Goal: Task Accomplishment & Management: Use online tool/utility

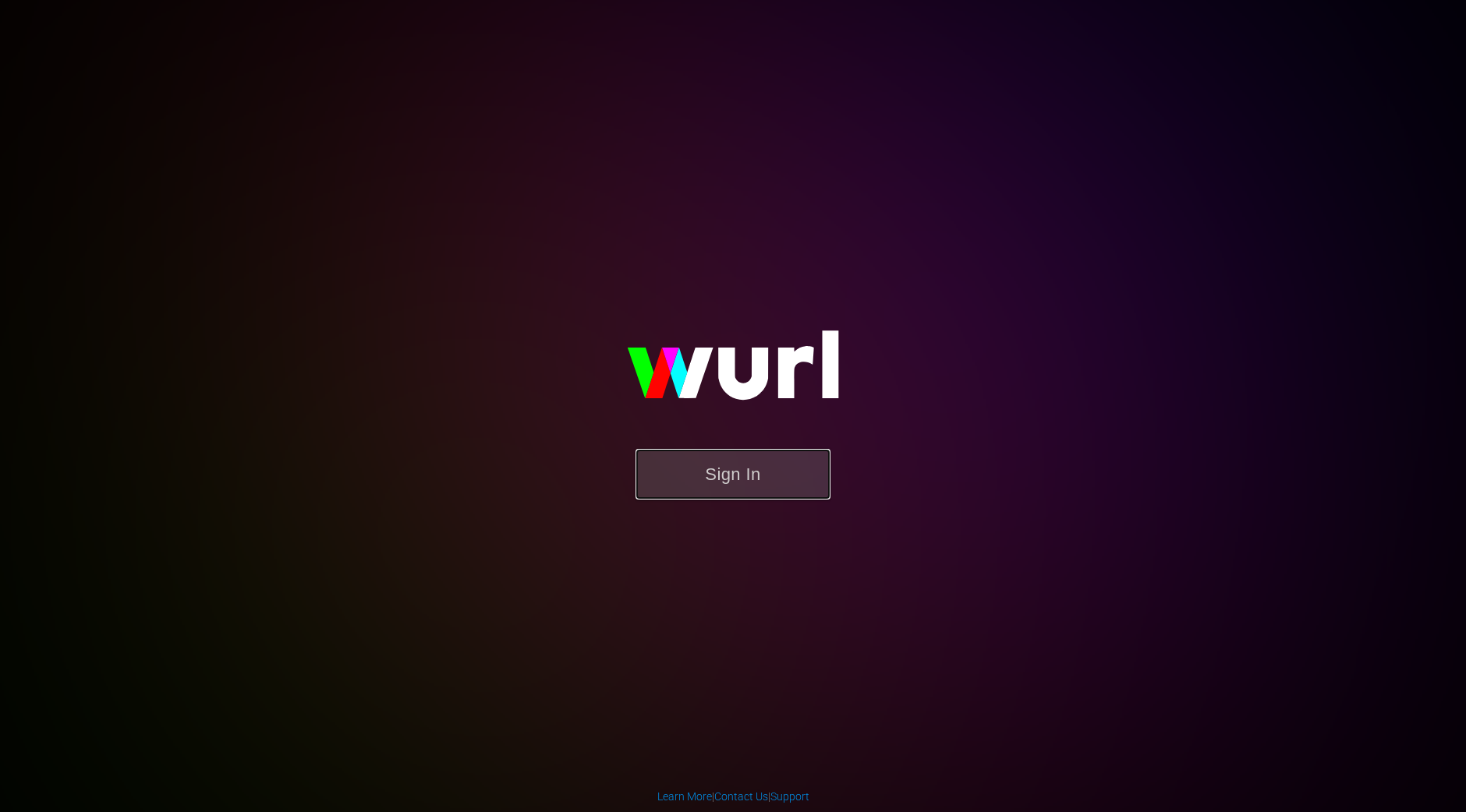
click at [733, 472] on button "Sign In" at bounding box center [733, 475] width 195 height 51
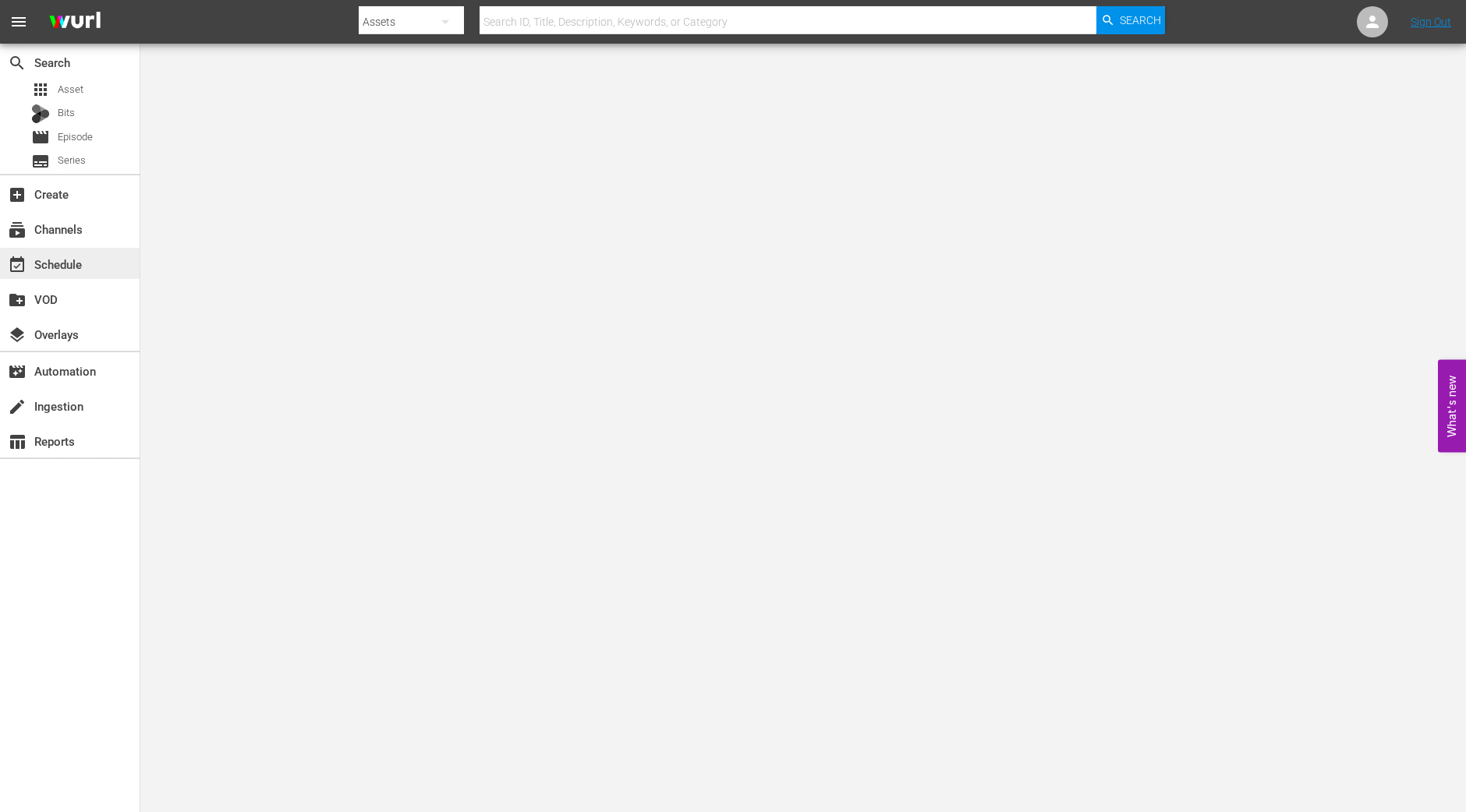
click at [53, 256] on div "event_available Schedule" at bounding box center [43, 262] width 87 height 14
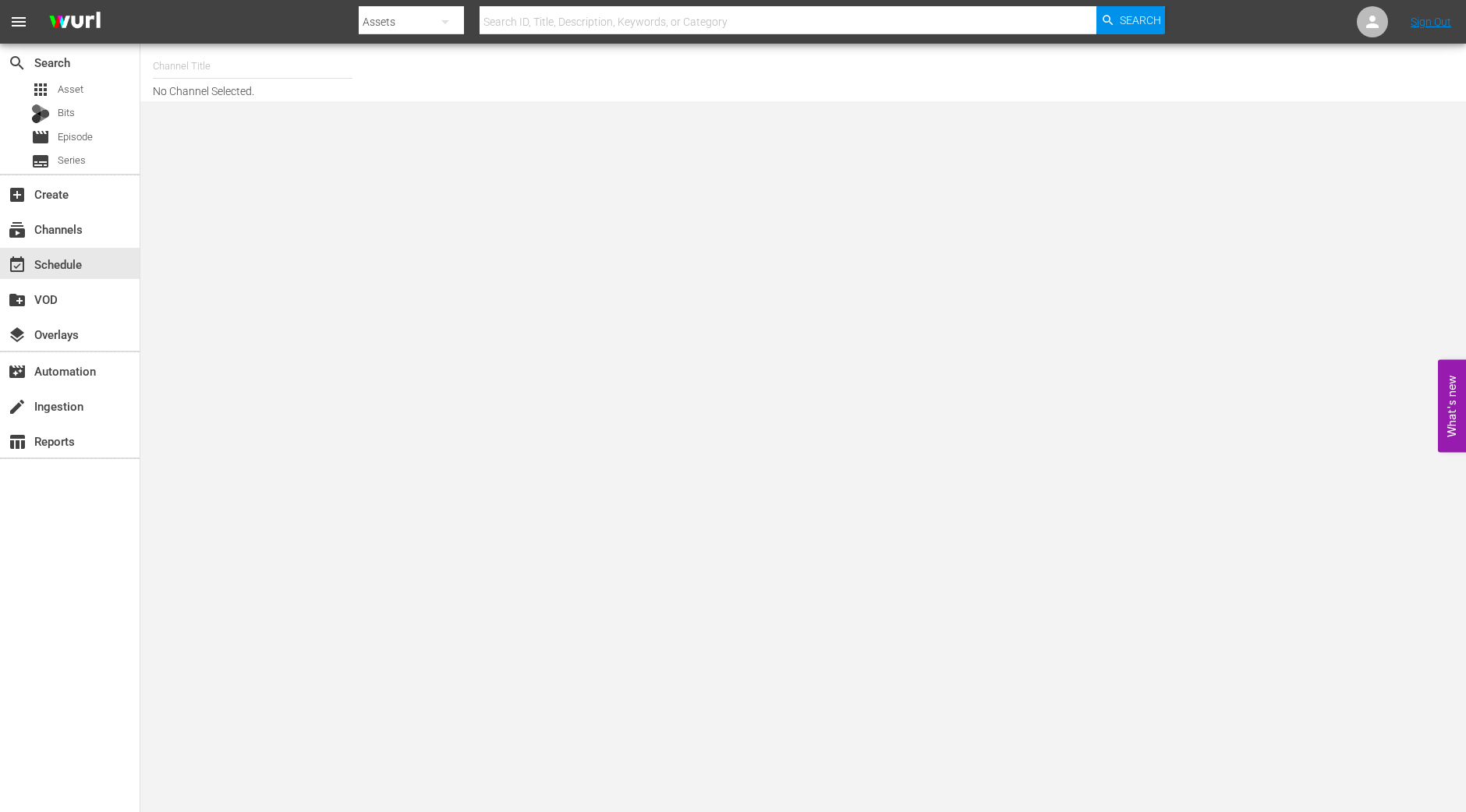
click at [235, 67] on input "text" at bounding box center [252, 66] width 199 height 37
click at [200, 103] on div "Hoarders (1599 - aenetworks_hoarders_1)" at bounding box center [367, 110] width 404 height 37
type input "Hoarders (1599 - aenetworks_hoarders_1)"
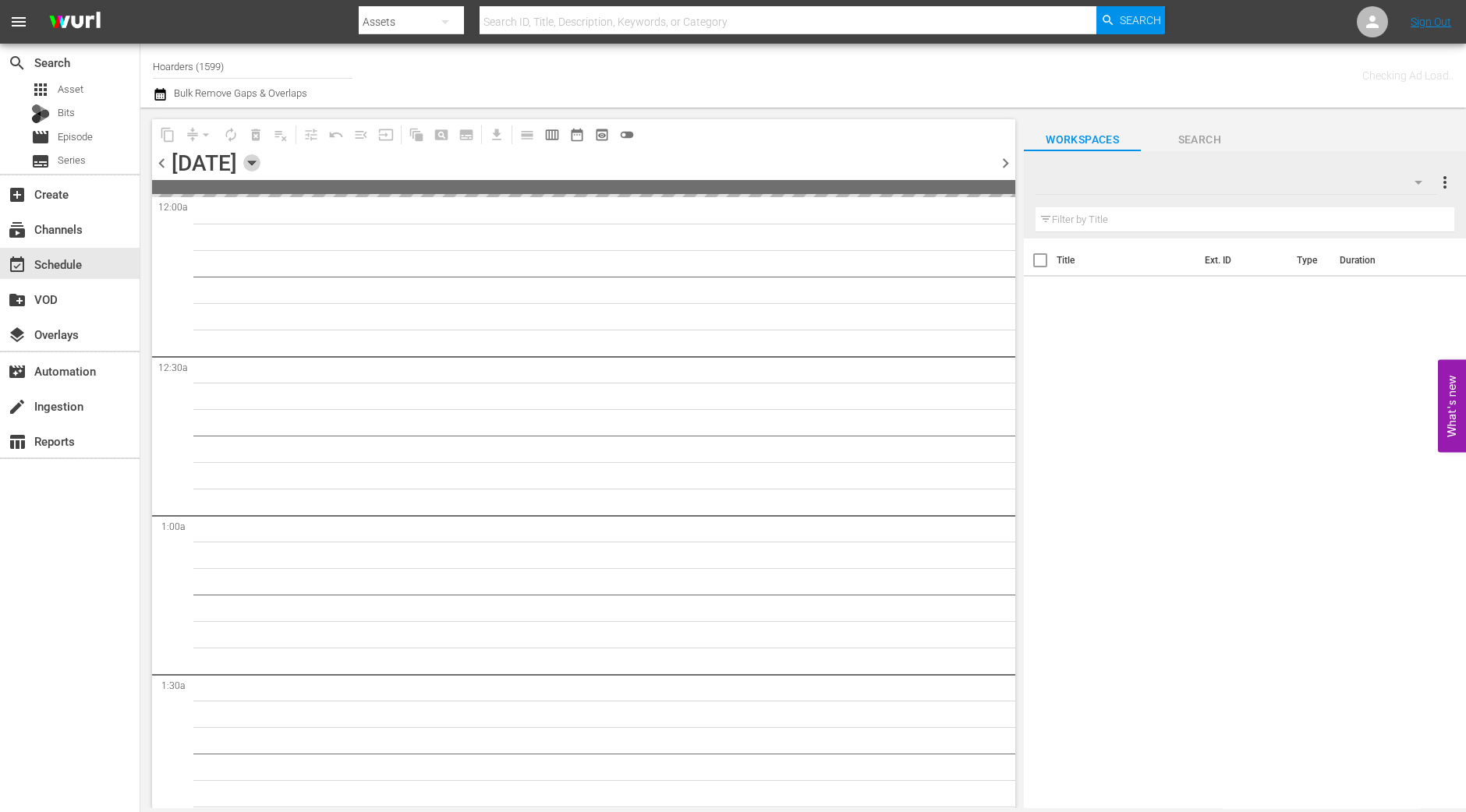
click at [260, 169] on icon "button" at bounding box center [251, 162] width 17 height 17
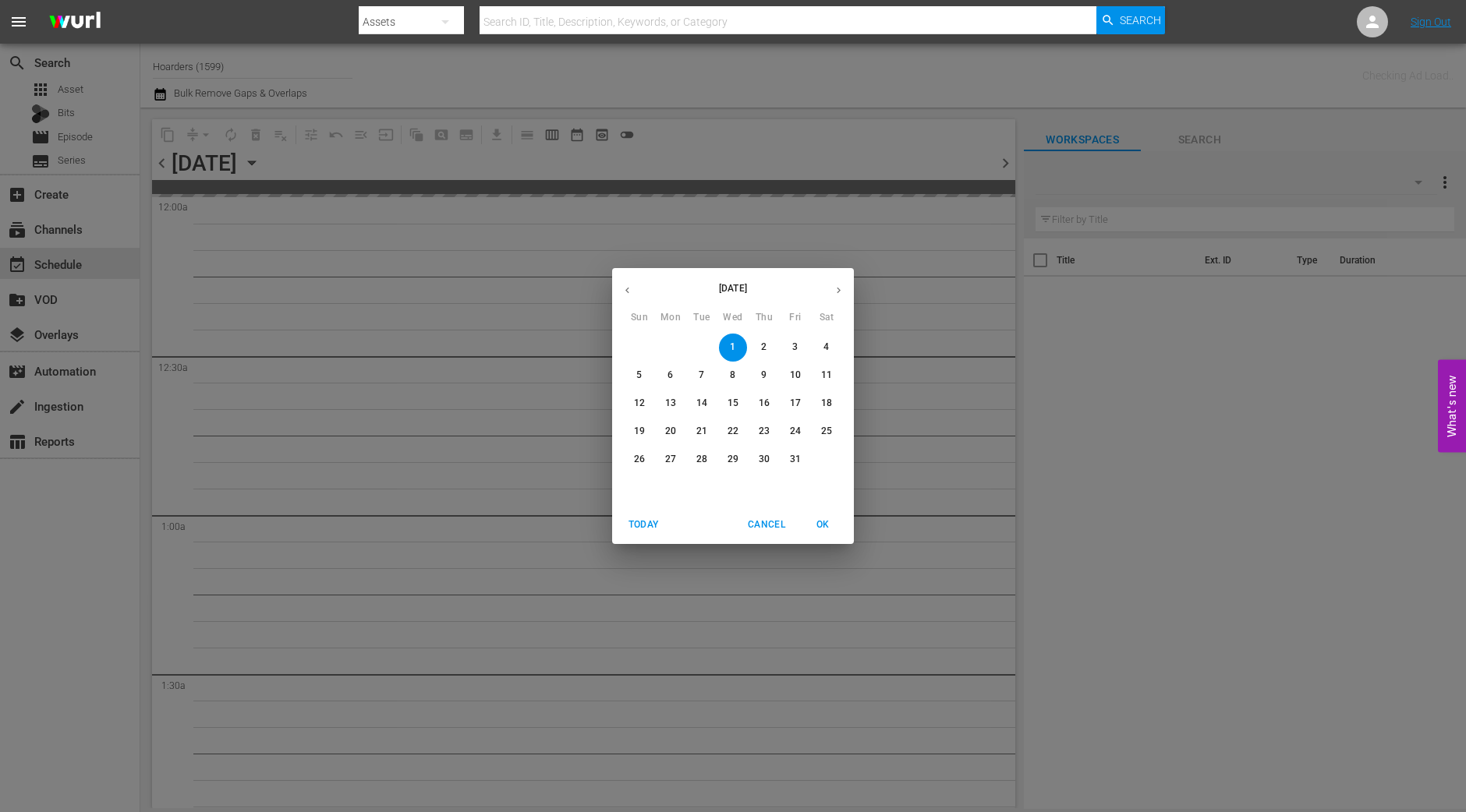
click at [834, 433] on span "25" at bounding box center [826, 431] width 28 height 14
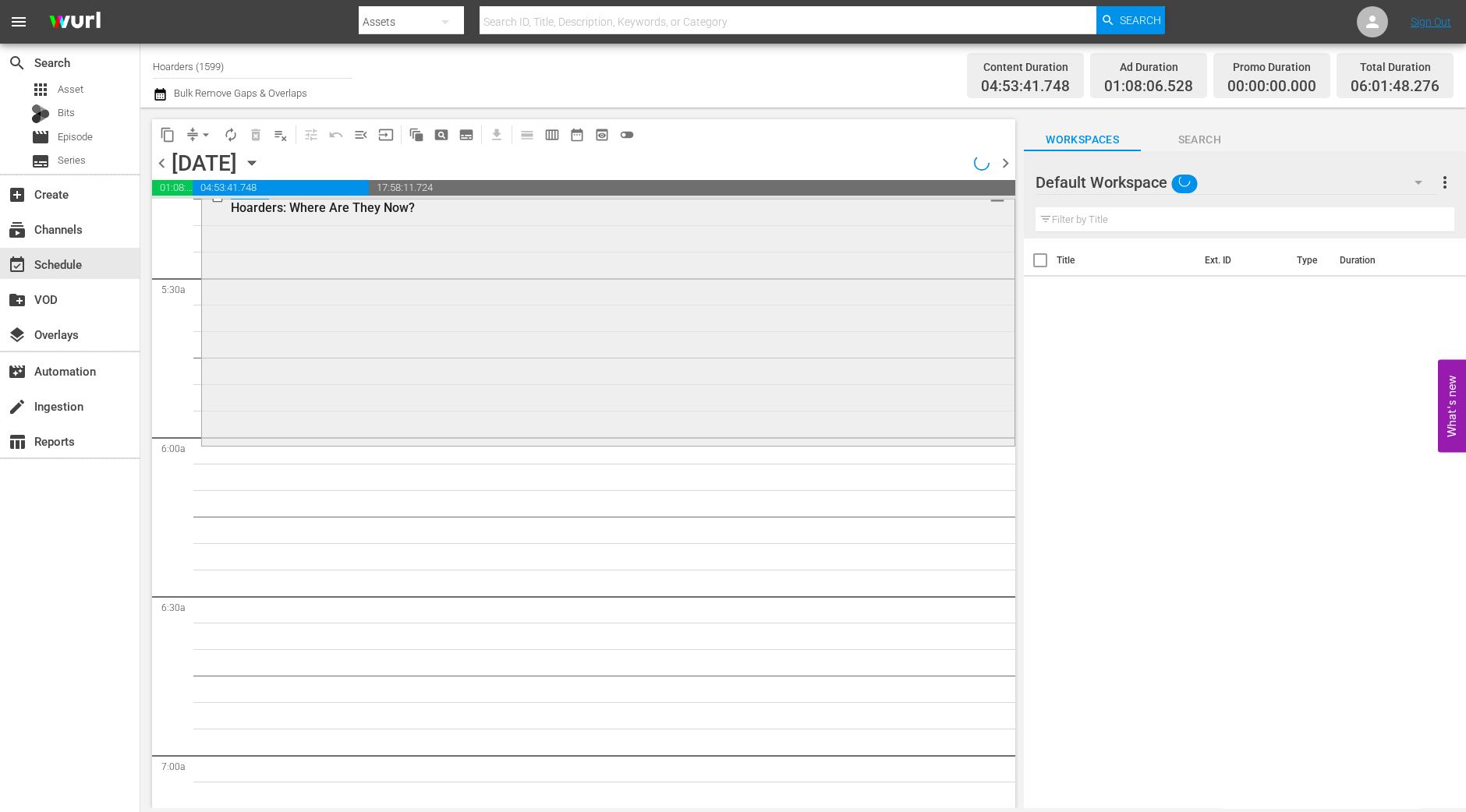
scroll to position [1460, 0]
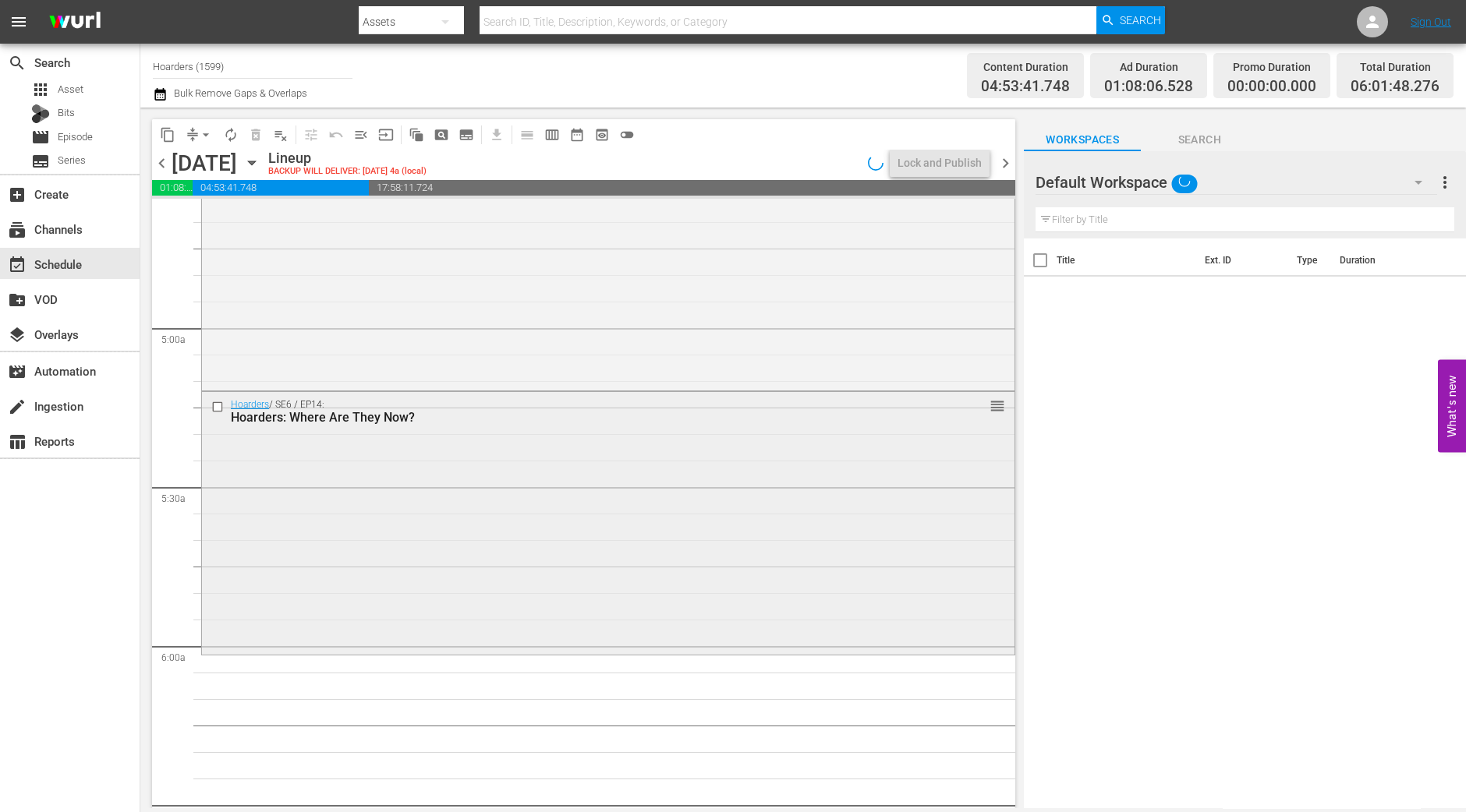
click at [543, 503] on div "Hoarders / SE6 / EP14: Hoarders: Where Are They Now? reorder" at bounding box center [608, 522] width 812 height 260
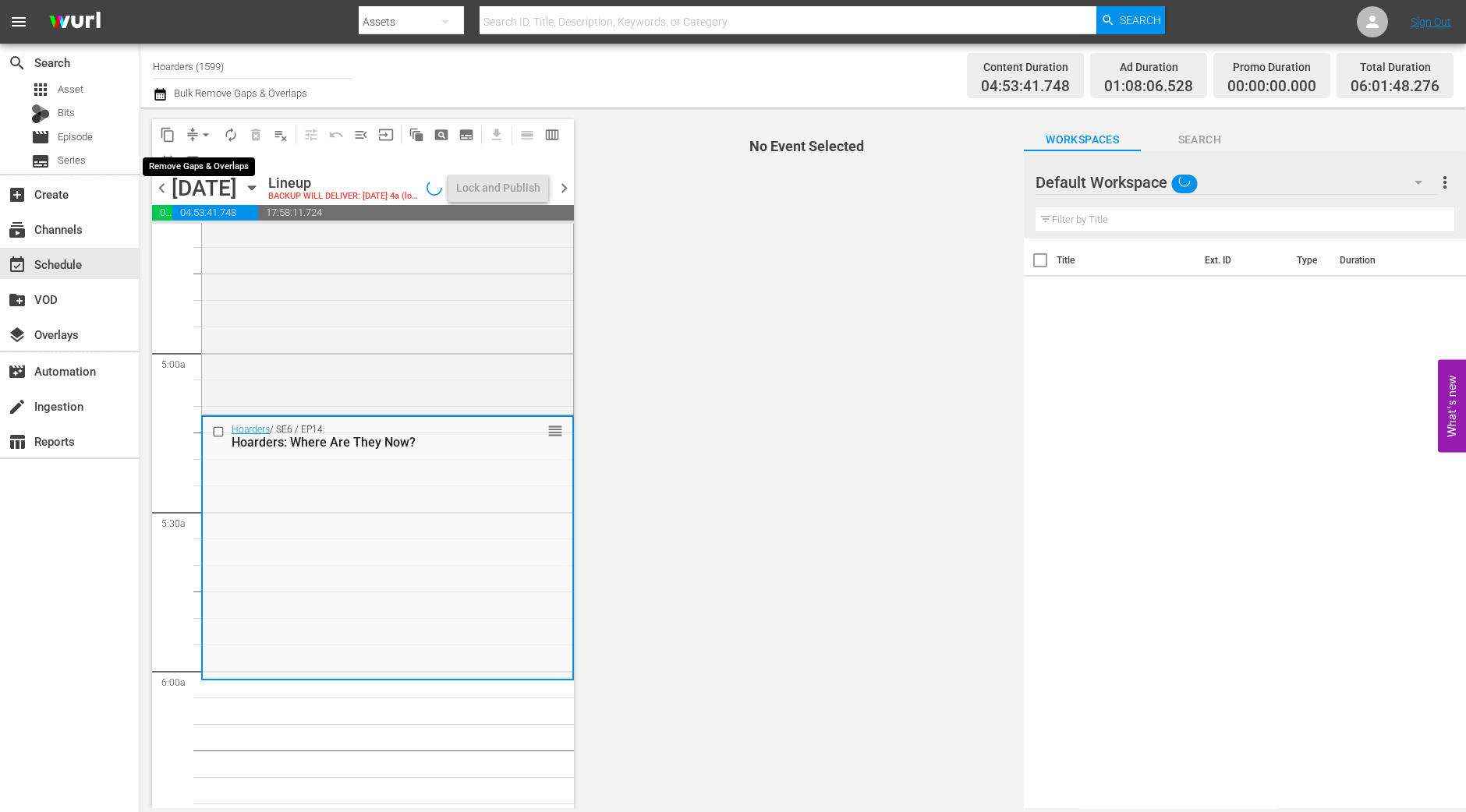
click at [198, 131] on span "arrow_drop_down" at bounding box center [206, 135] width 16 height 16
click at [203, 165] on li "Align to Midnight" at bounding box center [206, 166] width 164 height 25
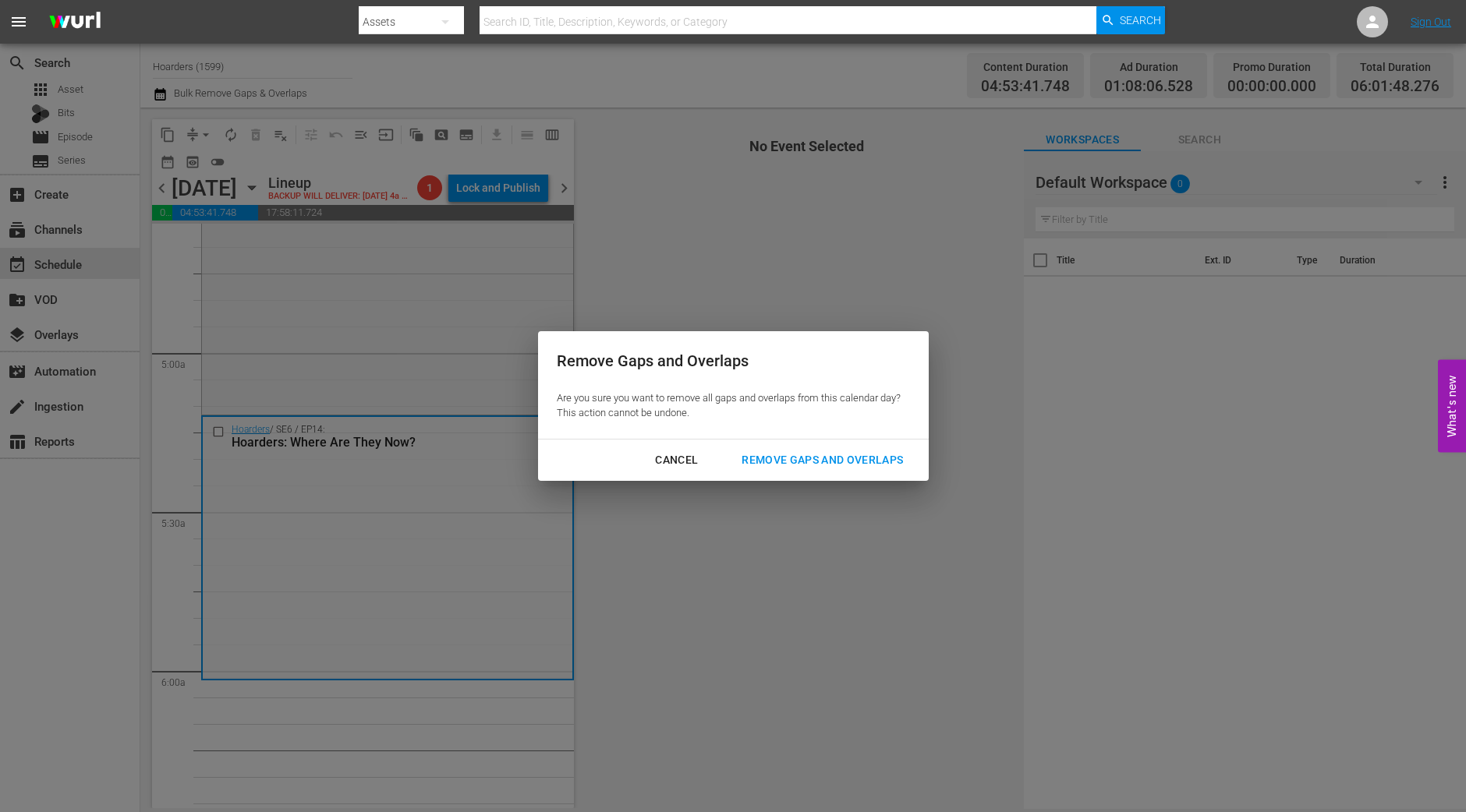
click at [812, 460] on div "Remove Gaps and Overlaps" at bounding box center [822, 460] width 186 height 20
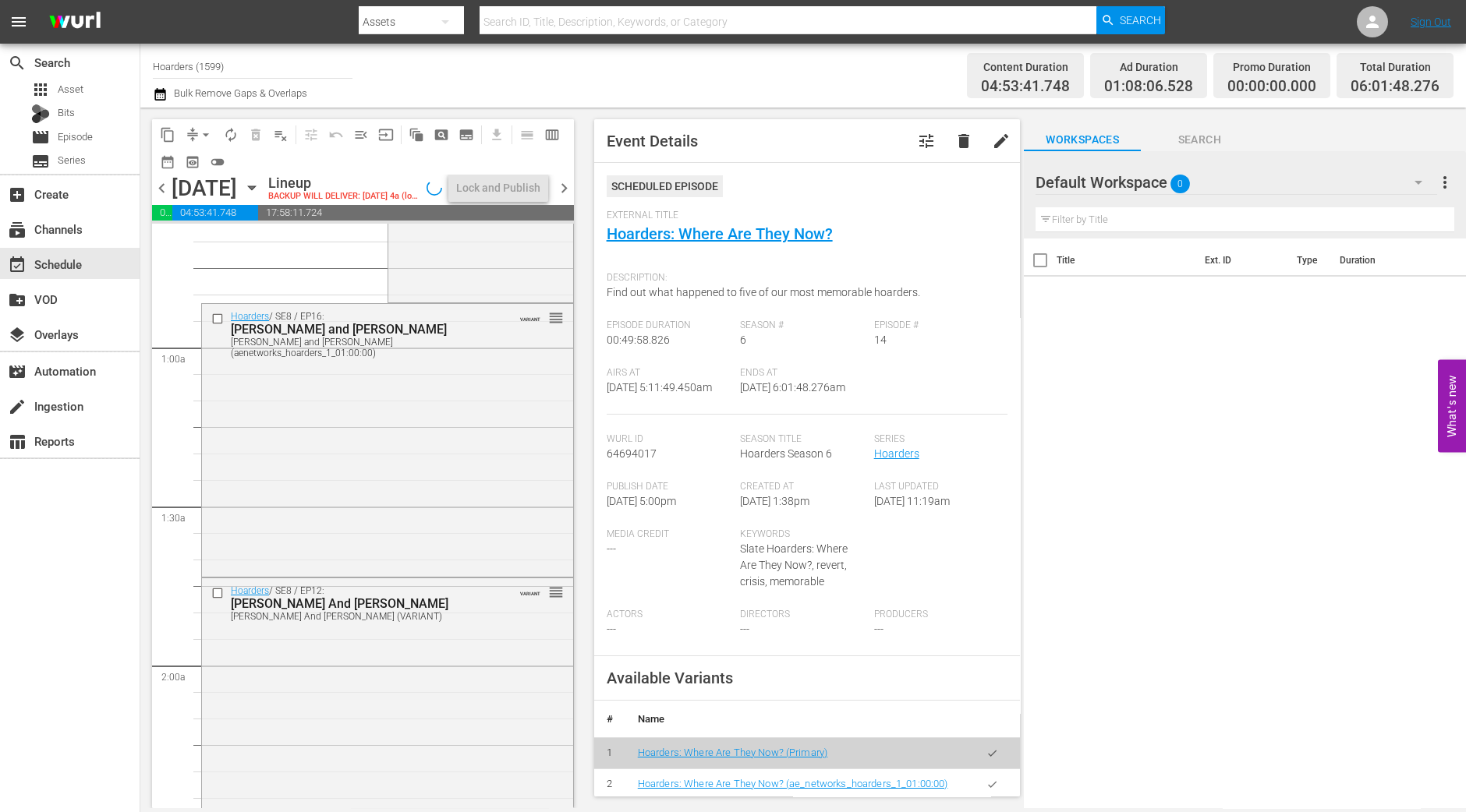
scroll to position [0, 0]
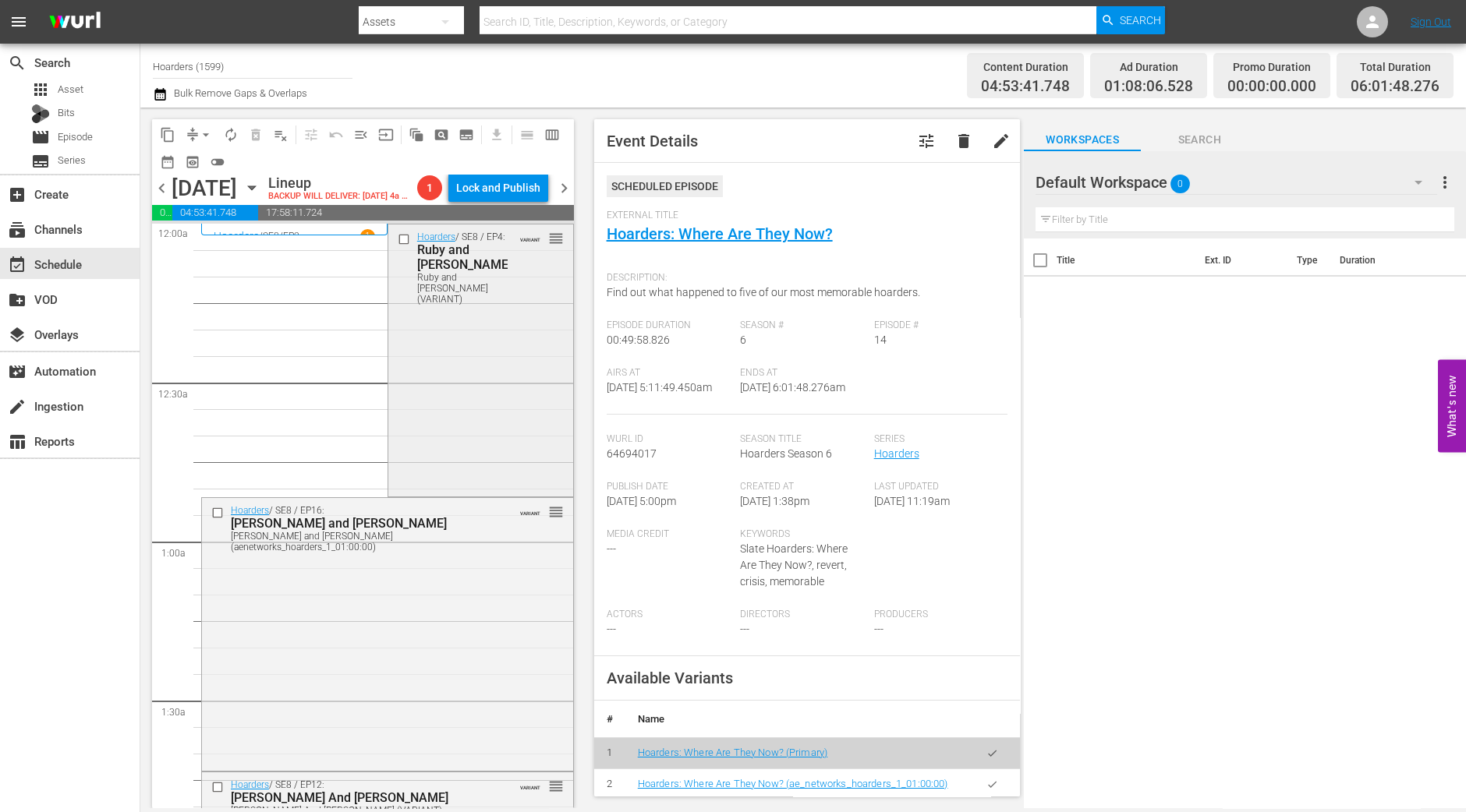
click at [495, 365] on div "Hoarders / SE8 / EP4: Ruby and Mary Ruby and Mary (VARIANT) VARIANT reorder" at bounding box center [481, 359] width 184 height 270
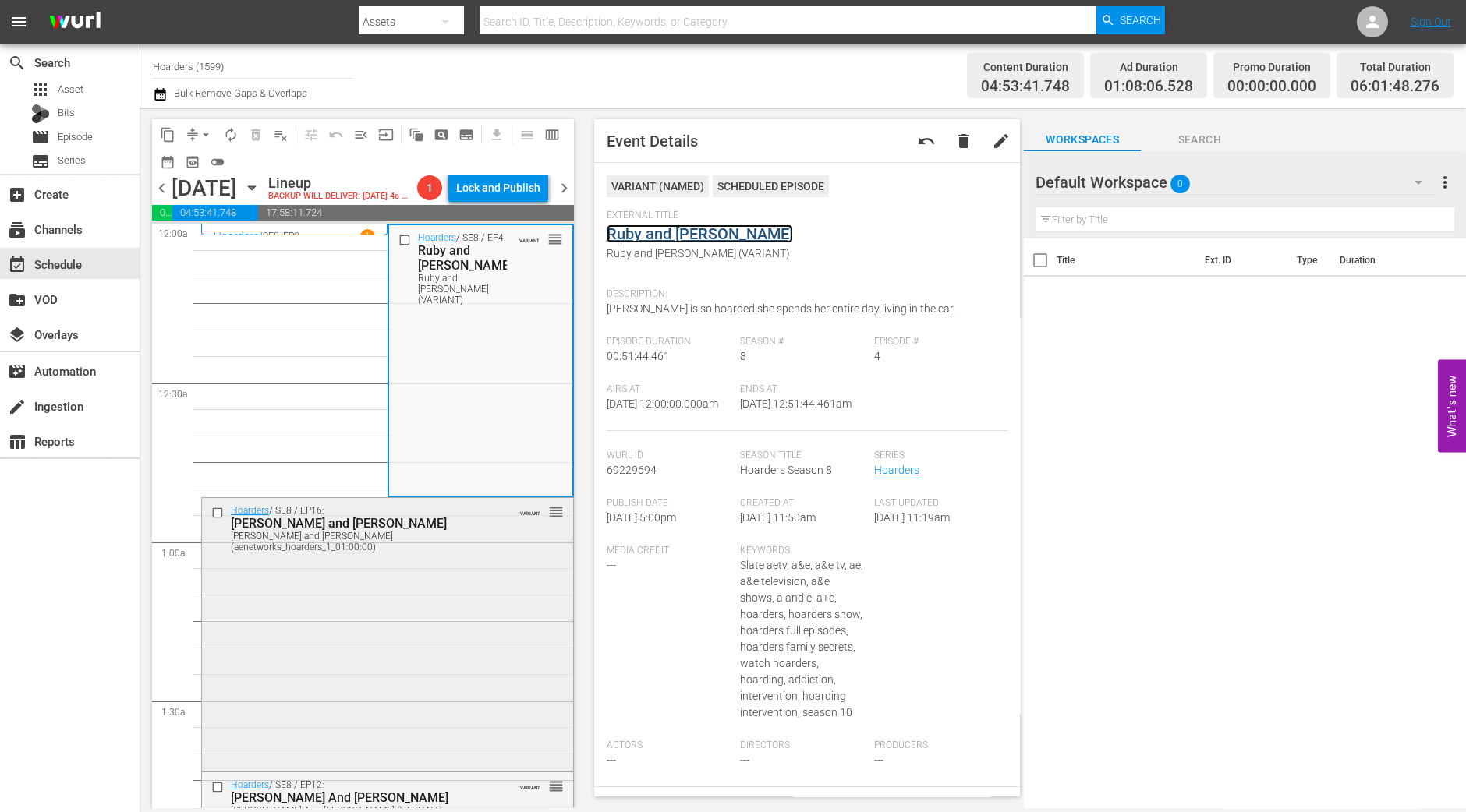
scroll to position [292, 0]
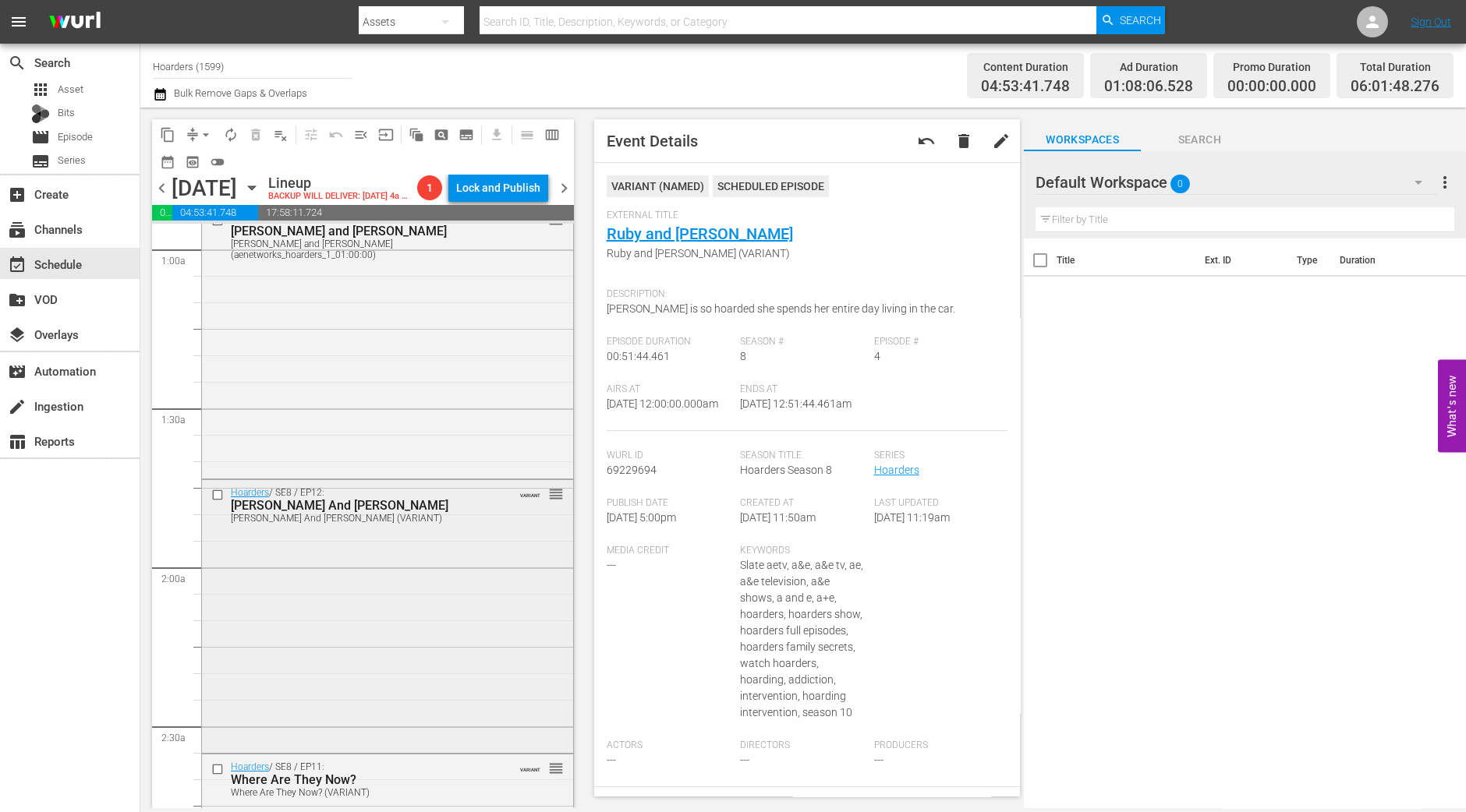
click at [433, 616] on div "Hoarders / SE8 / EP12: Sybil And Ron Sybil And Ron (VARIANT) VARIANT reorder" at bounding box center [388, 614] width 371 height 270
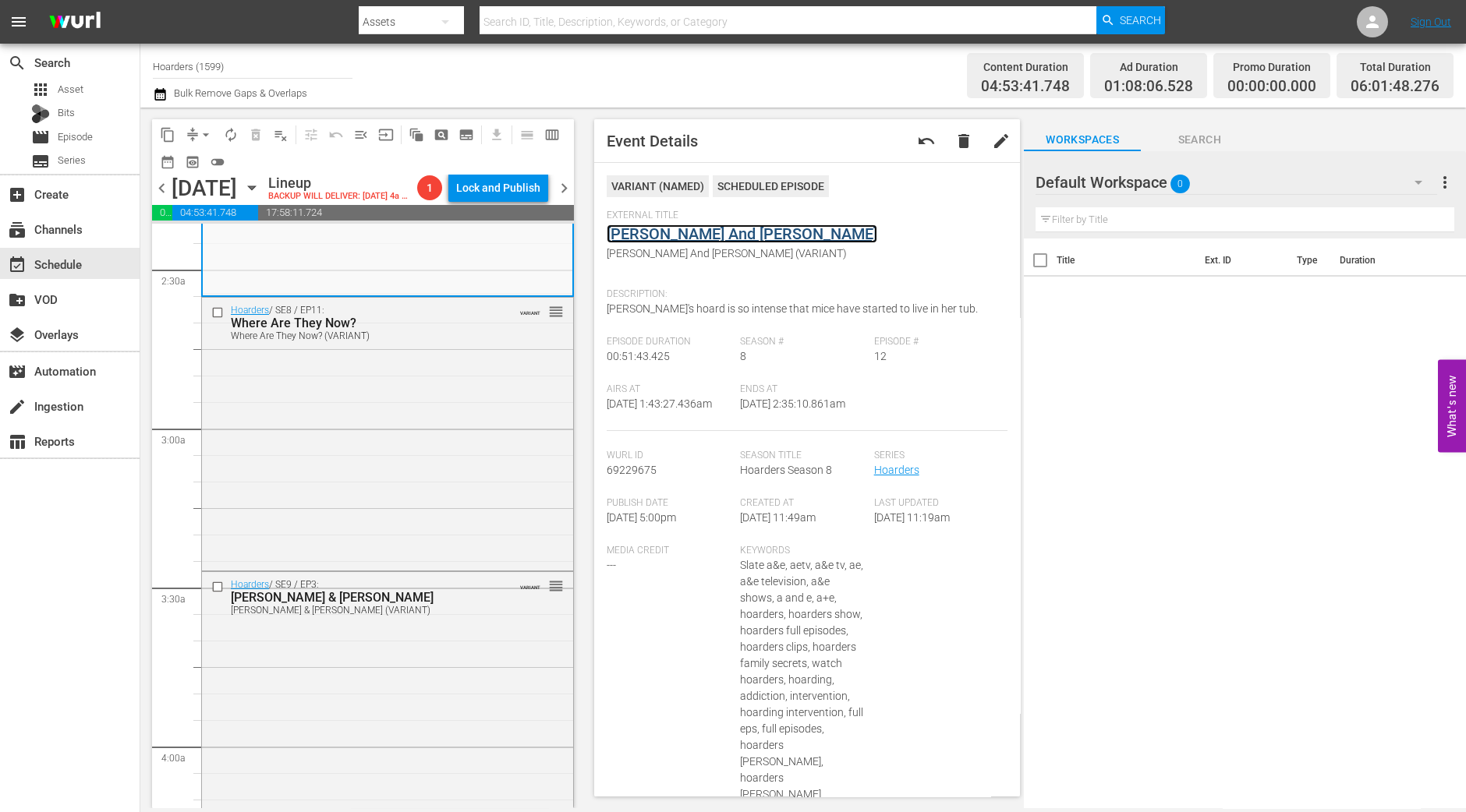
scroll to position [779, 0]
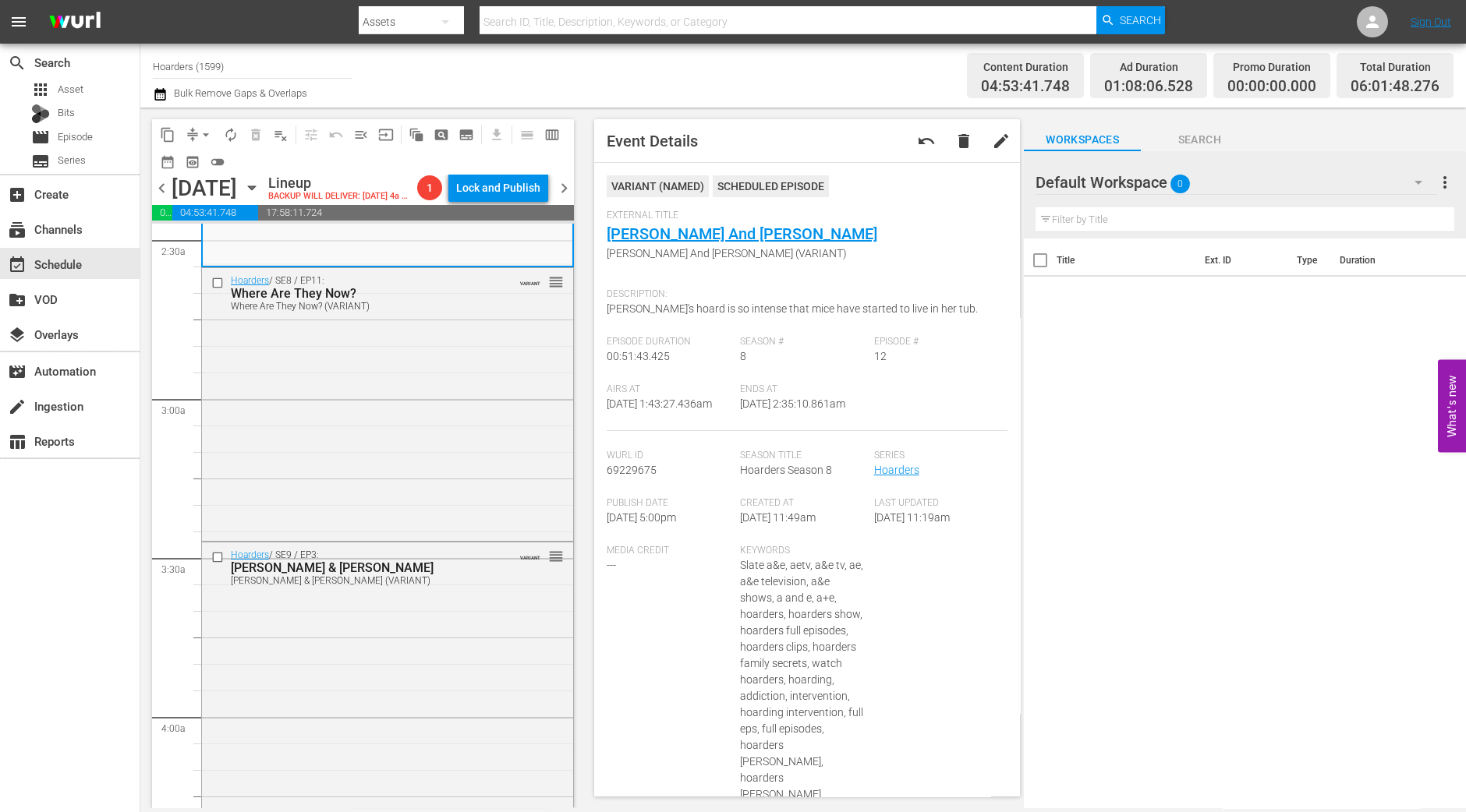
click at [406, 575] on div "[PERSON_NAME] & [PERSON_NAME]" at bounding box center [362, 567] width 264 height 15
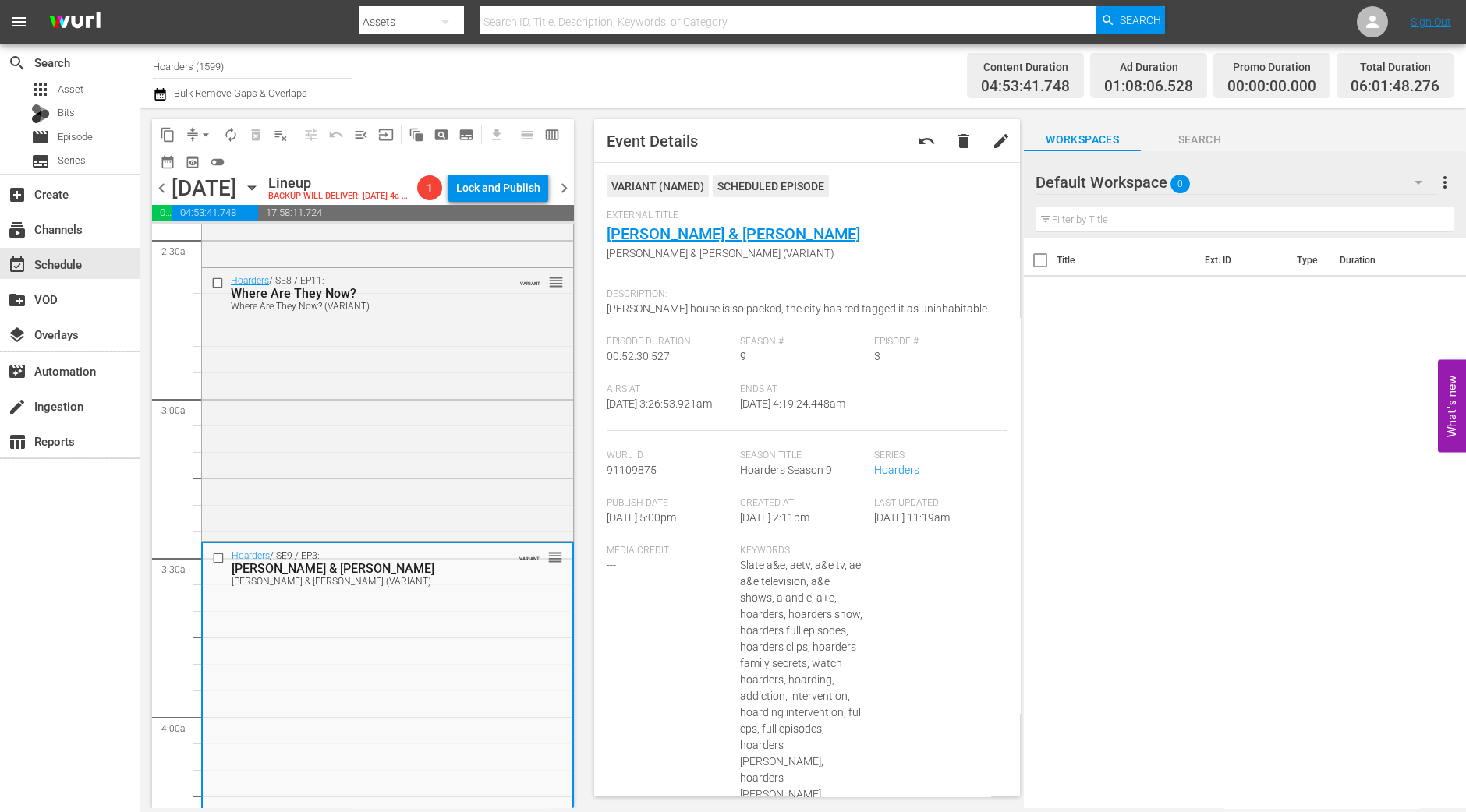
click at [203, 142] on button "arrow_drop_down" at bounding box center [205, 134] width 25 height 25
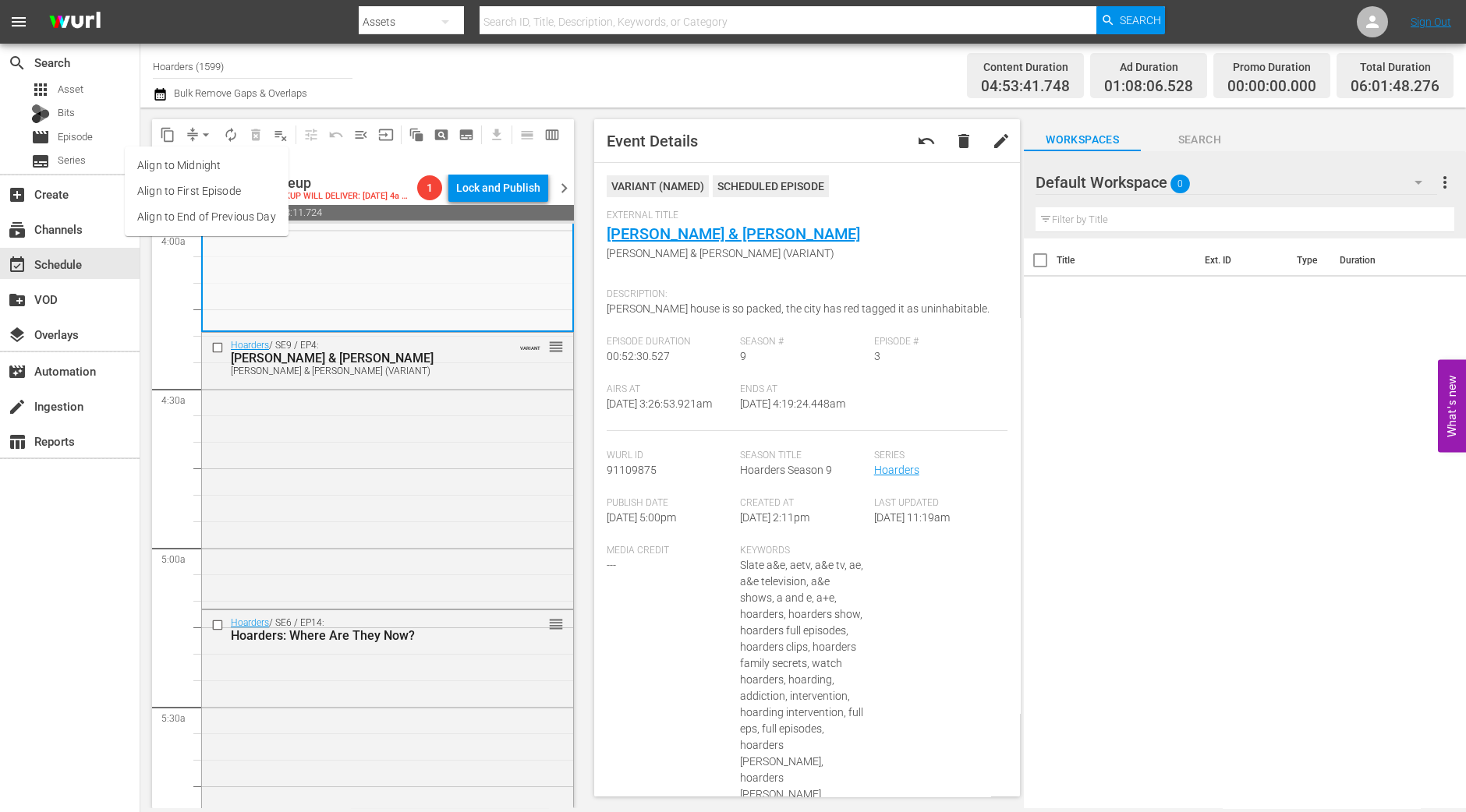
scroll to position [1753, 0]
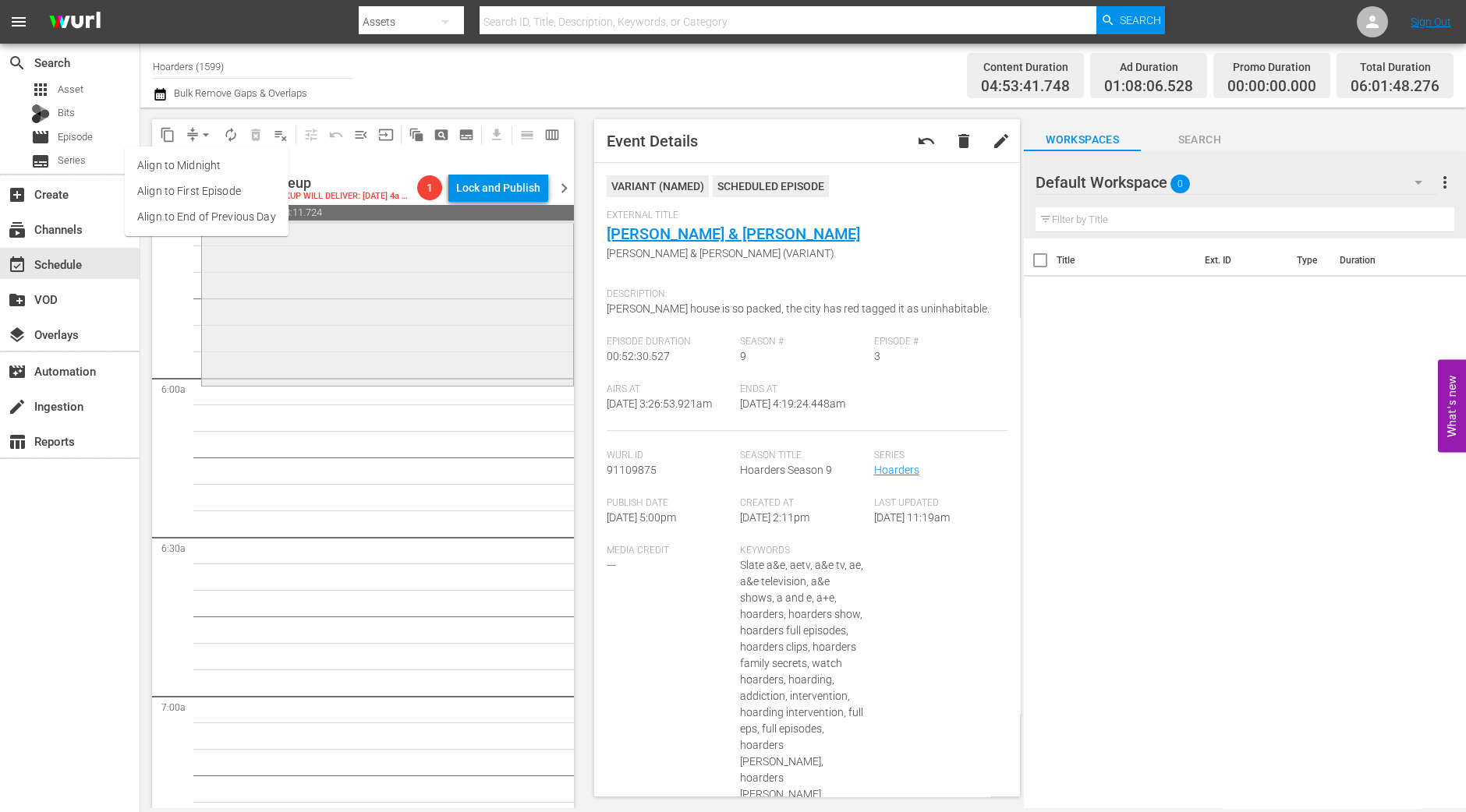
click at [315, 382] on div "Hoarders / SE6 / EP14: Hoarders: Where Are They Now? reorder" at bounding box center [388, 252] width 371 height 260
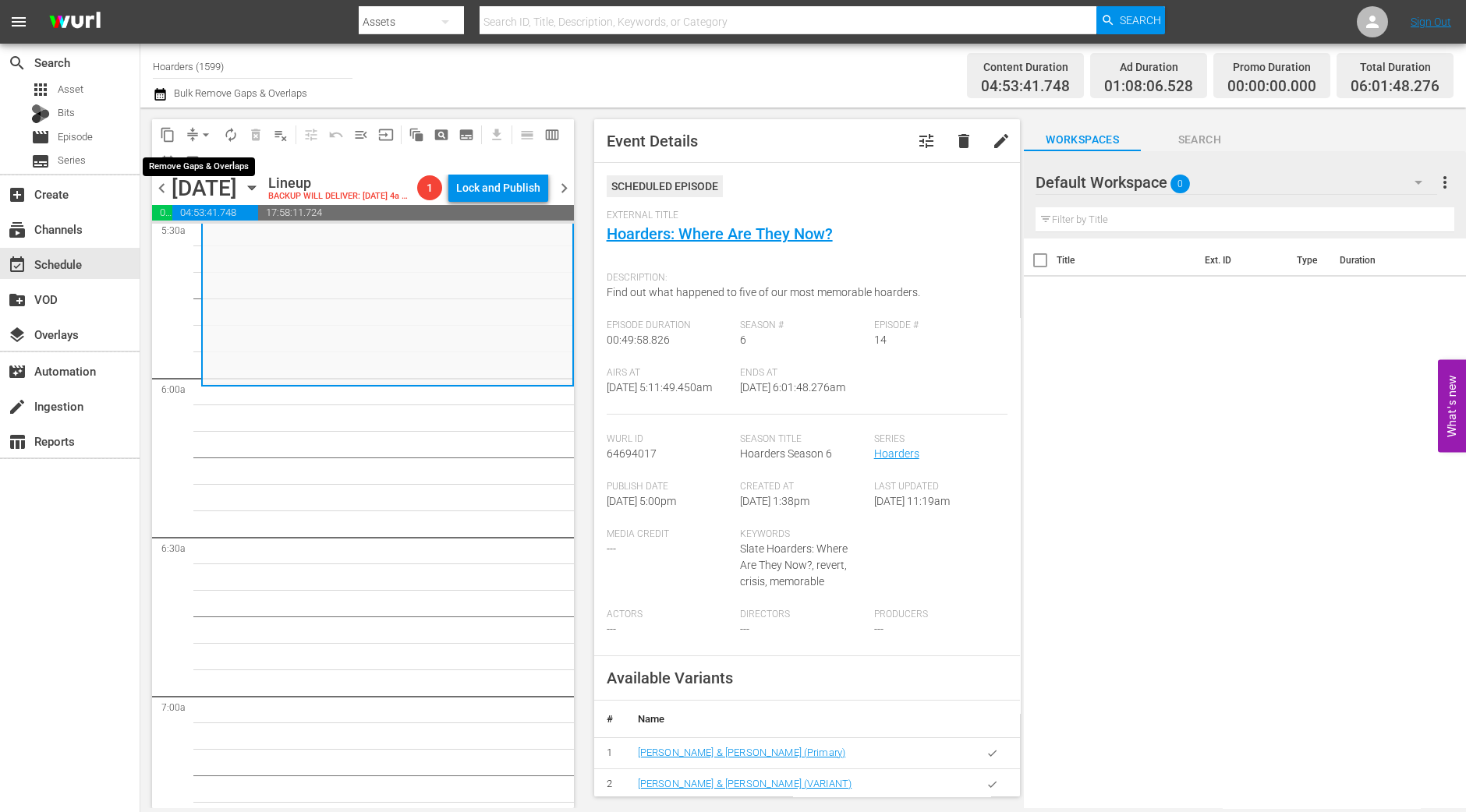
click at [203, 130] on span "arrow_drop_down" at bounding box center [206, 135] width 16 height 16
click at [210, 160] on li "Align to Midnight" at bounding box center [206, 166] width 164 height 25
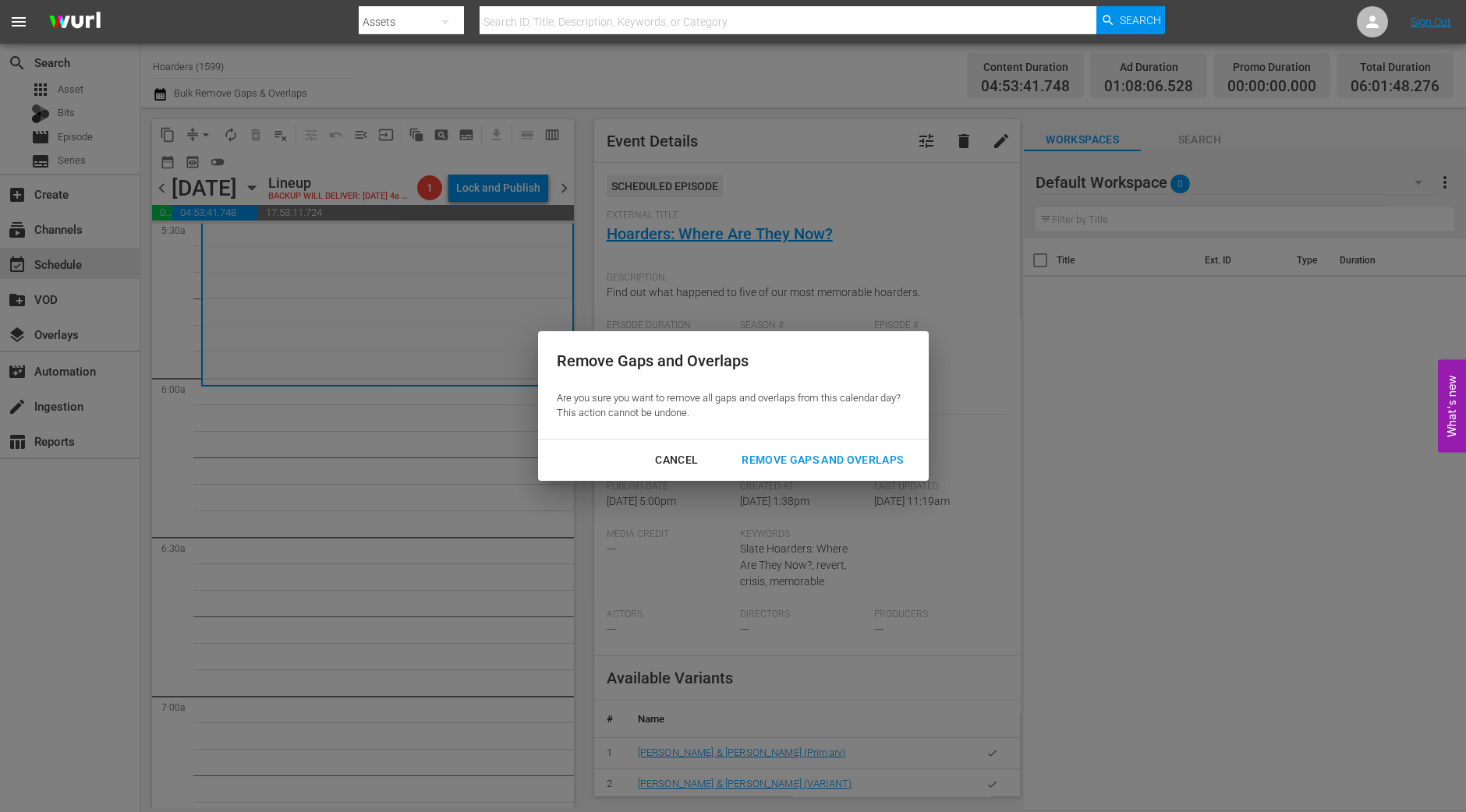
click at [803, 466] on div "Remove Gaps and Overlaps" at bounding box center [822, 460] width 186 height 20
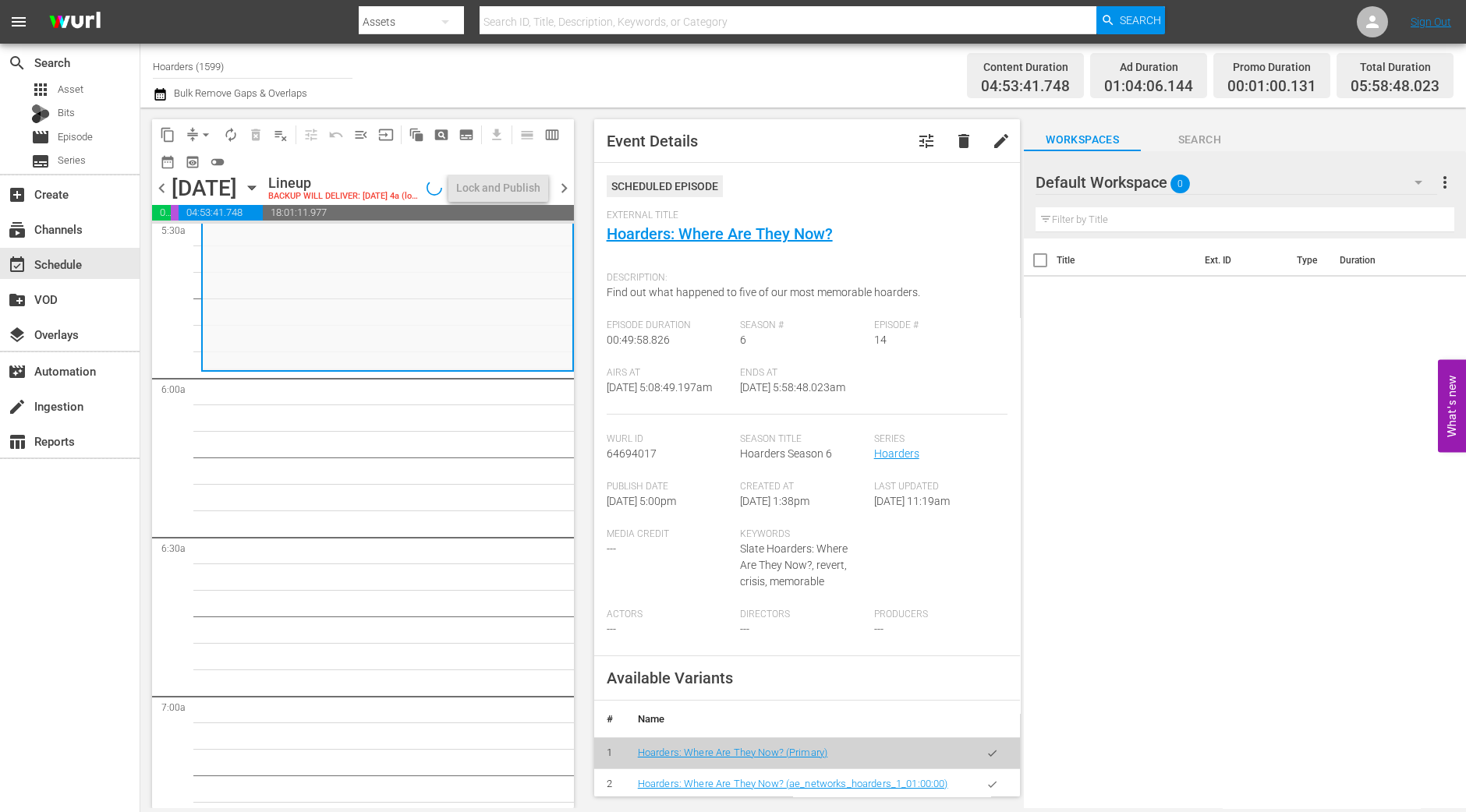
scroll to position [1727, 0]
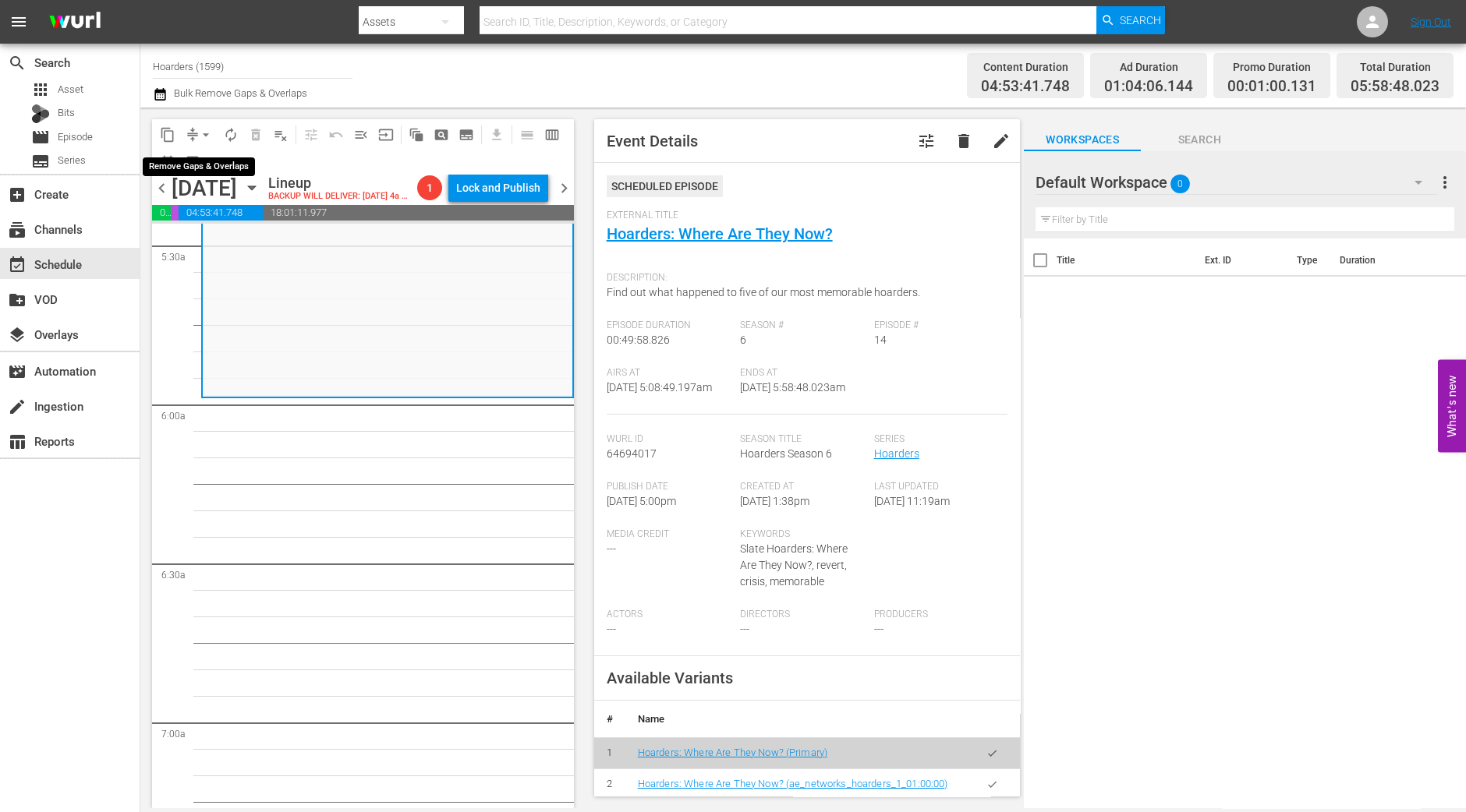
click at [195, 130] on button "arrow_drop_down" at bounding box center [205, 134] width 25 height 25
click at [202, 157] on li "Align to Midnight" at bounding box center [206, 166] width 164 height 25
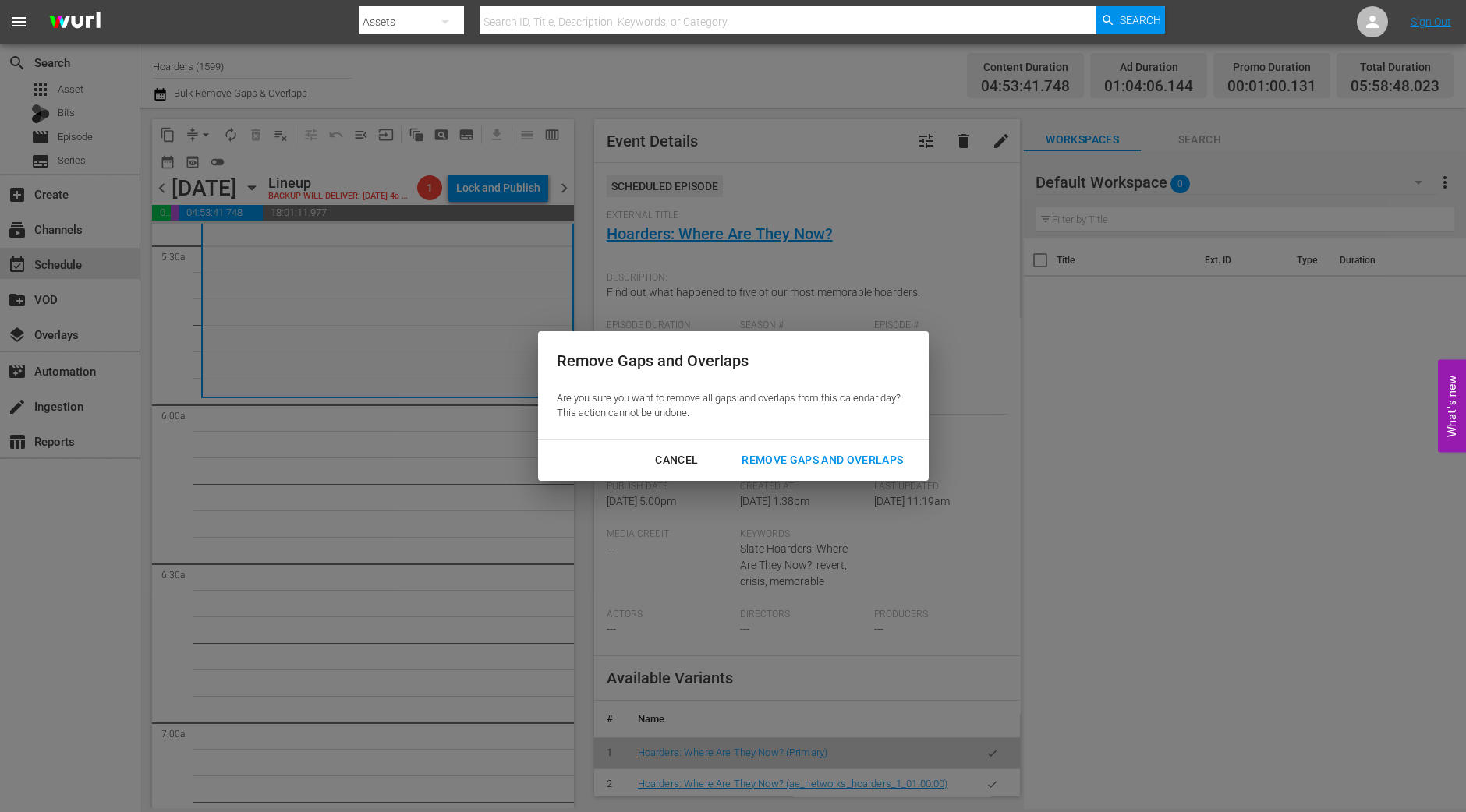
click at [791, 457] on div "Remove Gaps and Overlaps" at bounding box center [822, 460] width 186 height 20
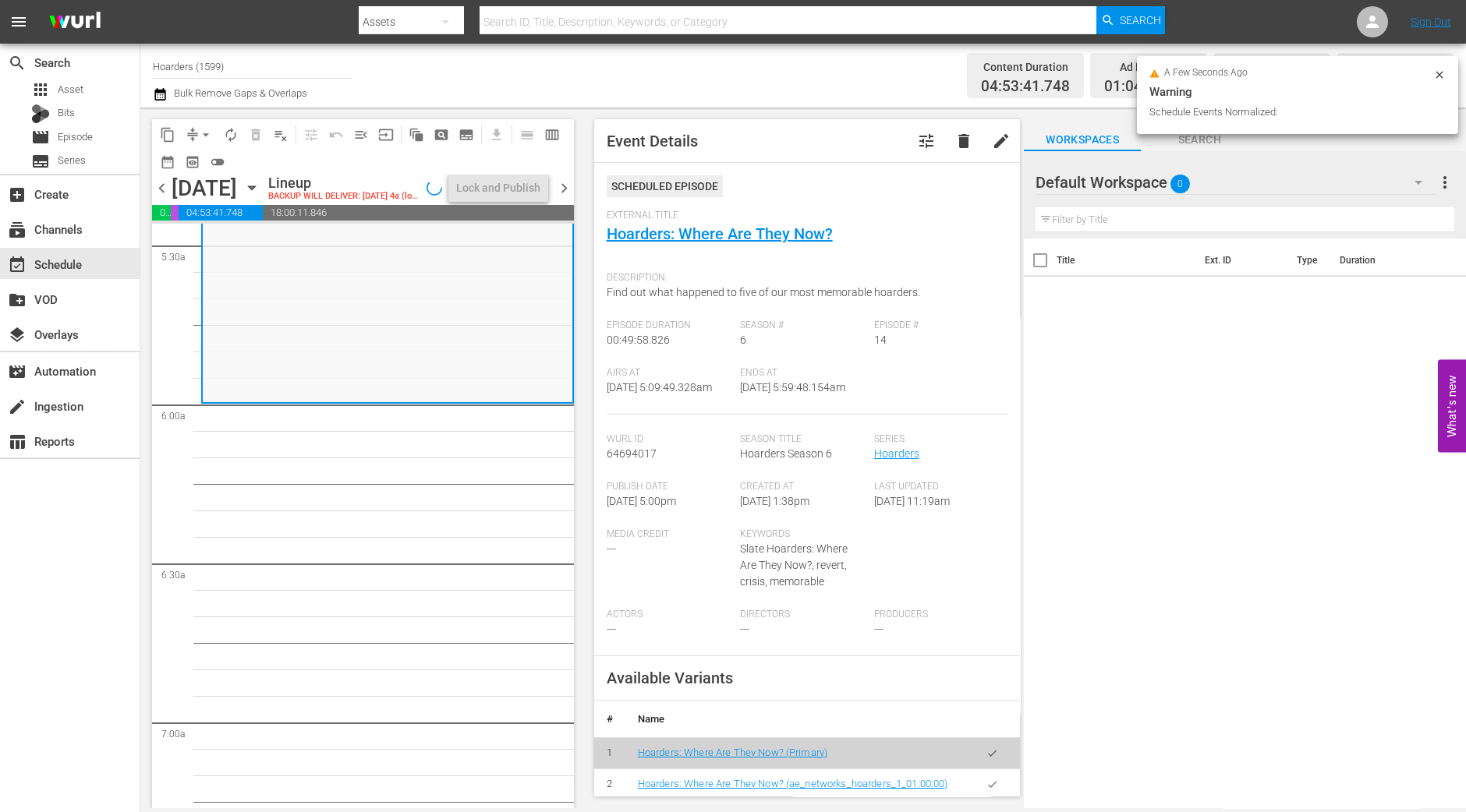
scroll to position [1780, 0]
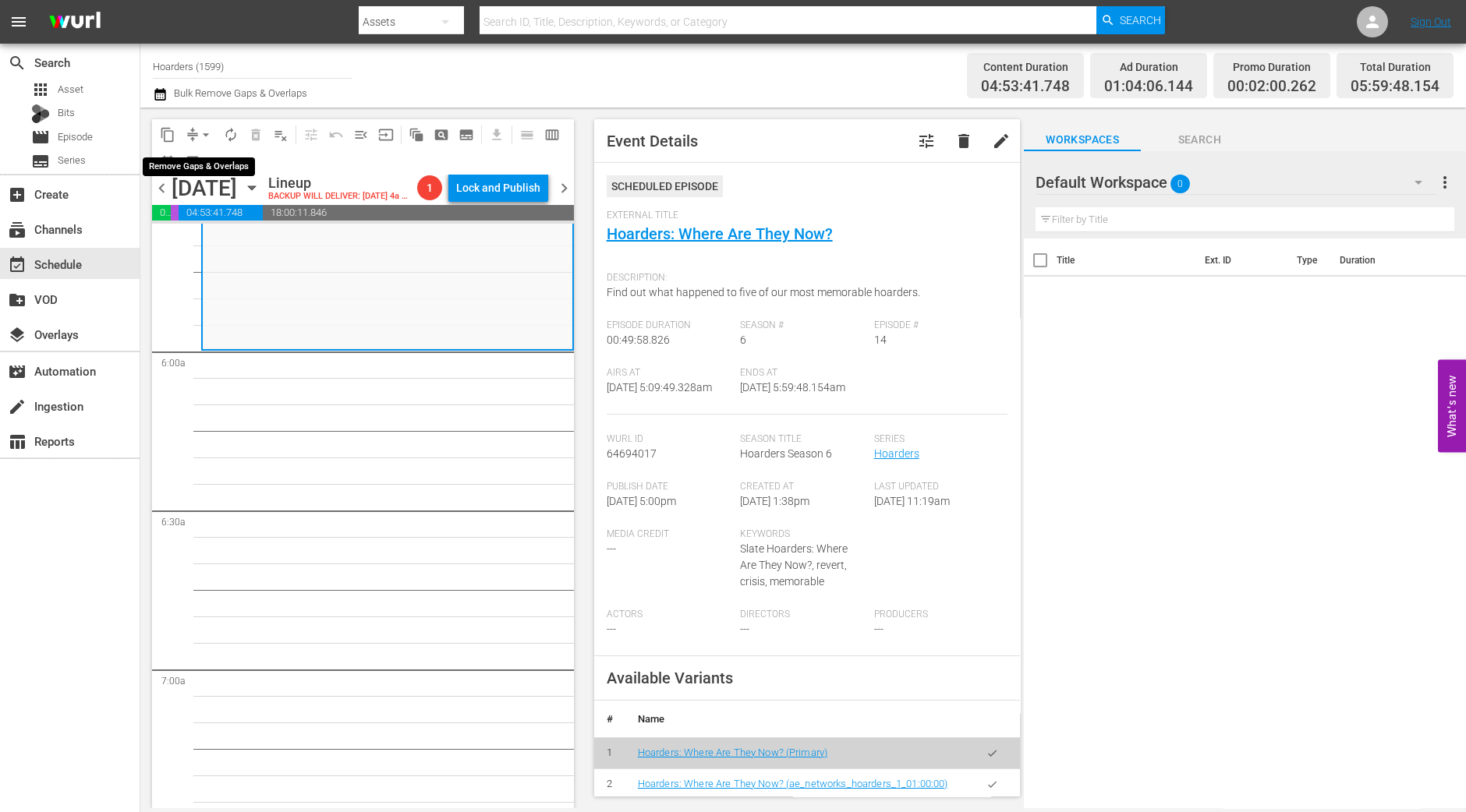
click at [203, 134] on span "arrow_drop_down" at bounding box center [206, 135] width 16 height 16
click at [199, 169] on li "Align to Midnight" at bounding box center [206, 166] width 164 height 25
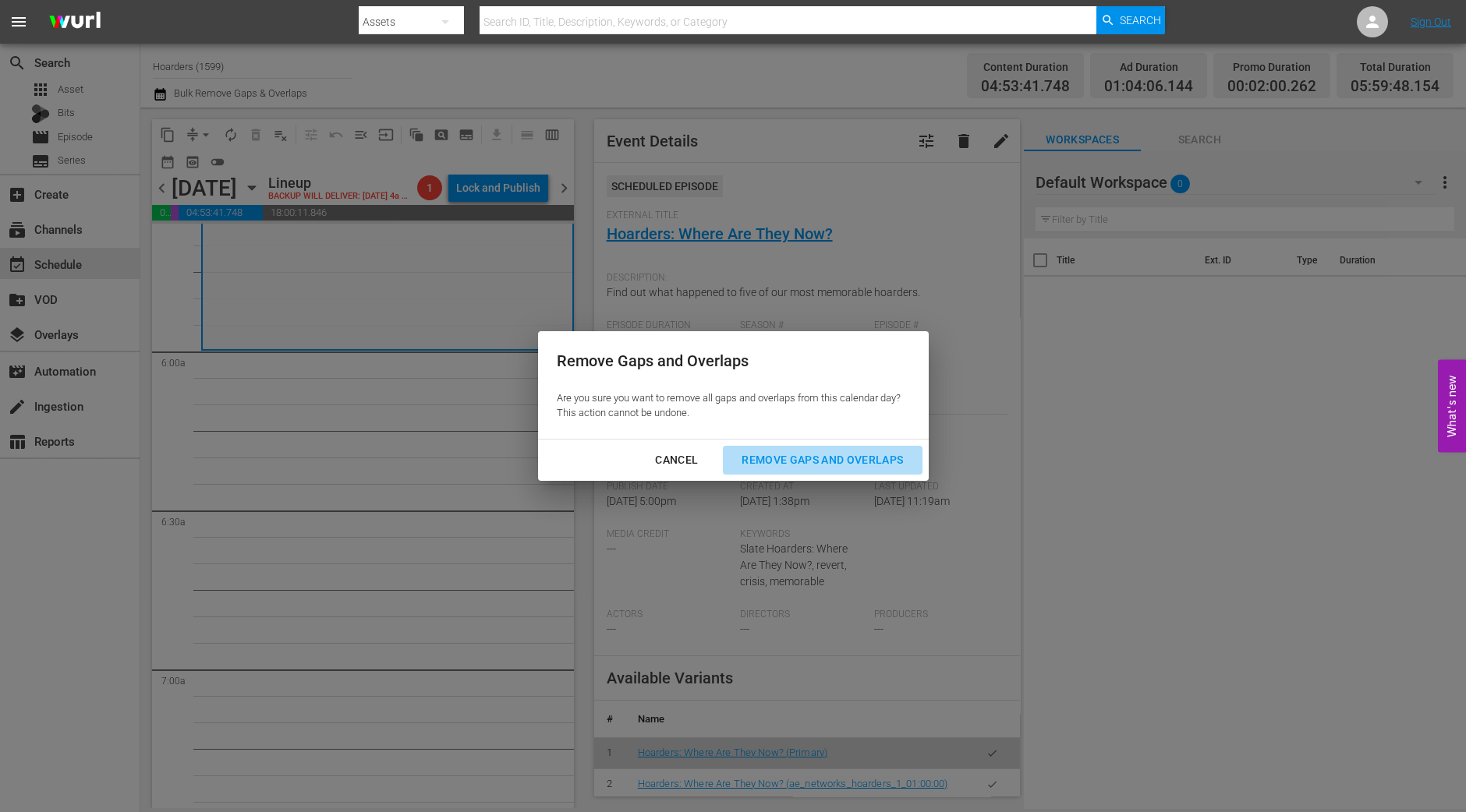
click at [791, 445] on button "Remove Gaps and Overlaps" at bounding box center [822, 459] width 199 height 28
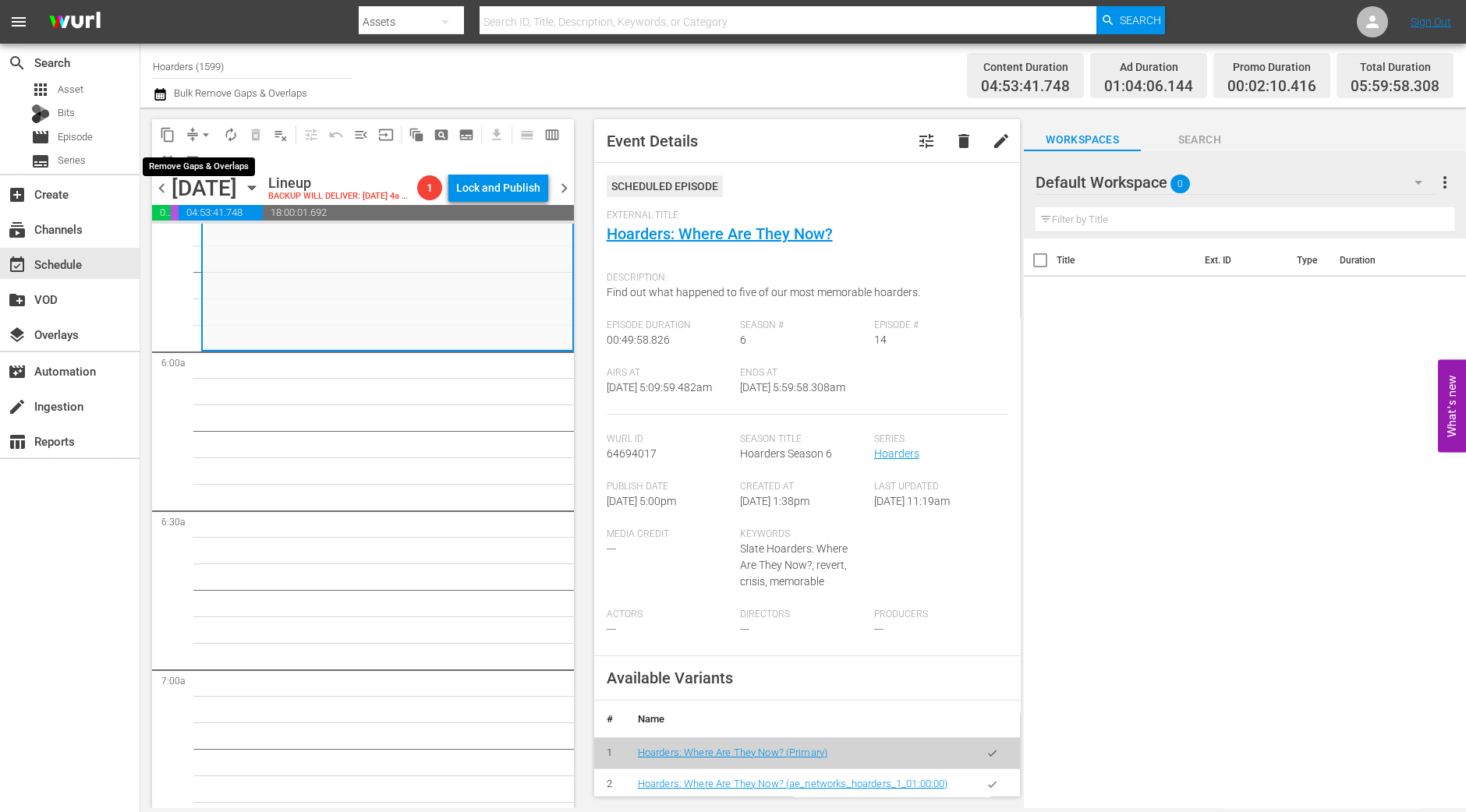
click at [204, 136] on span "arrow_drop_down" at bounding box center [206, 135] width 16 height 16
click at [203, 157] on li "Align to Midnight" at bounding box center [206, 166] width 164 height 25
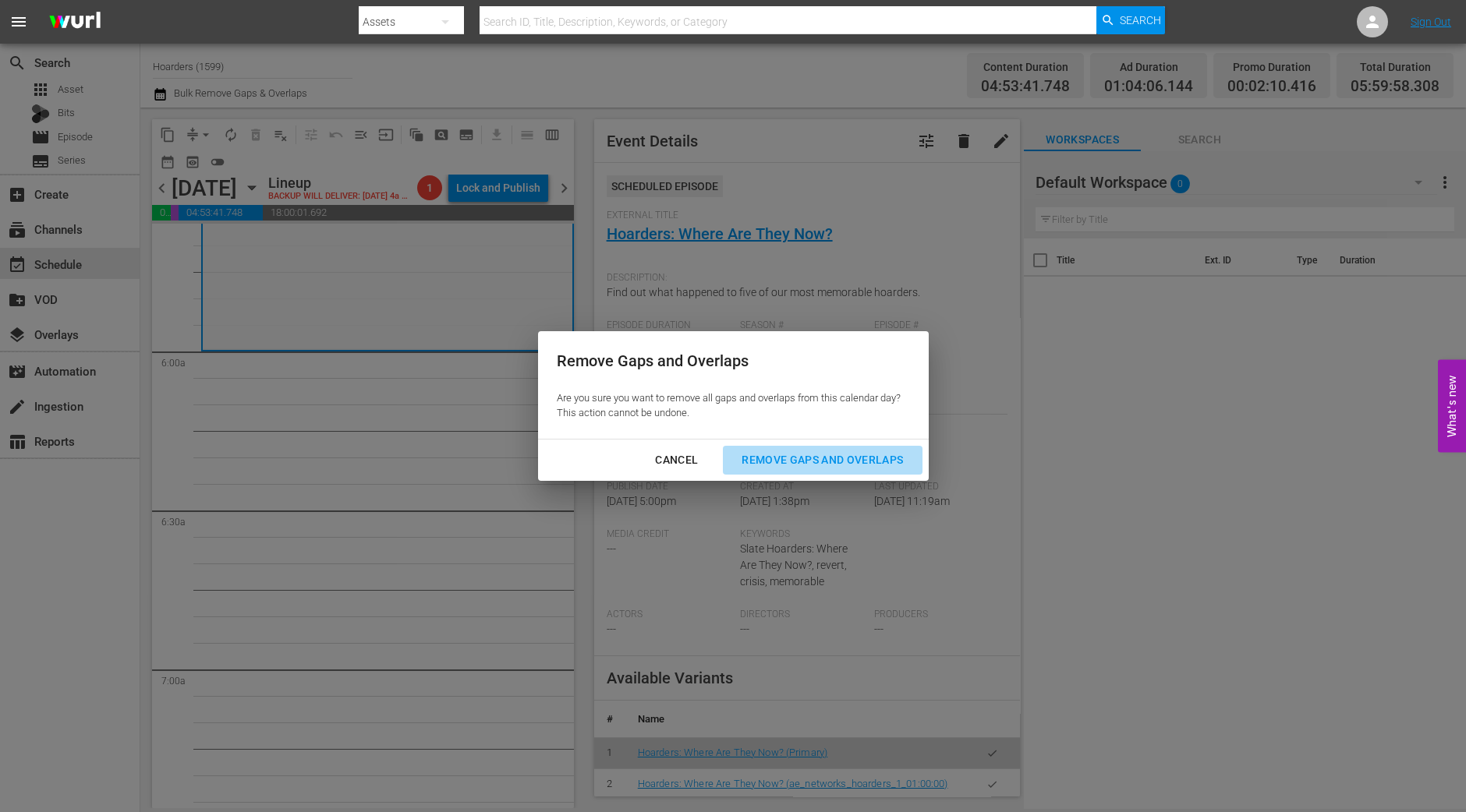
click at [848, 471] on button "Remove Gaps and Overlaps" at bounding box center [822, 459] width 199 height 28
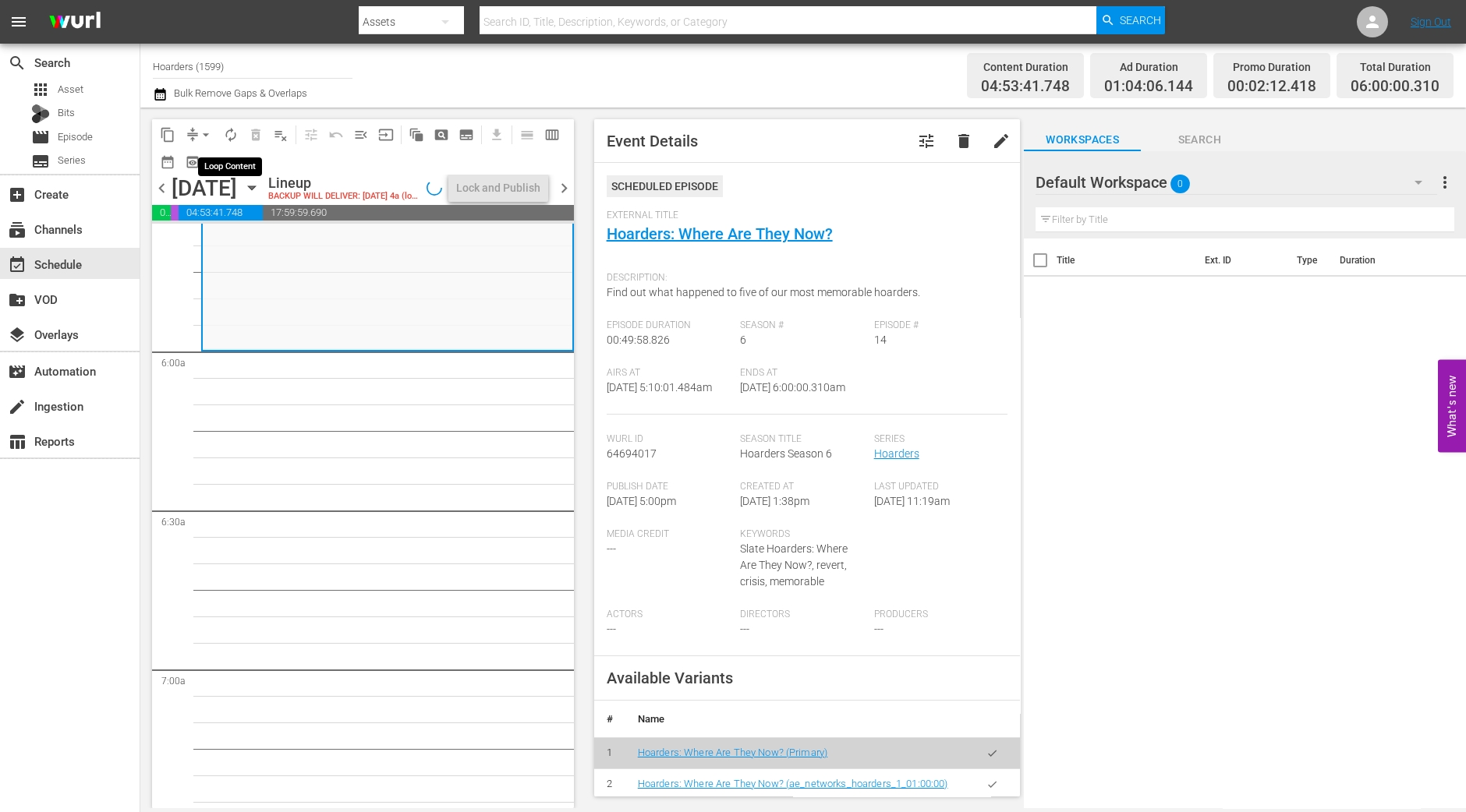
click at [232, 142] on span "autorenew_outlined" at bounding box center [231, 135] width 16 height 16
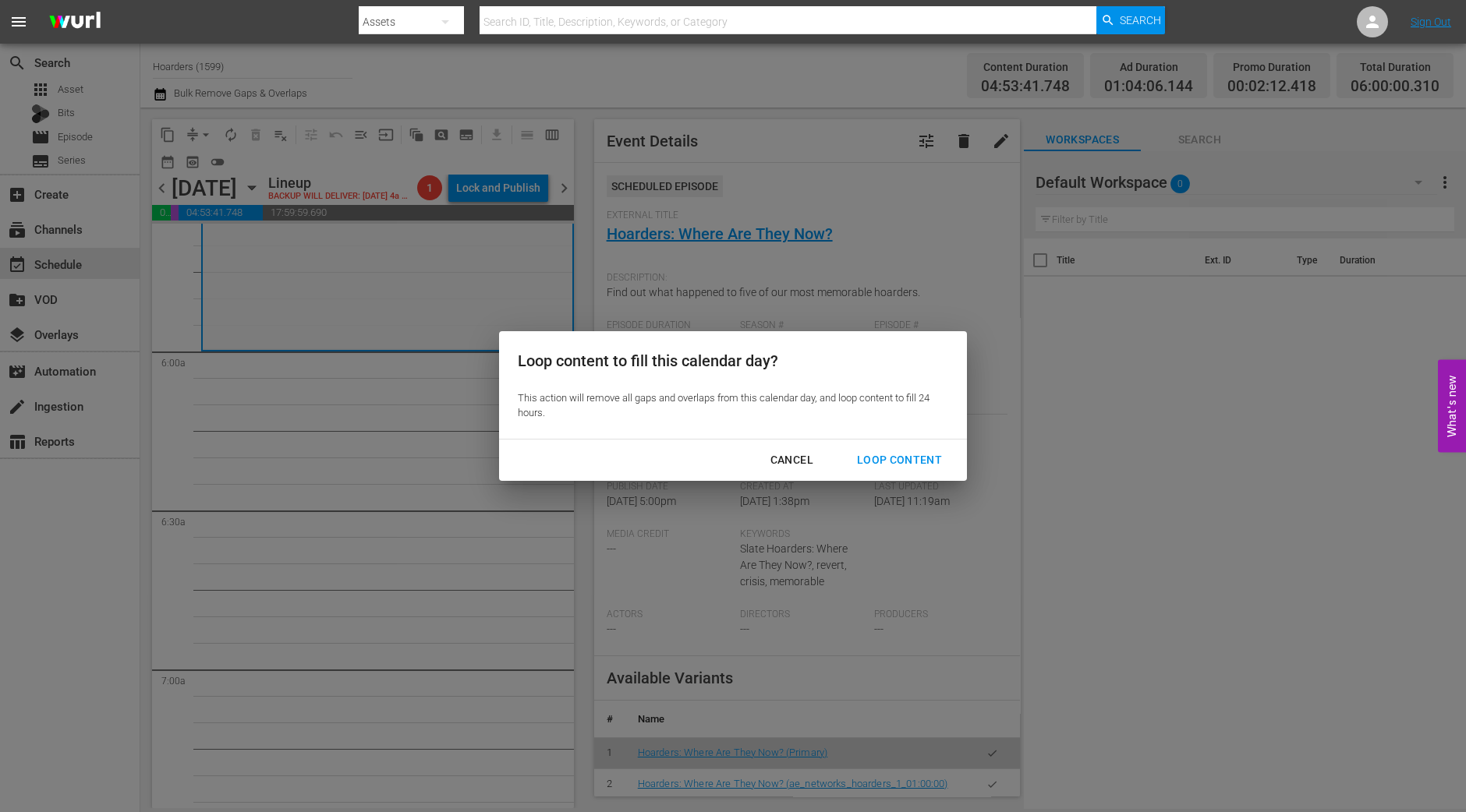
click at [887, 470] on button "Loop Content" at bounding box center [899, 459] width 123 height 28
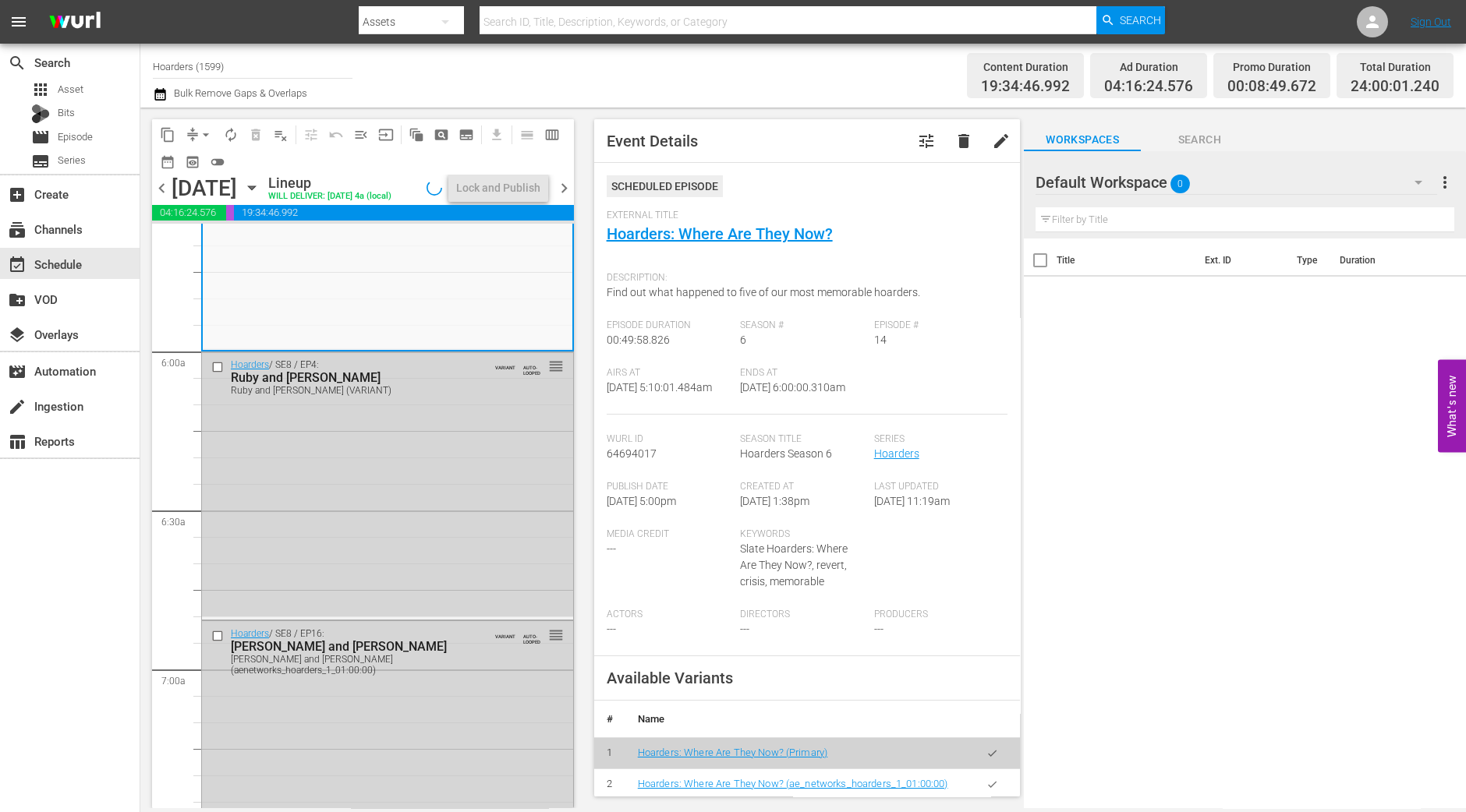
drag, startPoint x: 113, startPoint y: 517, endPoint x: 150, endPoint y: 511, distance: 37.5
click at [114, 517] on div "search Search apps Asset Bits movie Episode subtitles Series add_box Create sub…" at bounding box center [70, 449] width 140 height 812
click at [516, 180] on div "Lock and Publish" at bounding box center [498, 187] width 84 height 28
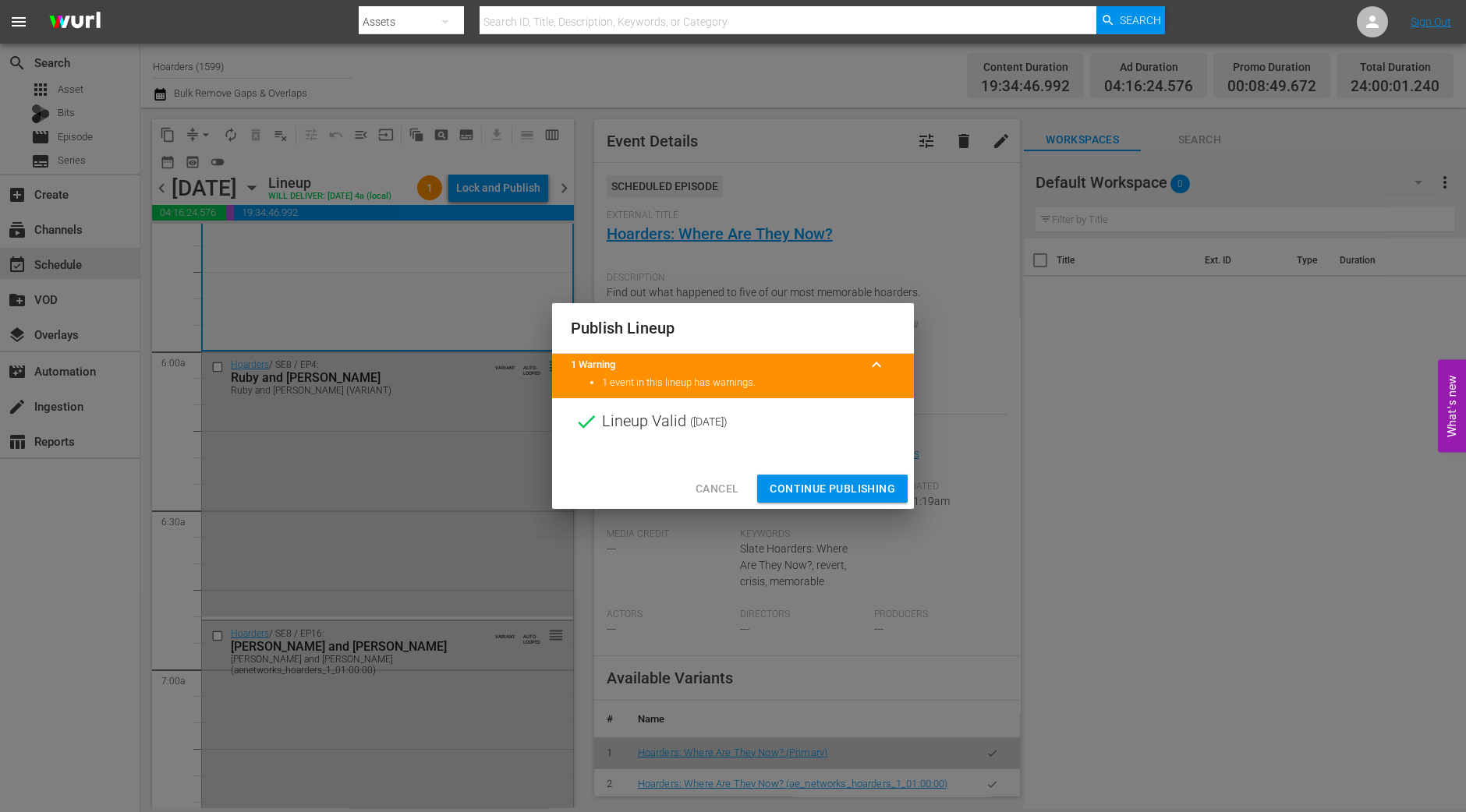
click at [823, 475] on button "Continue Publishing" at bounding box center [831, 488] width 150 height 28
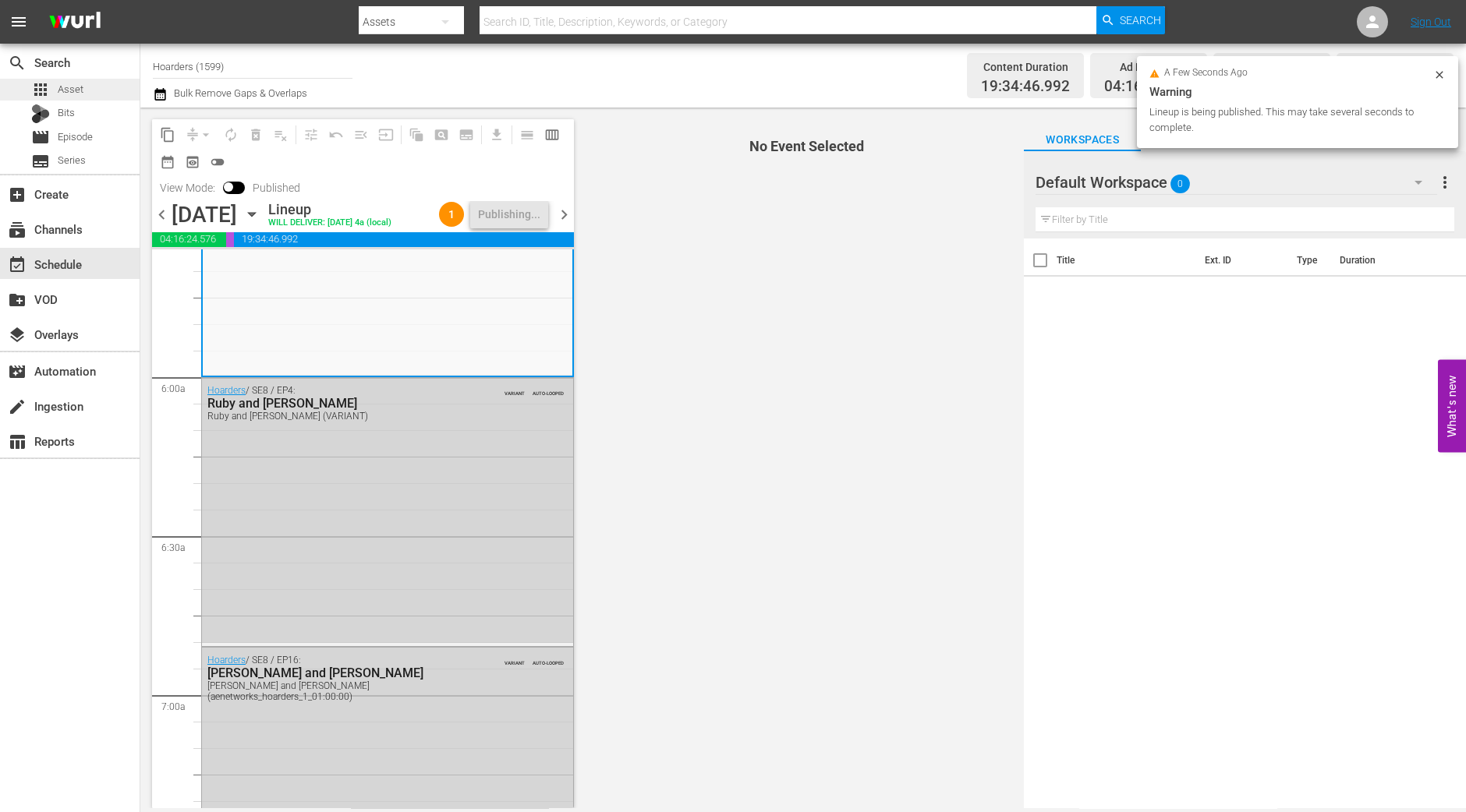
click at [81, 80] on div "apps Asset" at bounding box center [57, 89] width 52 height 22
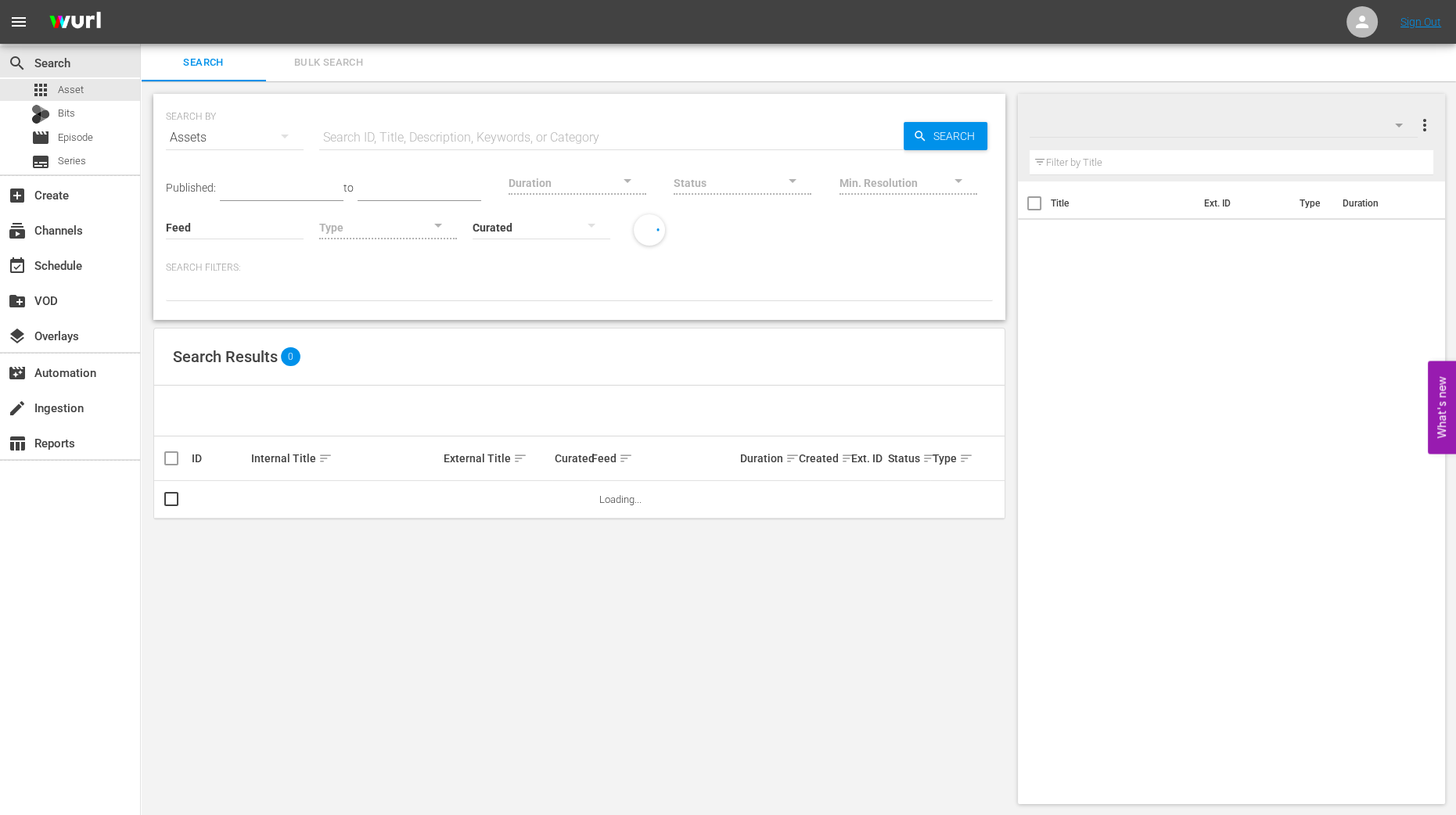
click at [1399, 122] on icon "button" at bounding box center [1398, 125] width 19 height 19
click at [1012, 185] on div at bounding box center [728, 408] width 1456 height 815
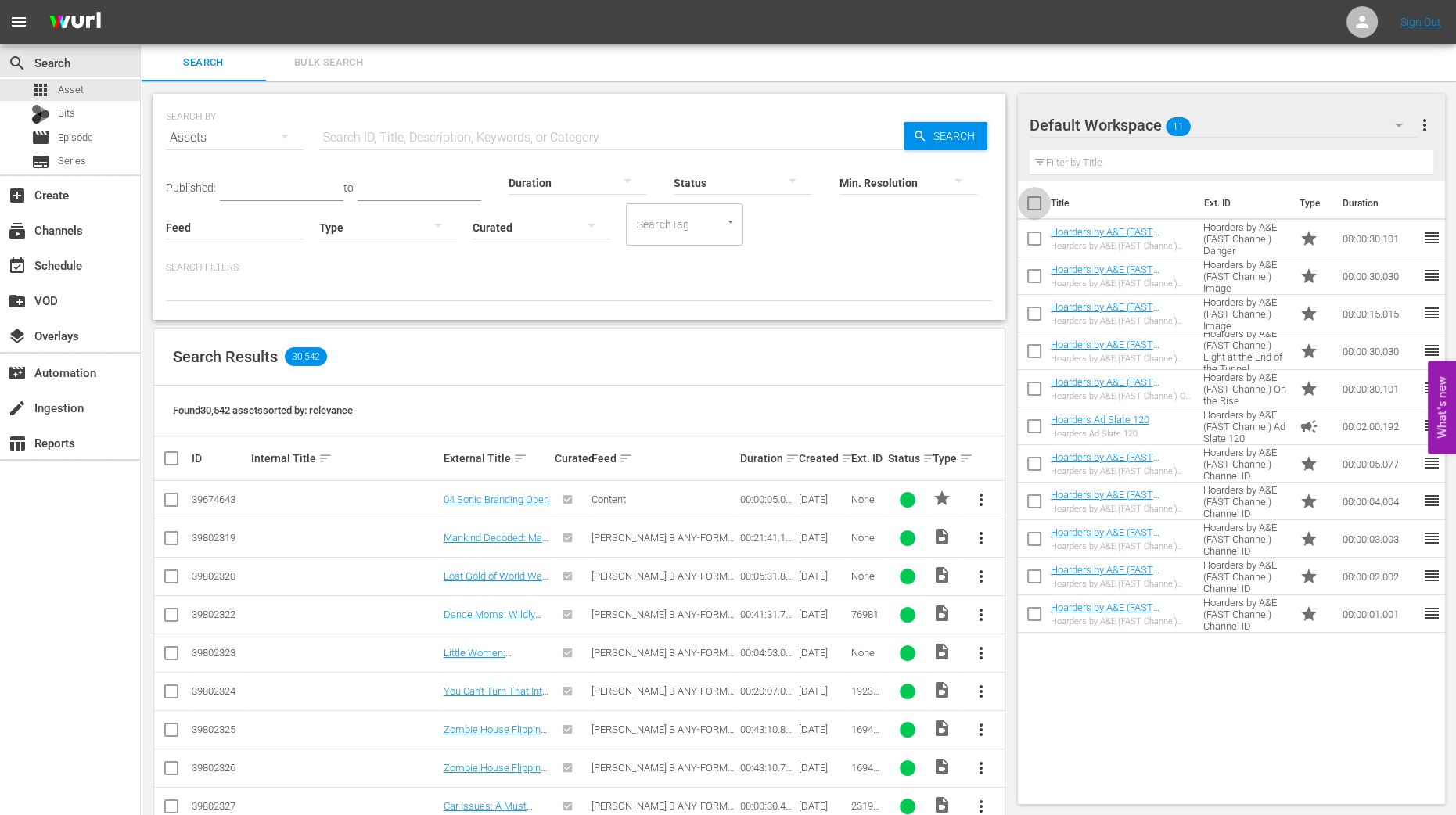
click at [1037, 197] on input "checkbox" at bounding box center [1034, 206] width 32 height 32
checkbox input "true"
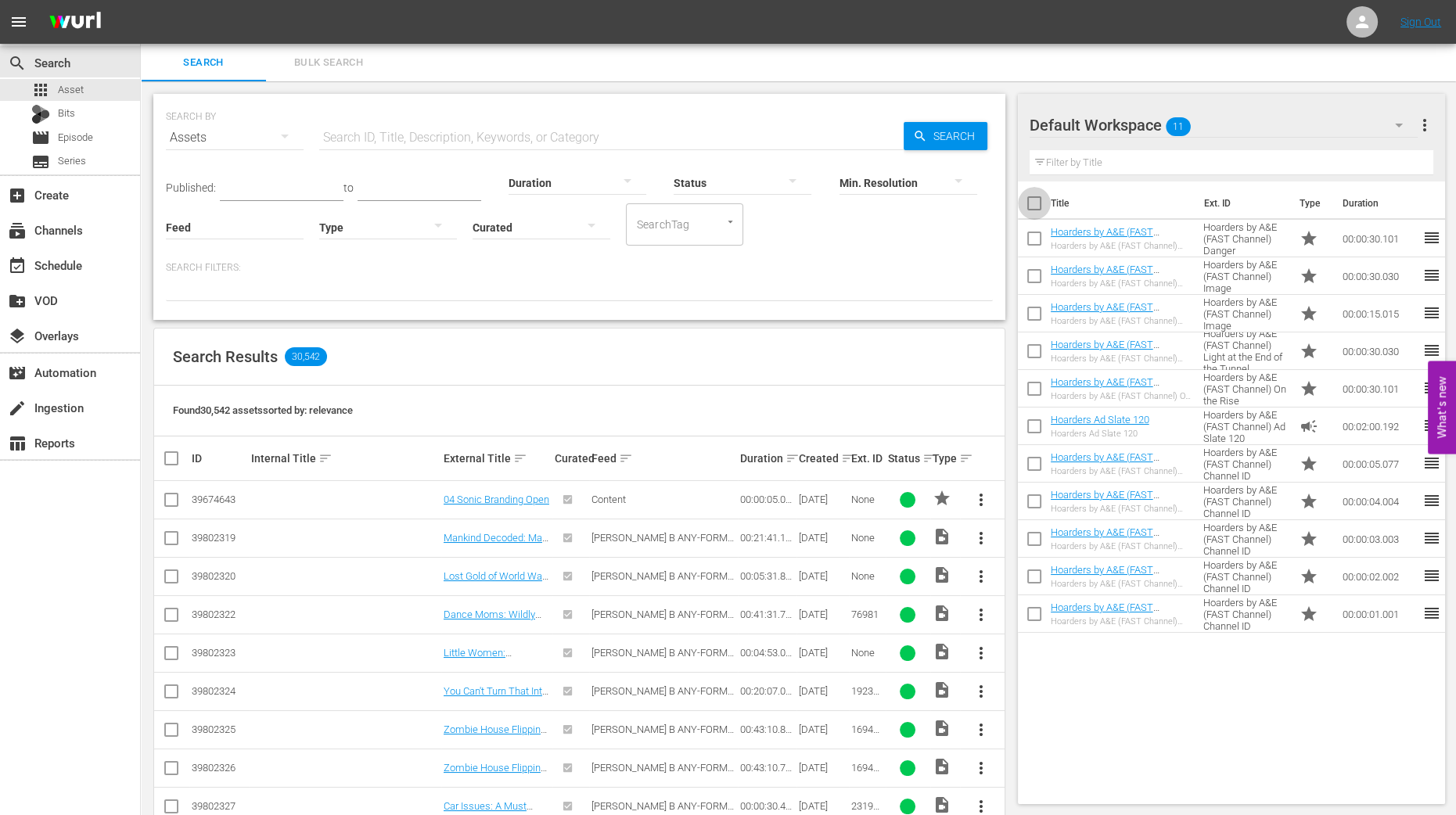
checkbox input "true"
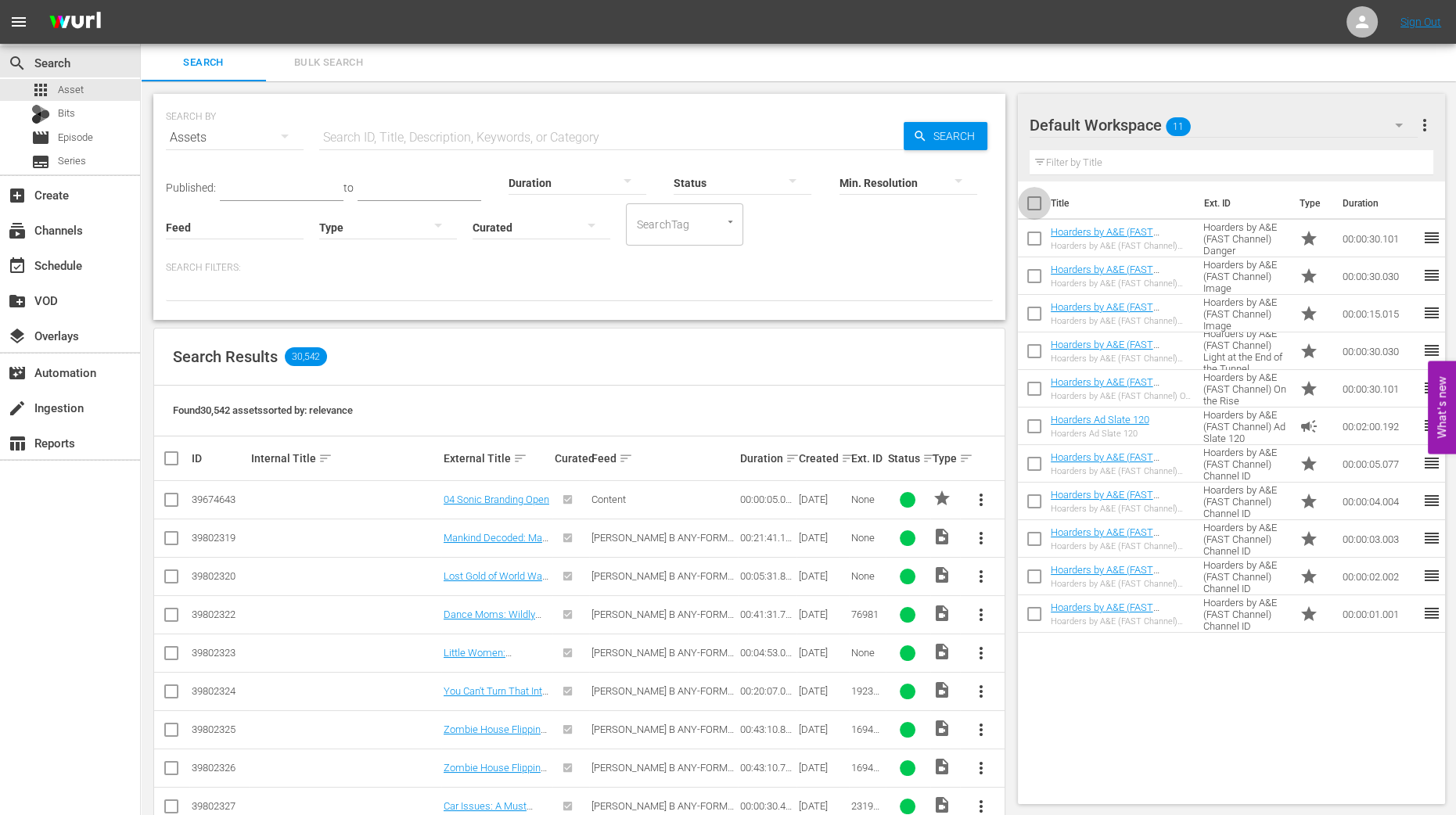
checkbox input "true"
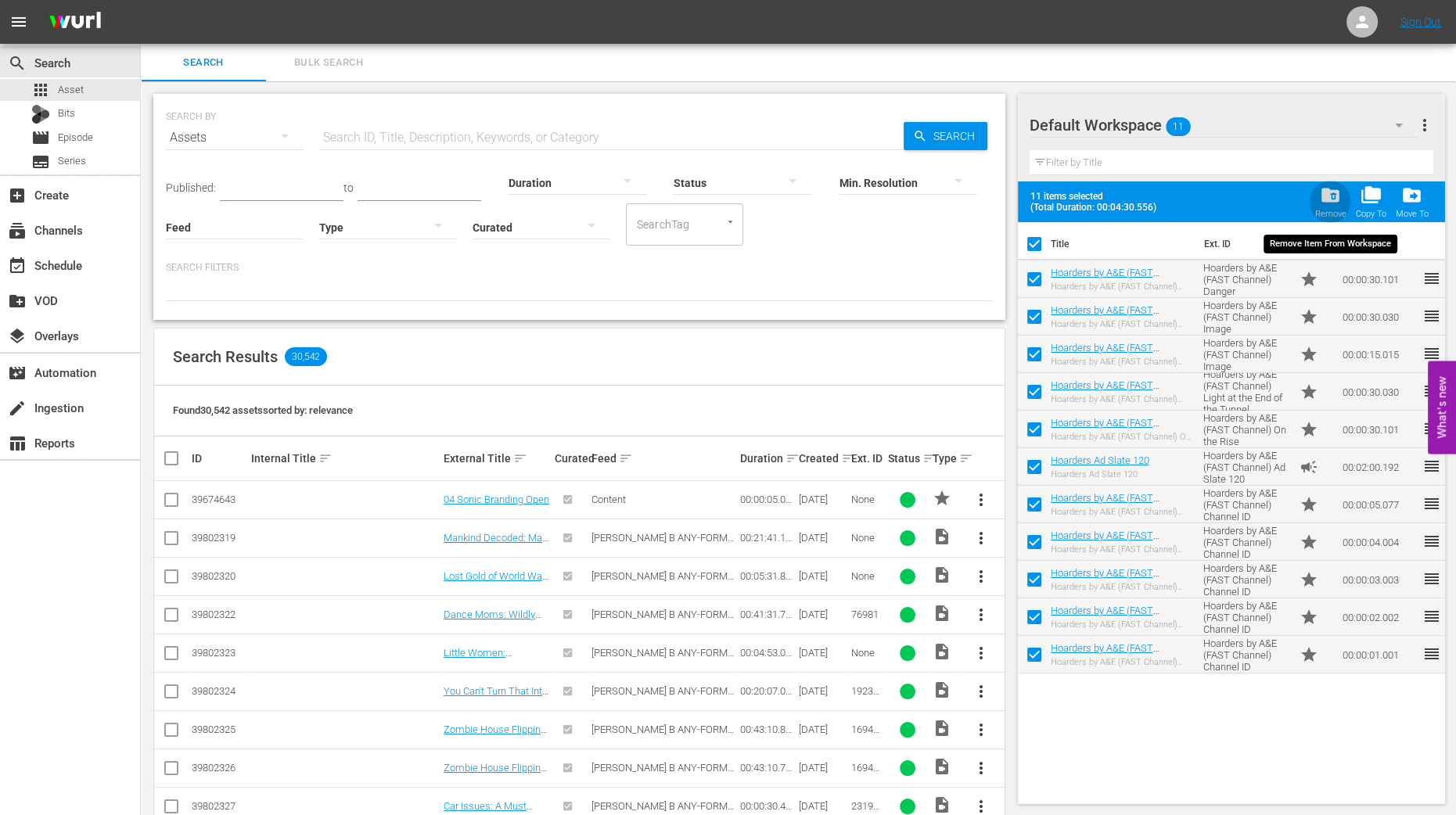
click at [1330, 200] on span "folder_delete" at bounding box center [1329, 195] width 21 height 21
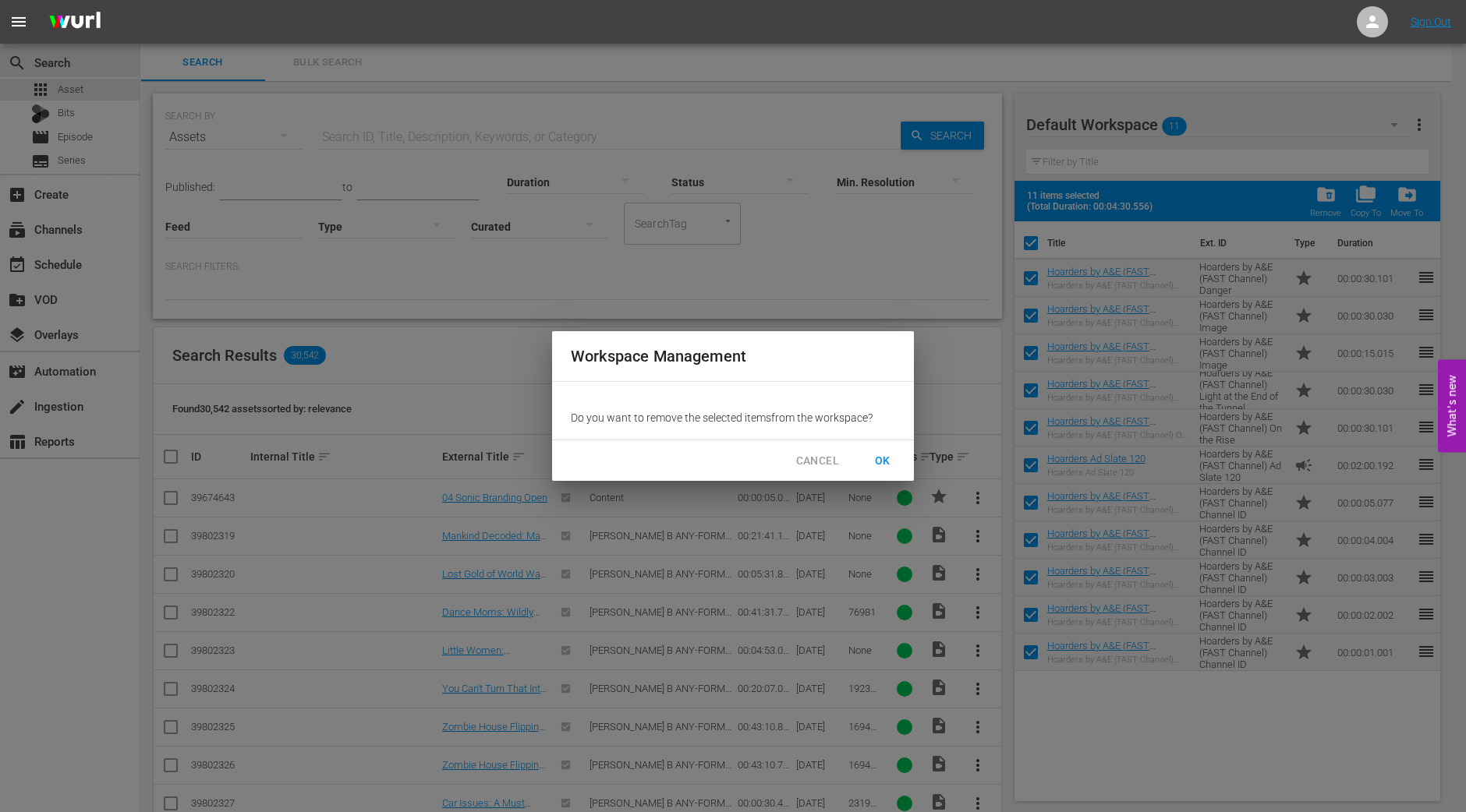
click at [891, 451] on span "OK" at bounding box center [882, 461] width 25 height 20
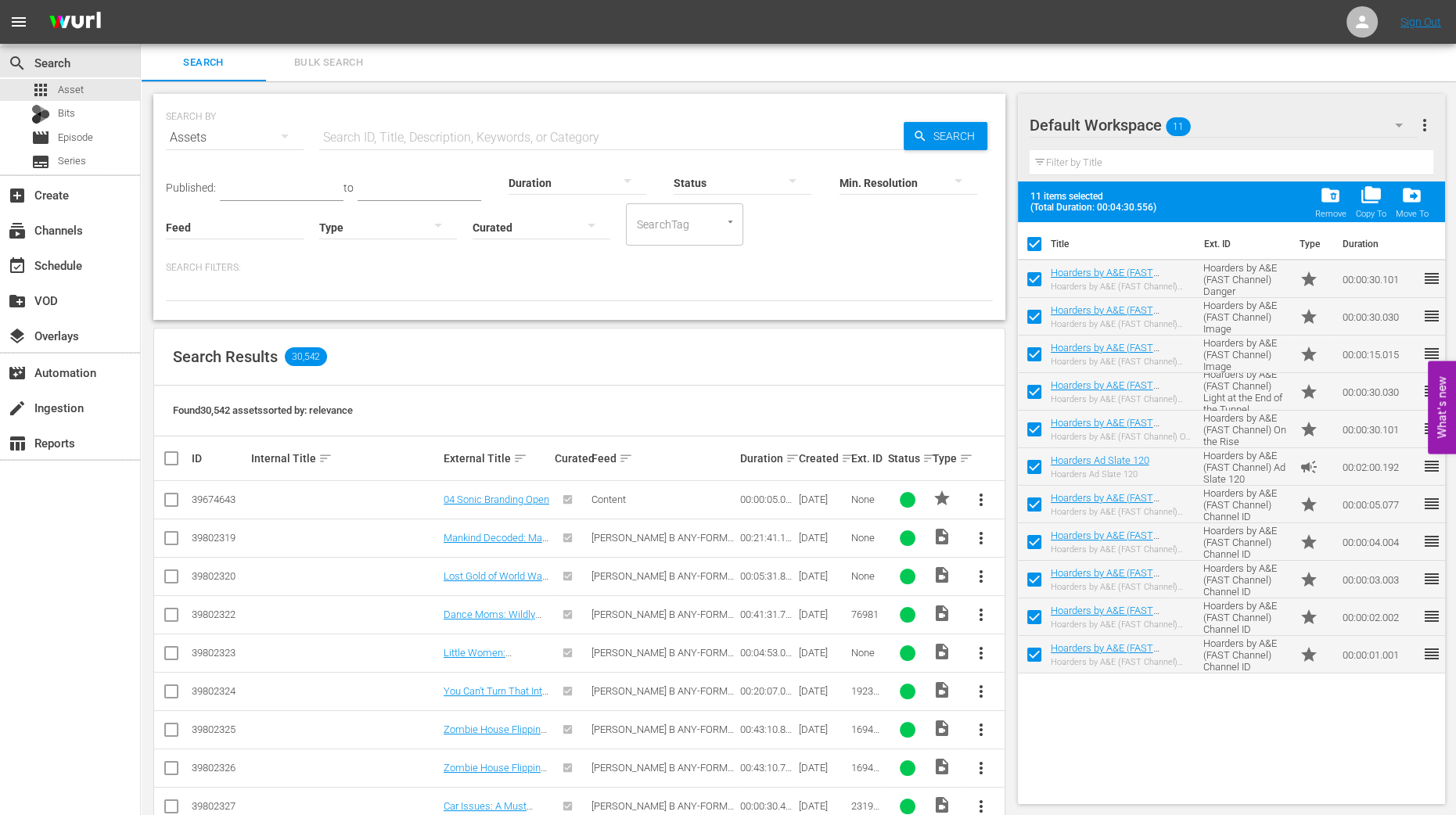
click at [1392, 123] on icon "button" at bounding box center [1398, 125] width 19 height 19
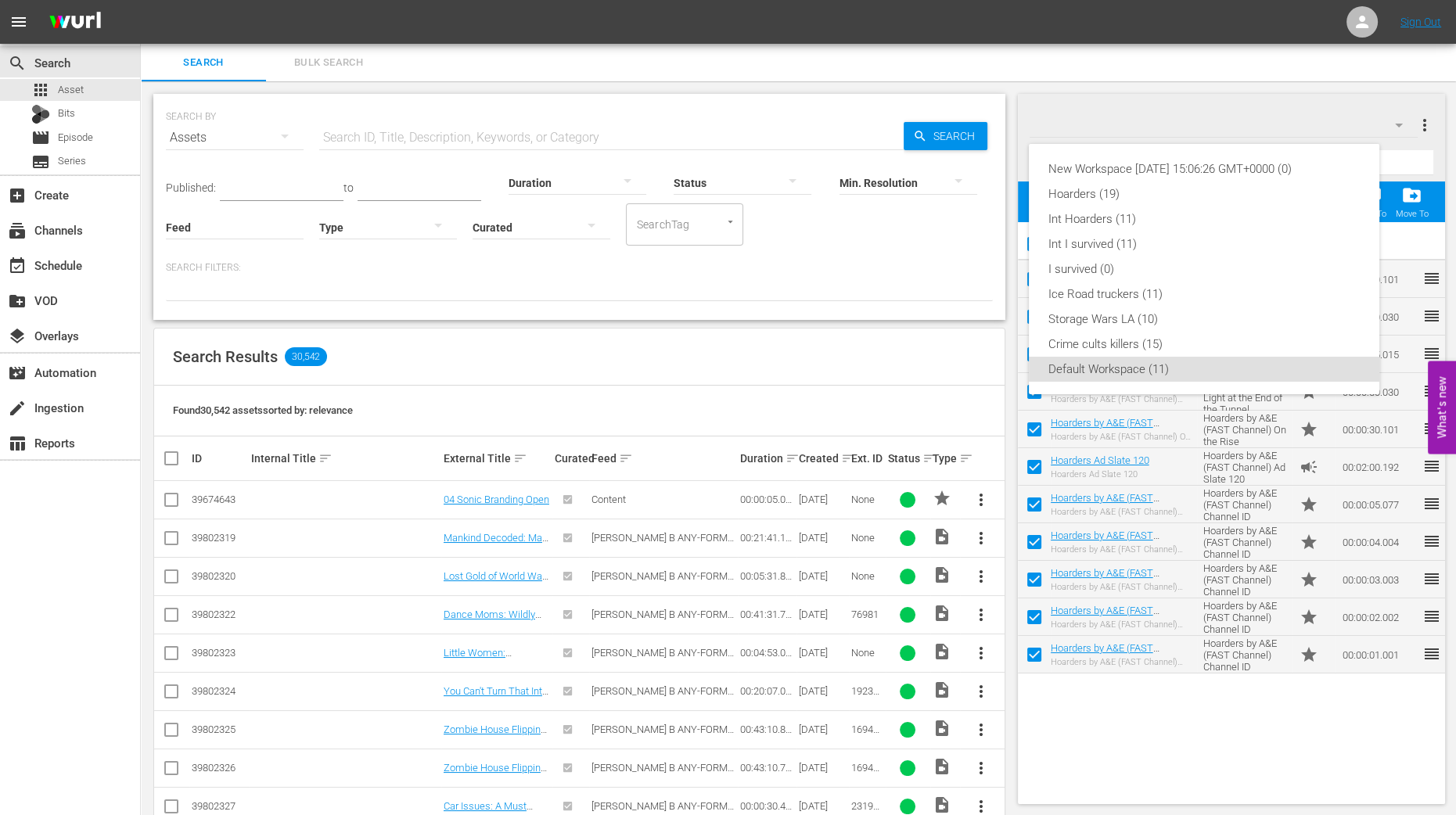
checkbox input "false"
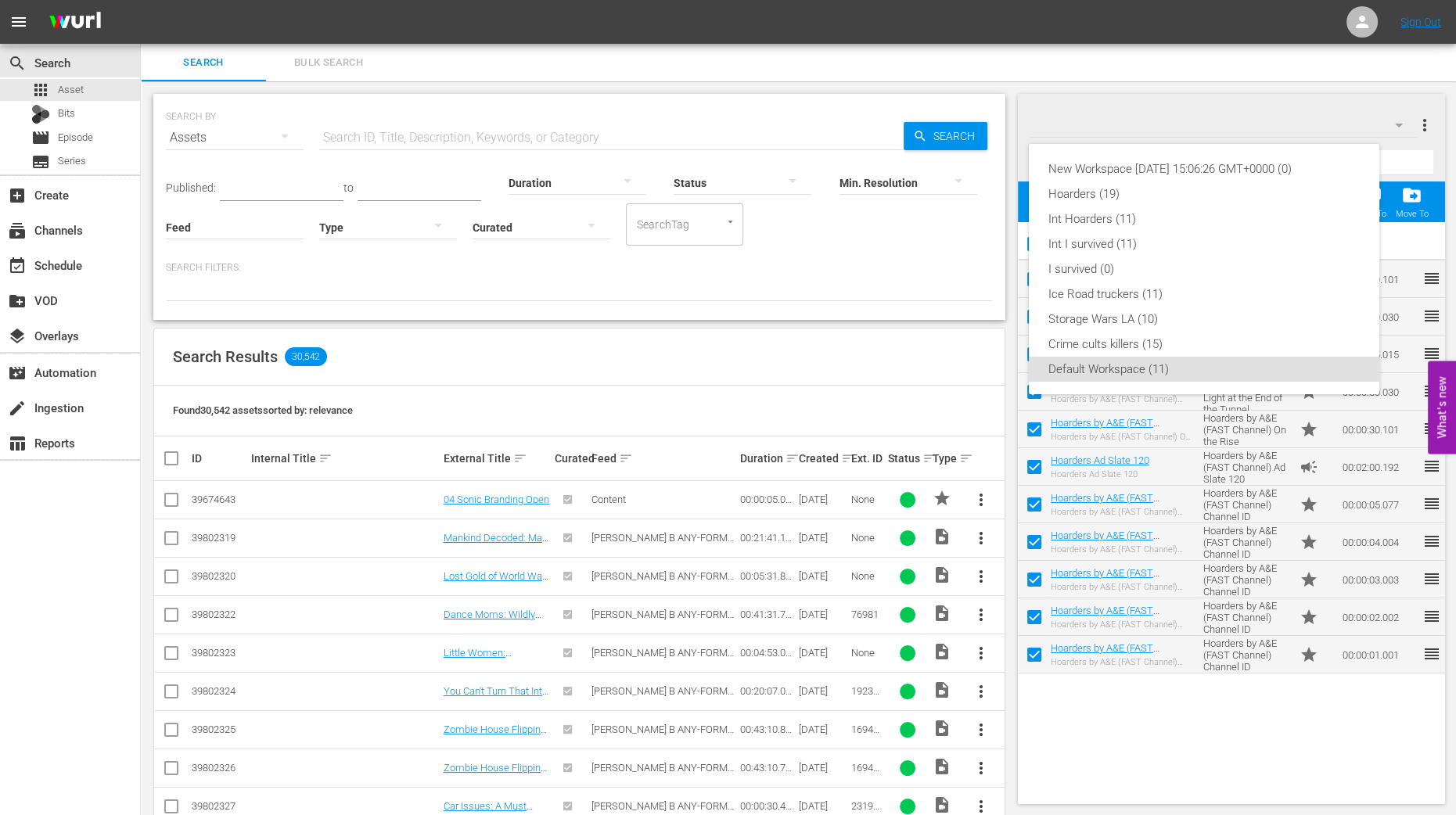
checkbox input "false"
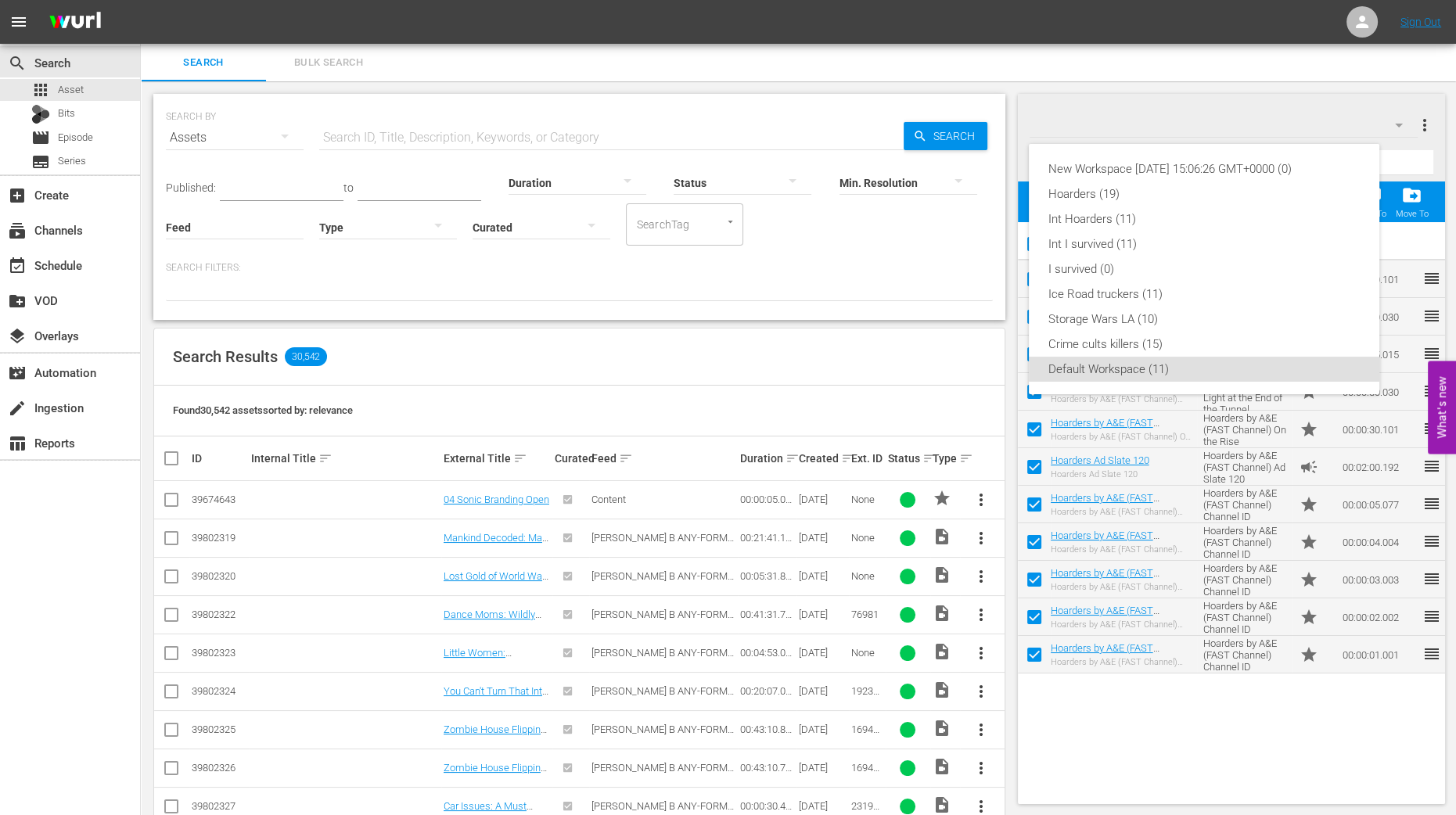
checkbox input "false"
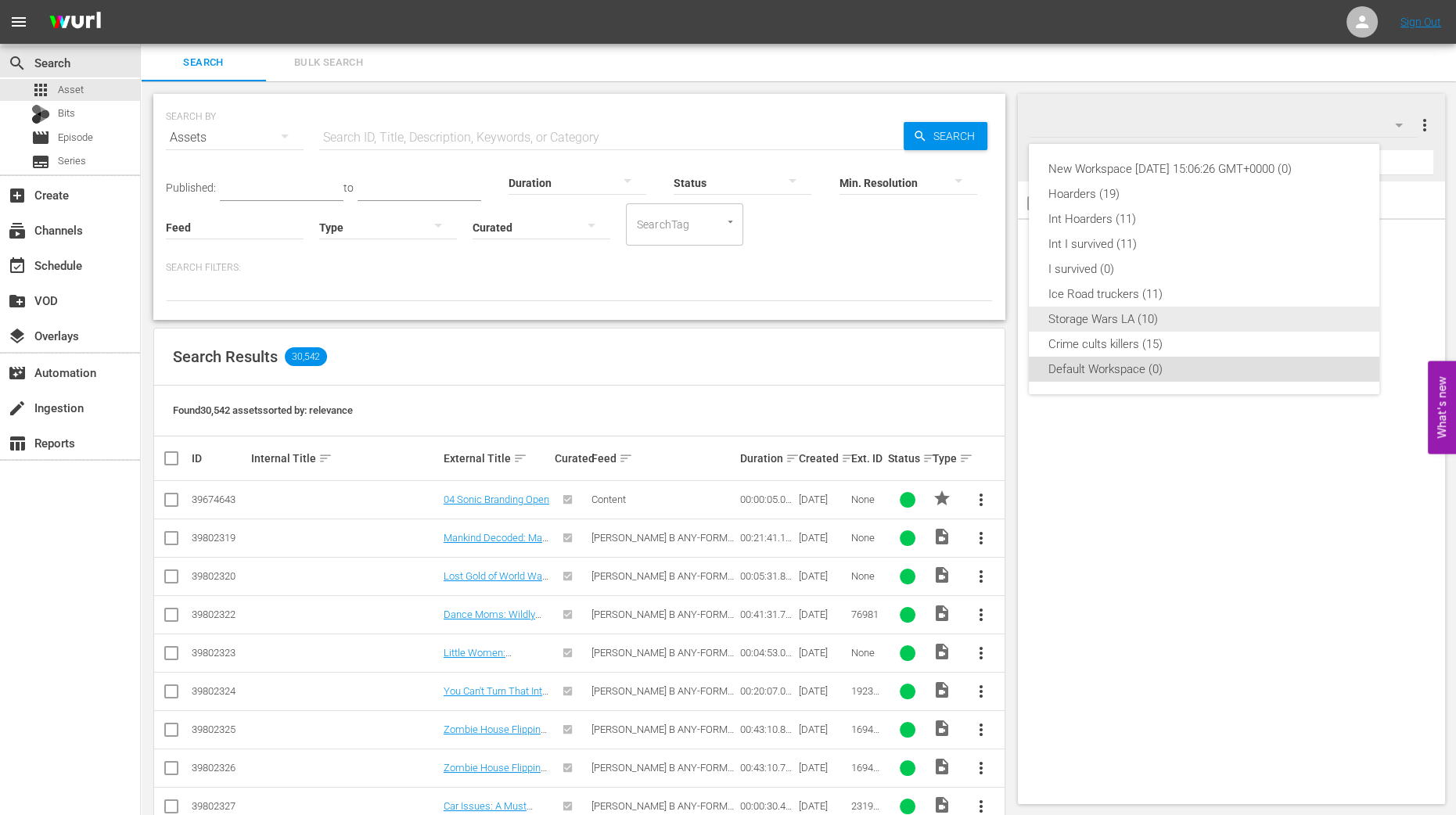
click at [1224, 320] on div "Storage Wars LA (10)" at bounding box center [1204, 318] width 313 height 25
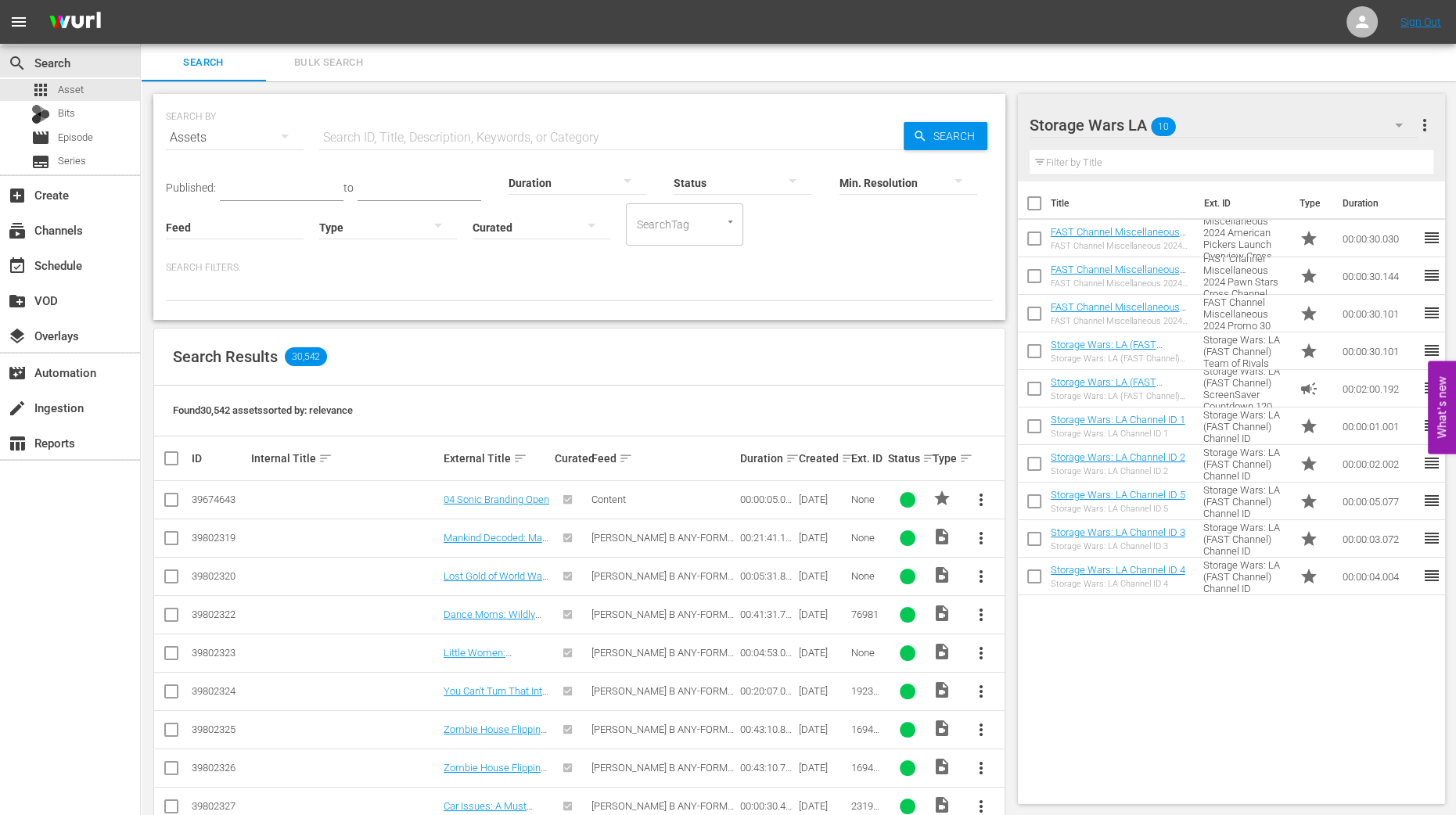
click at [1038, 201] on input "checkbox" at bounding box center [1034, 206] width 32 height 32
checkbox input "true"
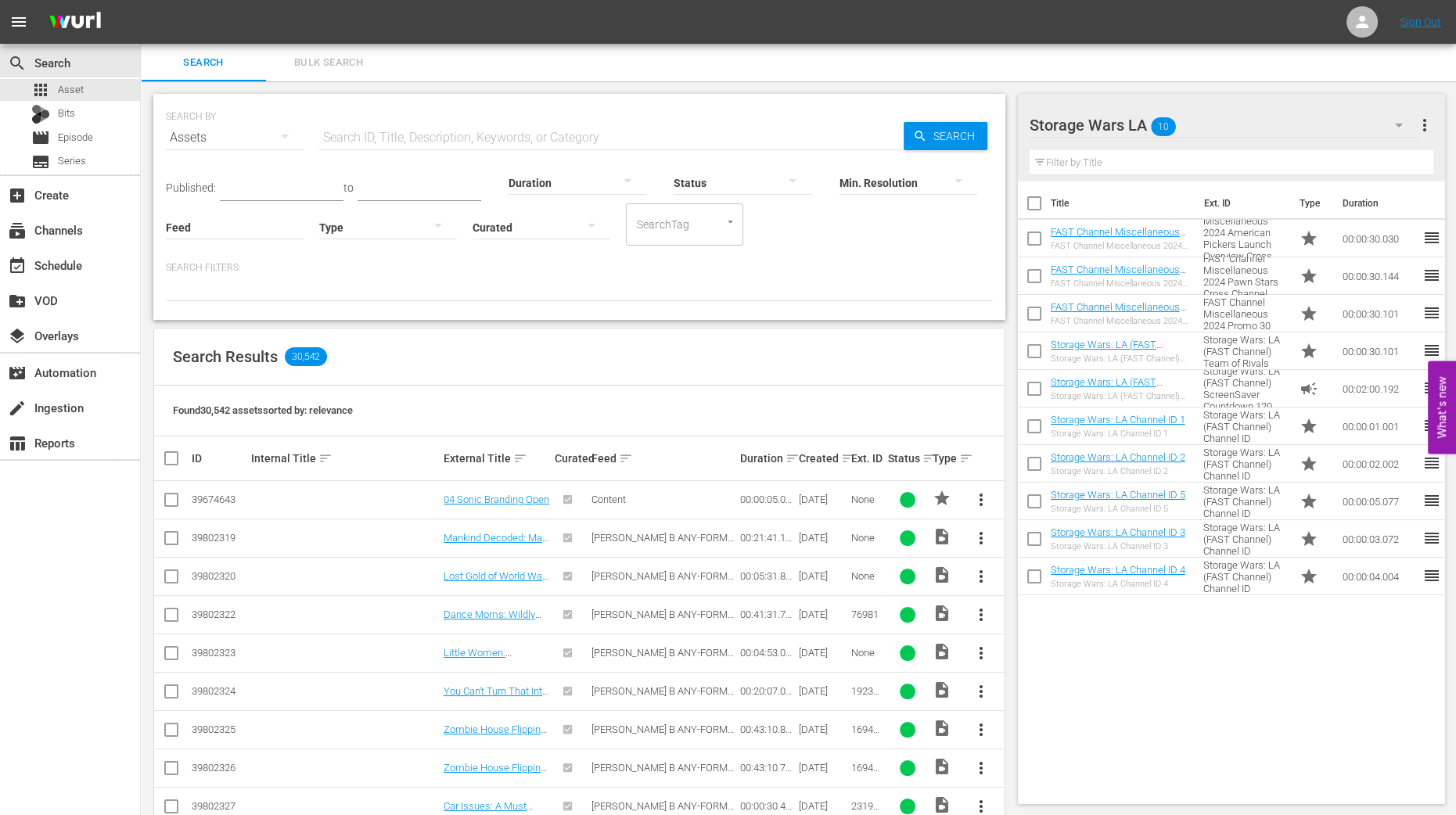
checkbox input "true"
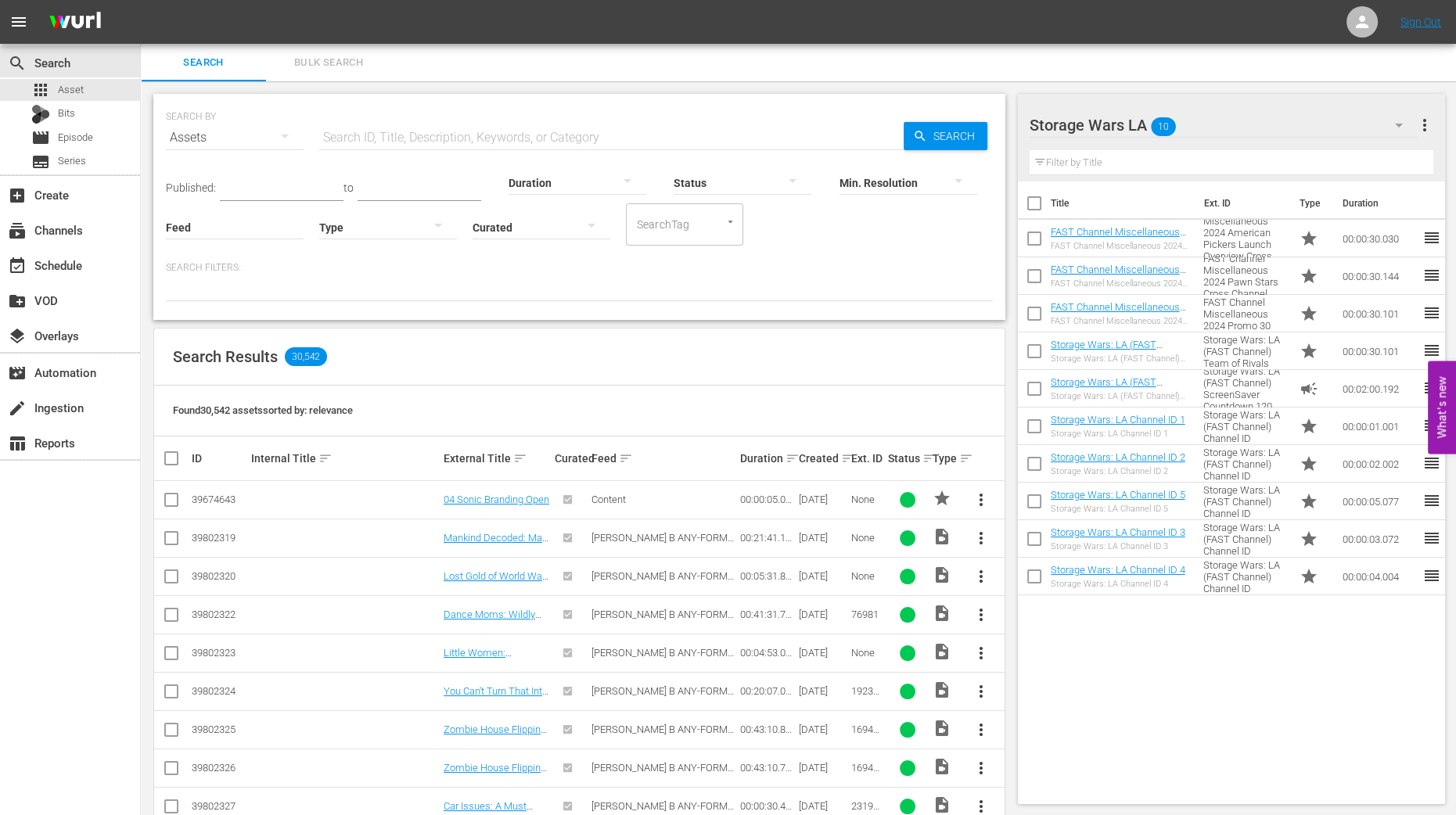
checkbox input "true"
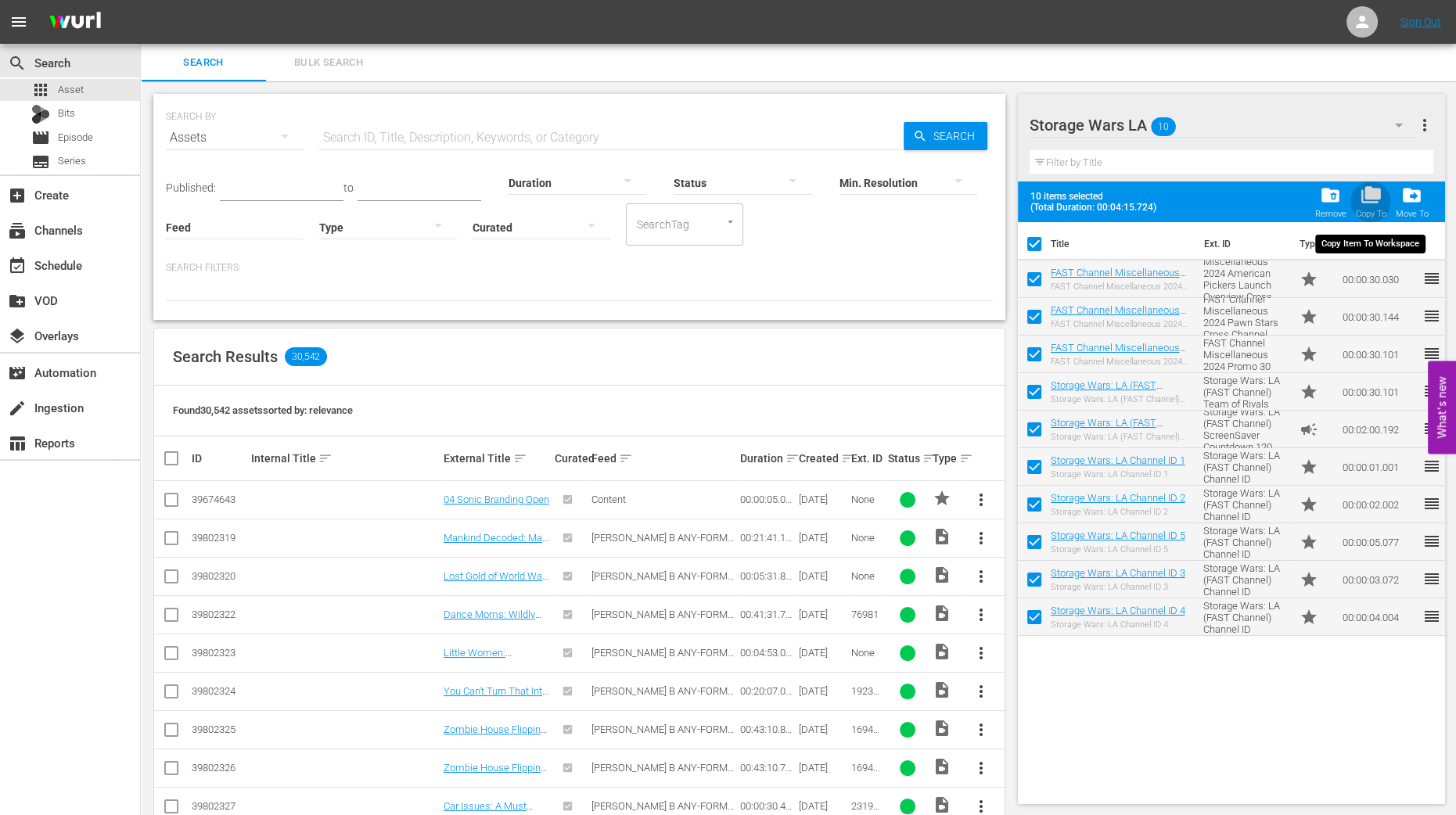
click at [1375, 200] on span "folder_copy" at bounding box center [1369, 195] width 21 height 21
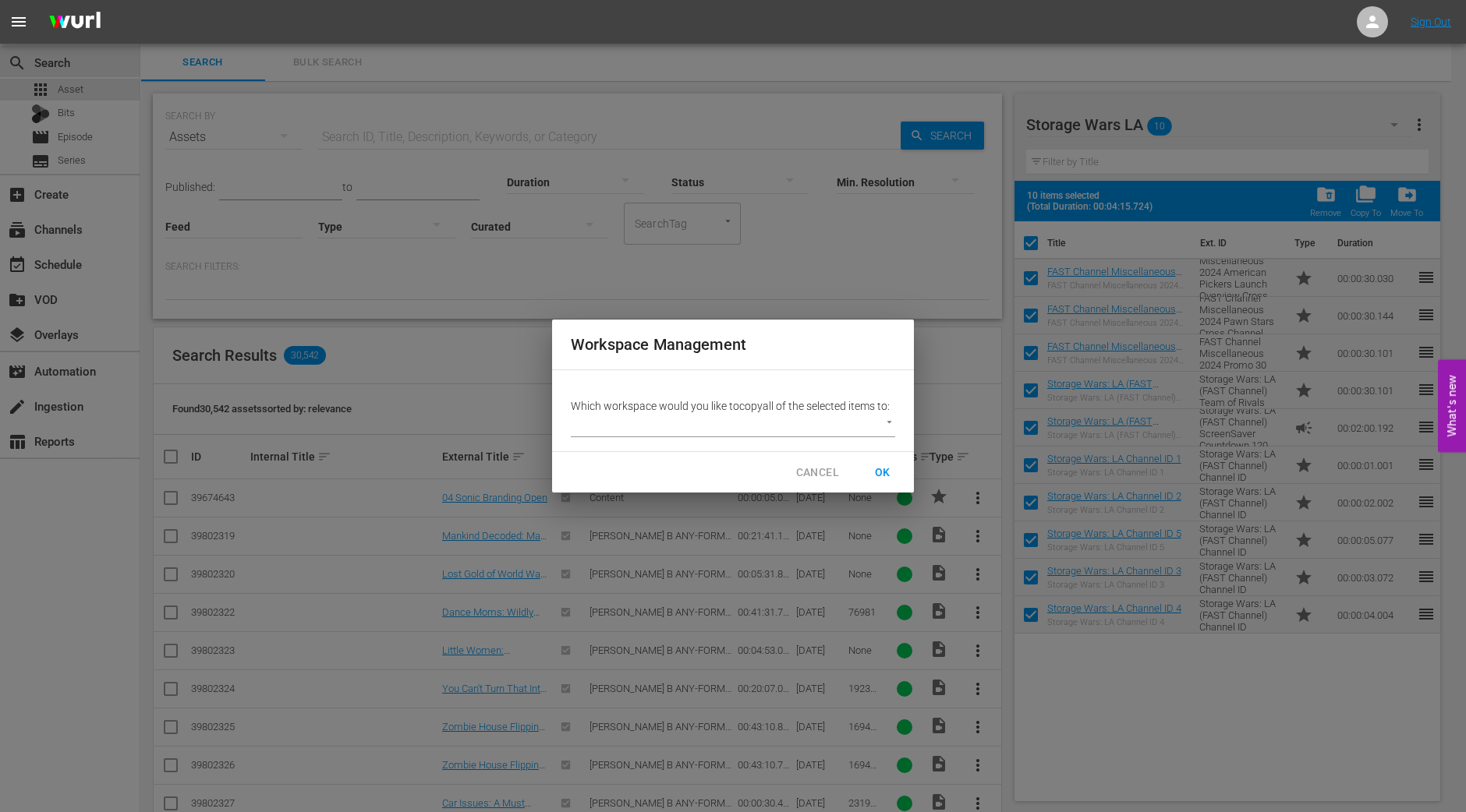
click at [848, 431] on body "menu Sign Out search Search apps Asset Bits movie Episode subtitles Series add_…" at bounding box center [733, 406] width 1466 height 812
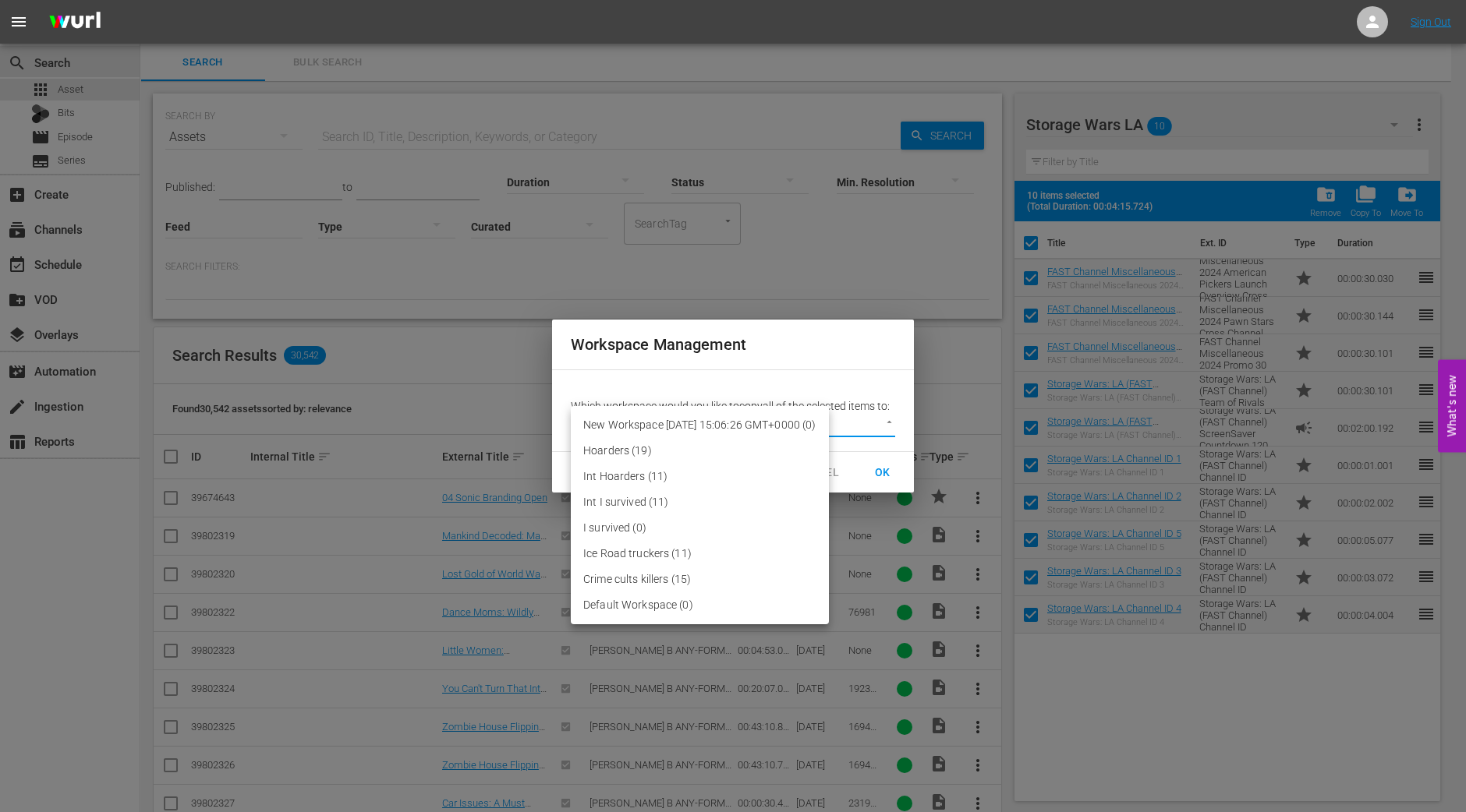
click at [685, 593] on li "Default Workspace (0)" at bounding box center [700, 605] width 258 height 25
type input "2095"
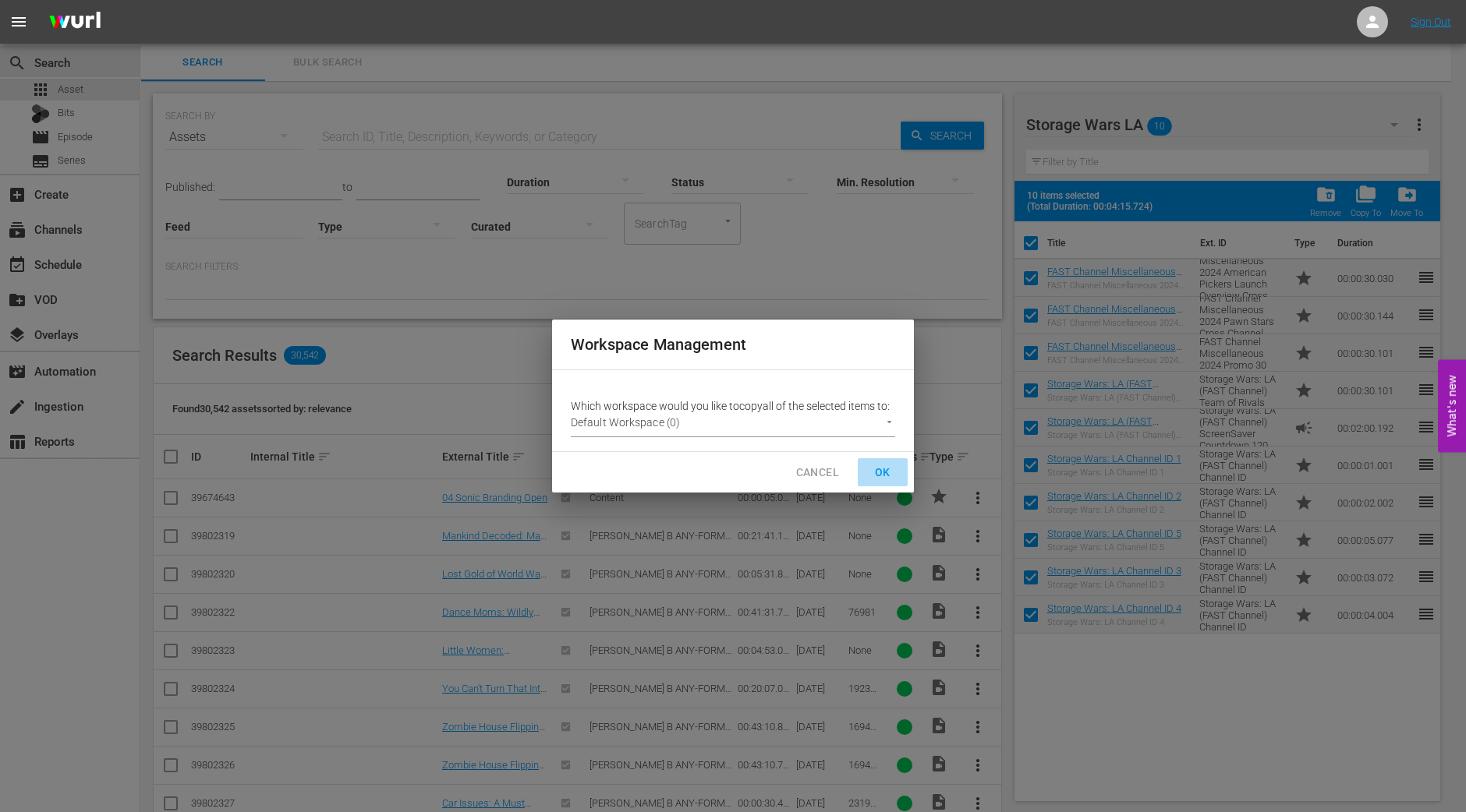
click at [878, 470] on span "OK" at bounding box center [882, 473] width 25 height 20
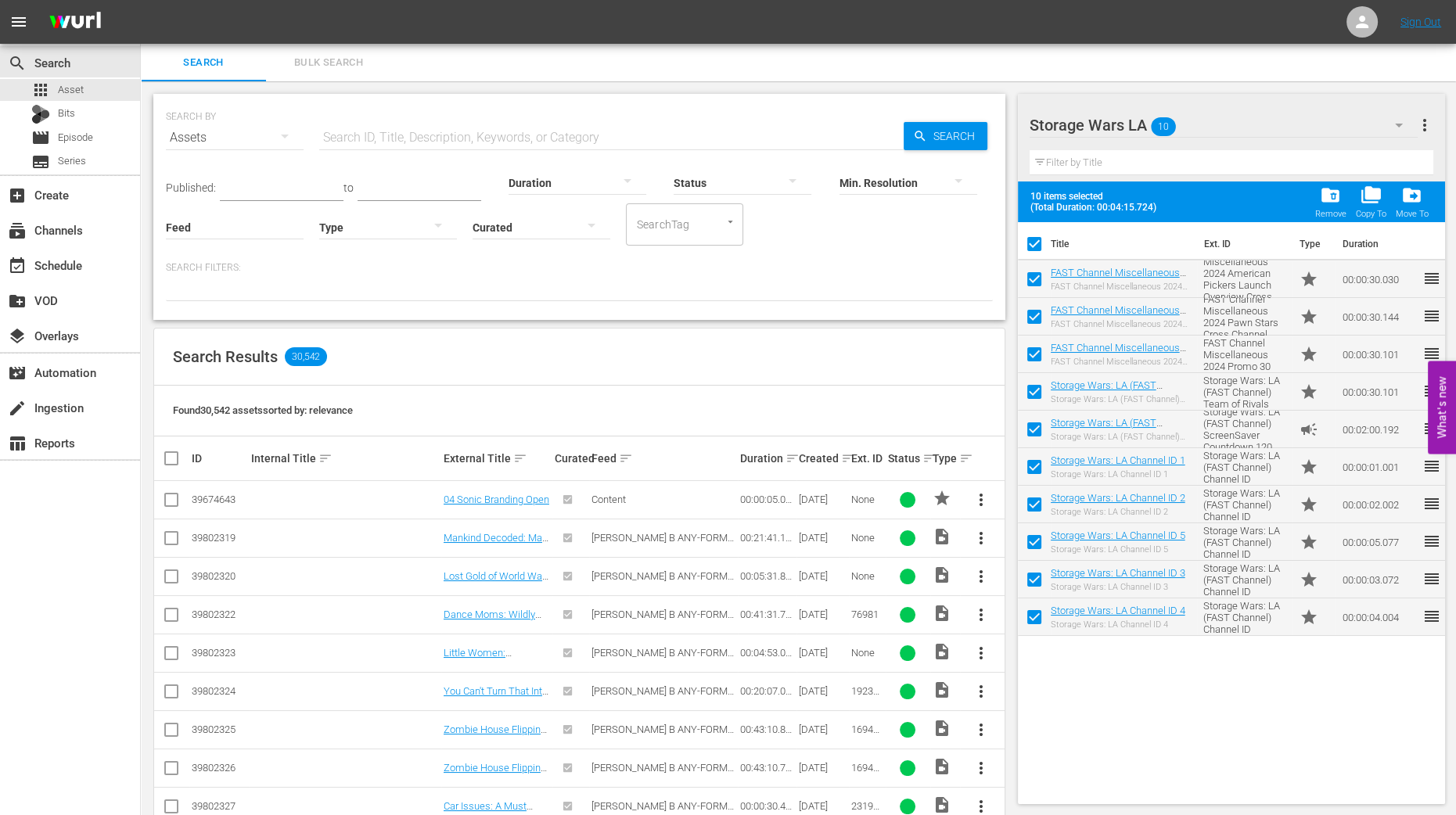
checkbox input "false"
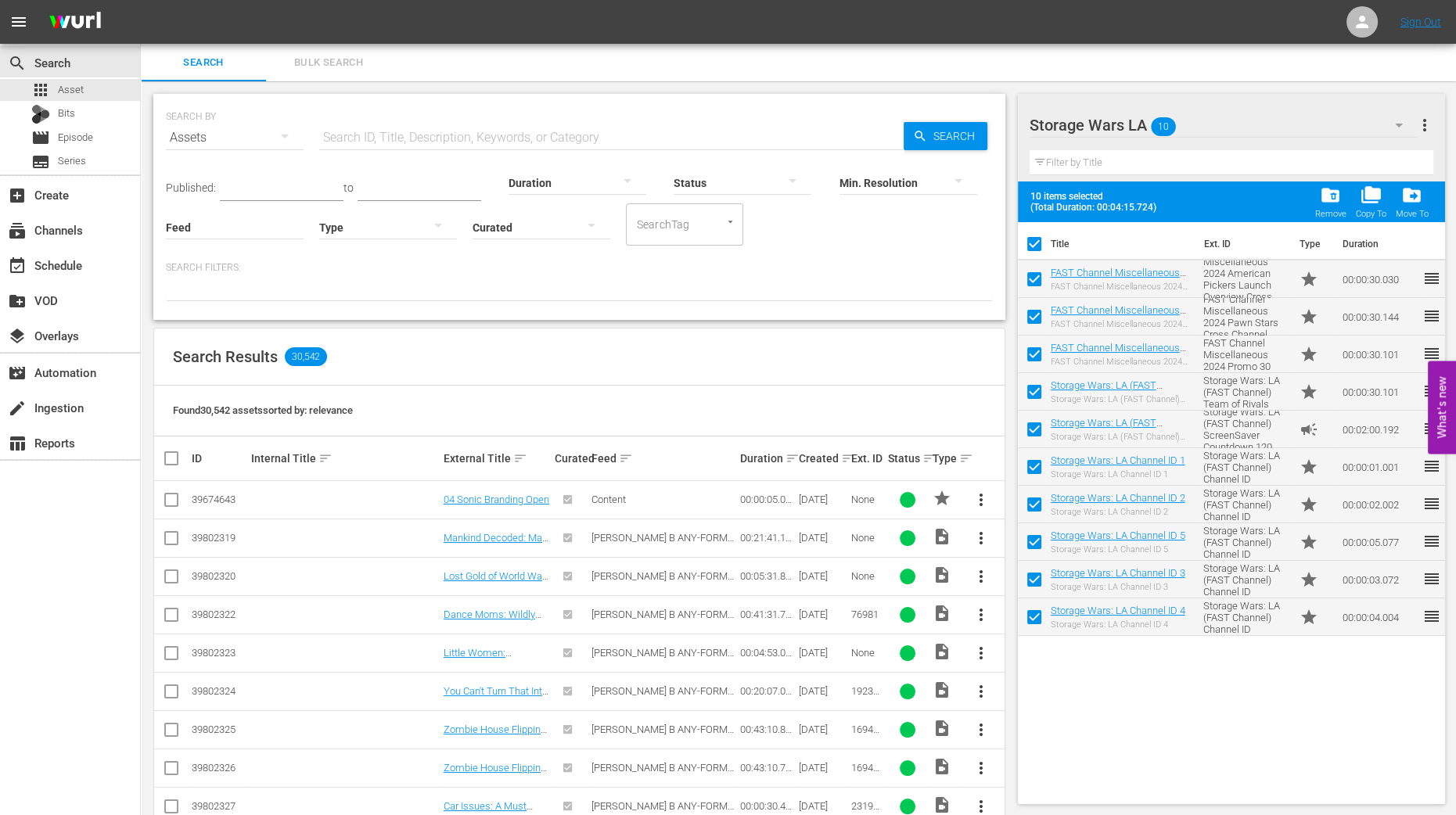
checkbox input "false"
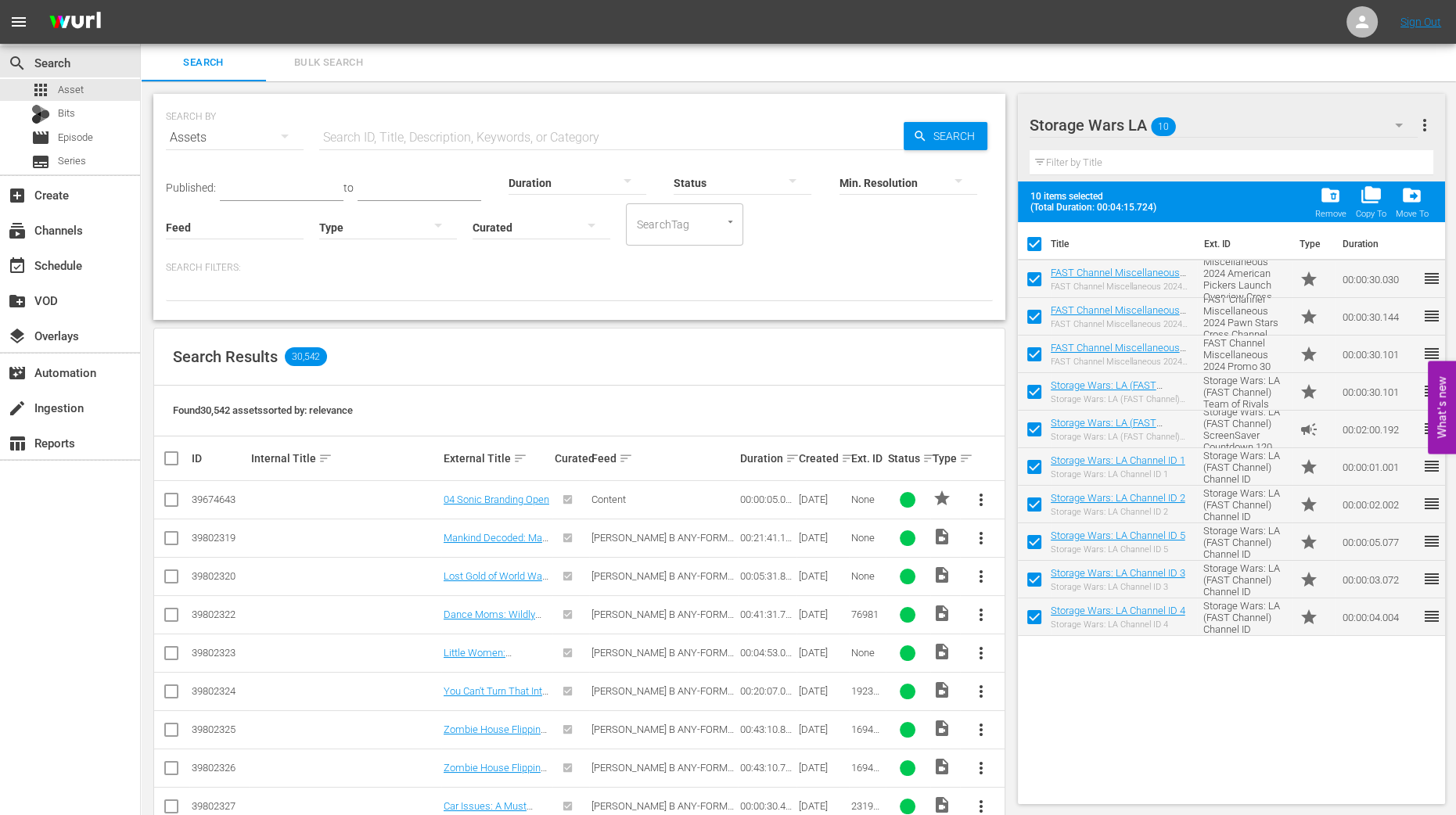
checkbox input "false"
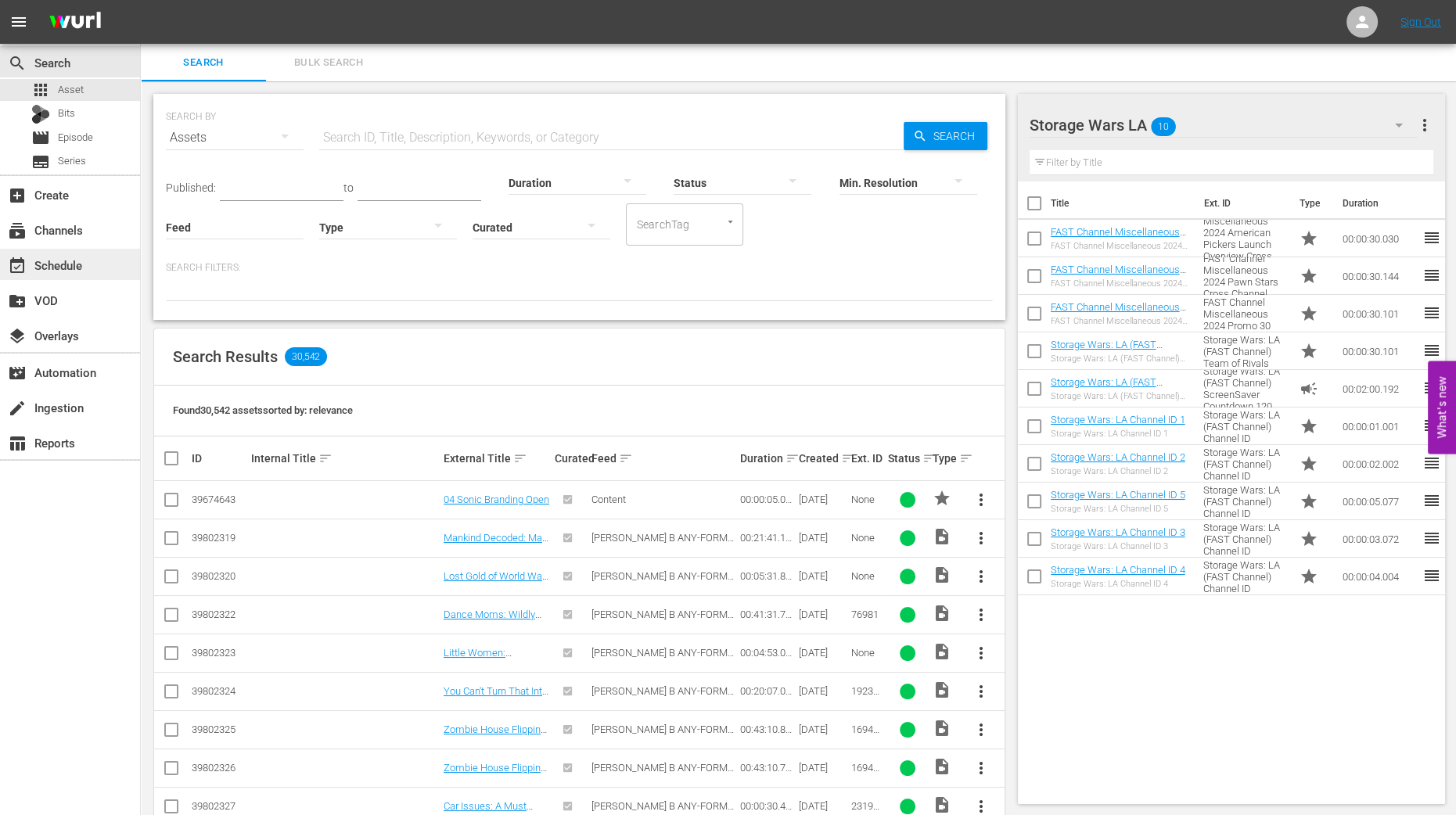
click at [86, 265] on div "event_available Schedule" at bounding box center [43, 263] width 88 height 14
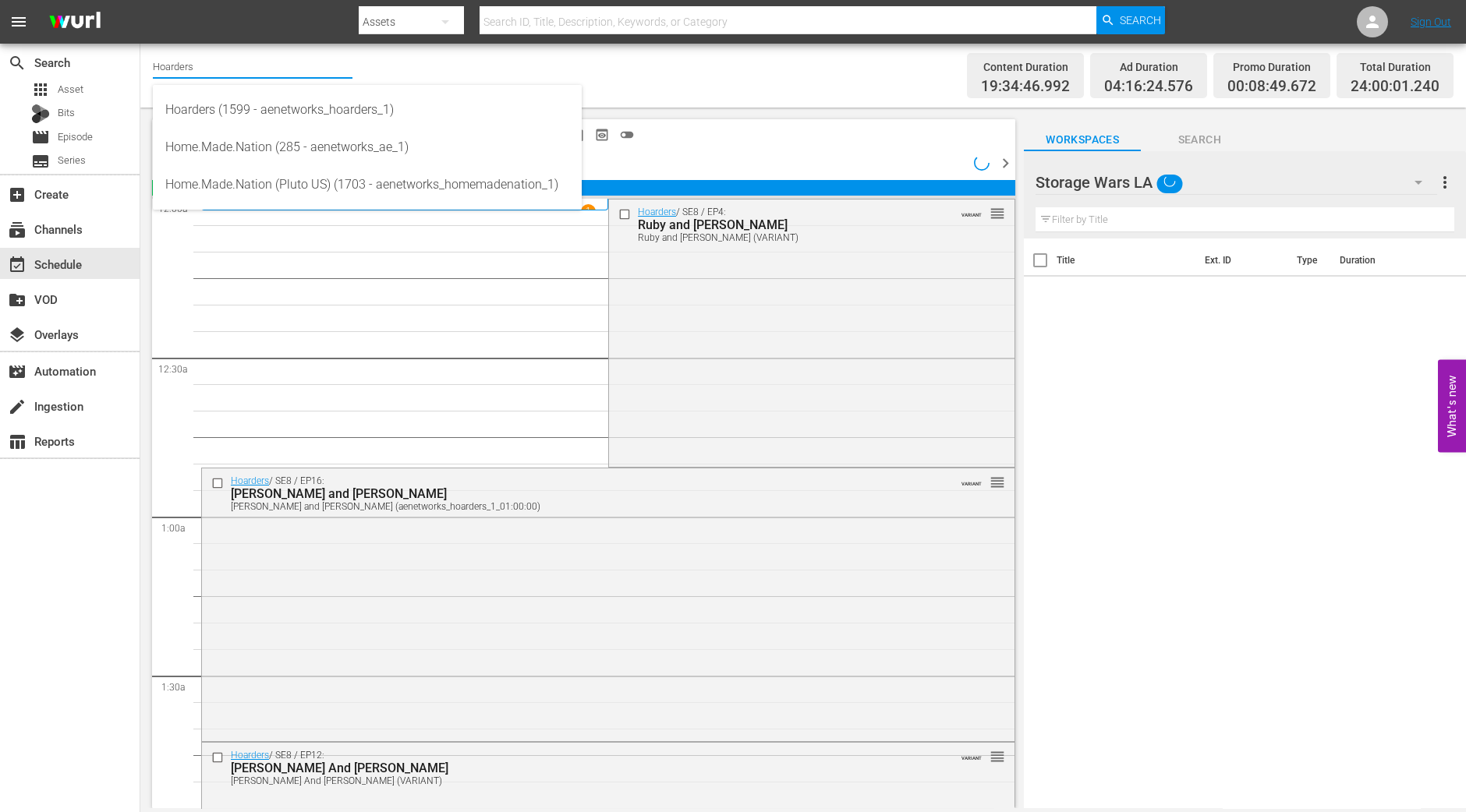
drag, startPoint x: 199, startPoint y: 72, endPoint x: 144, endPoint y: 91, distance: 58.2
click at [144, 91] on div "Channel Title Hoarders Bulk Remove Gaps & Overlaps Content Duration 19:34:46.99…" at bounding box center [803, 75] width 1326 height 64
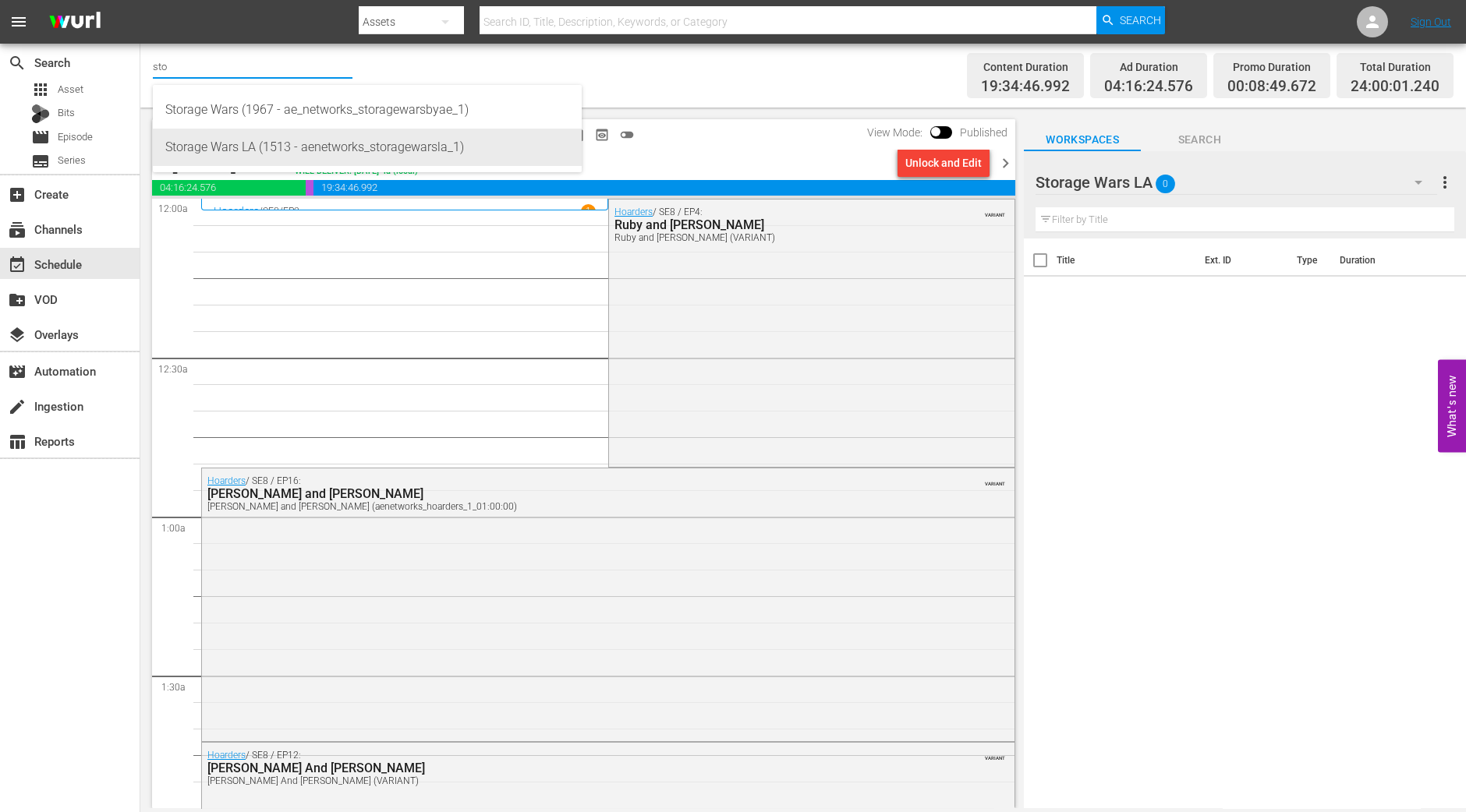
click at [257, 146] on div "Storage Wars LA (1513 - aenetworks_storagewarsla_1)" at bounding box center [367, 147] width 404 height 37
type input "Storage Wars LA (1513 - aenetworks_storagewarsla_1)"
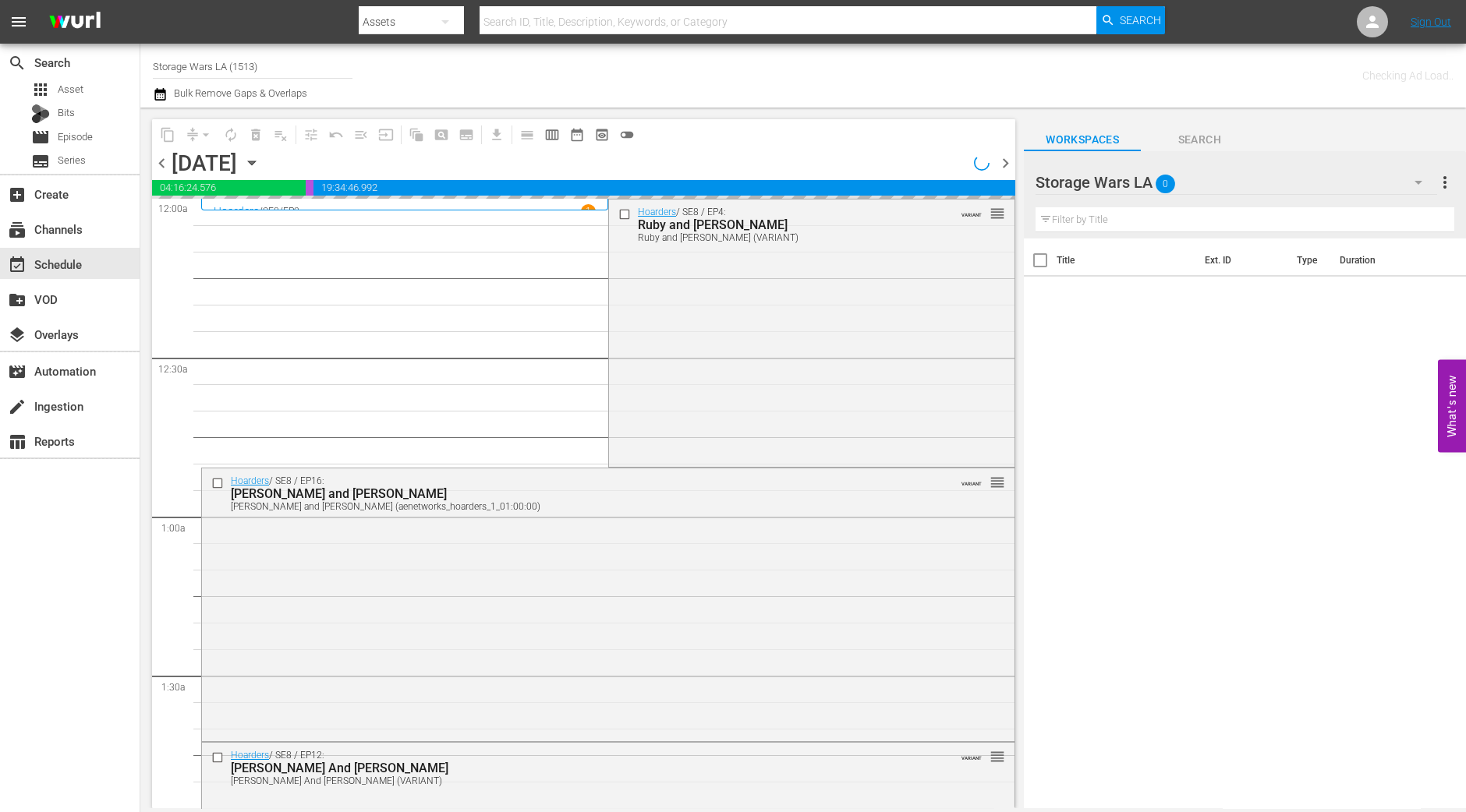
click at [264, 159] on div "Saturday, October 25th October 25th" at bounding box center [218, 163] width 93 height 25
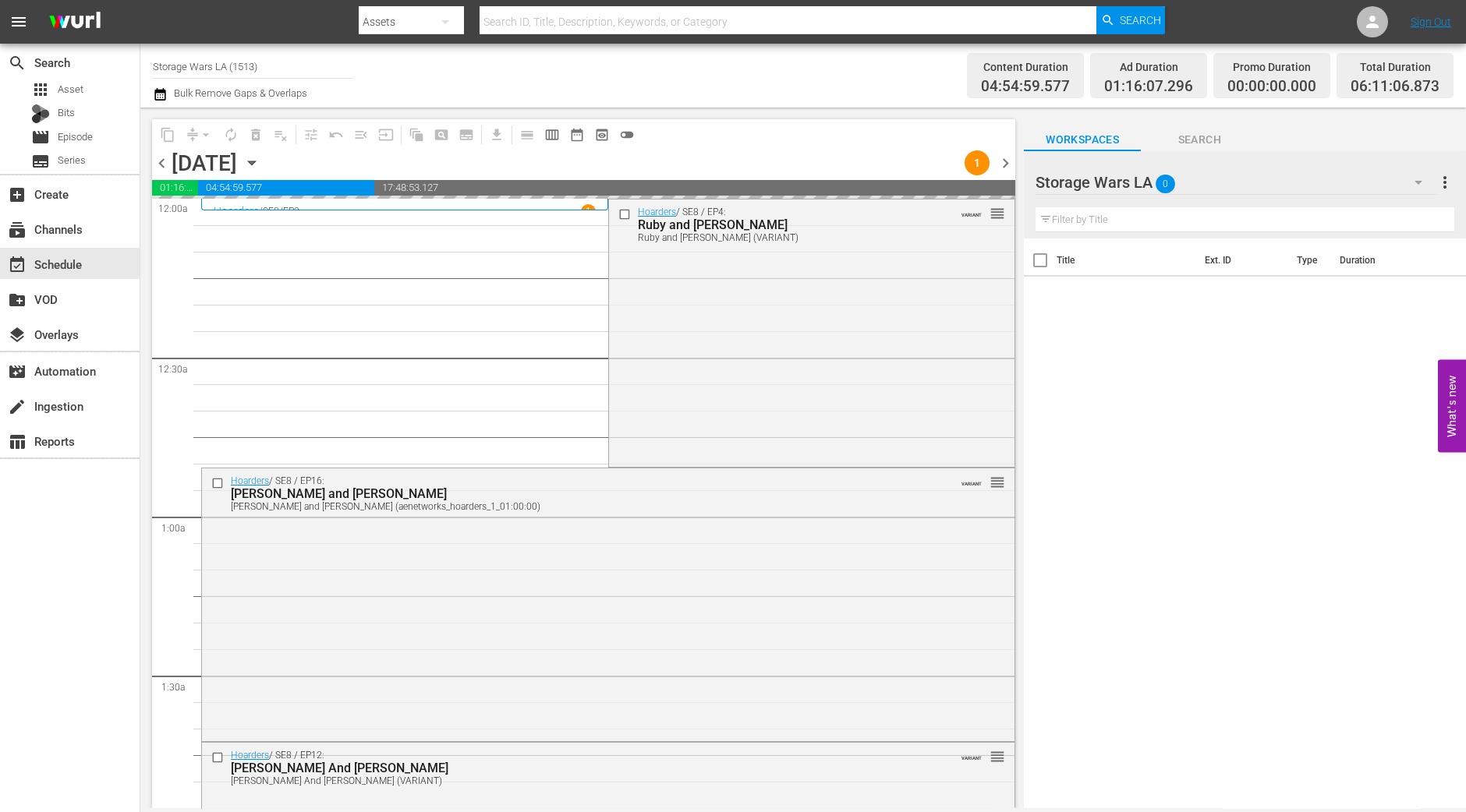
click at [260, 161] on icon "button" at bounding box center [251, 162] width 17 height 17
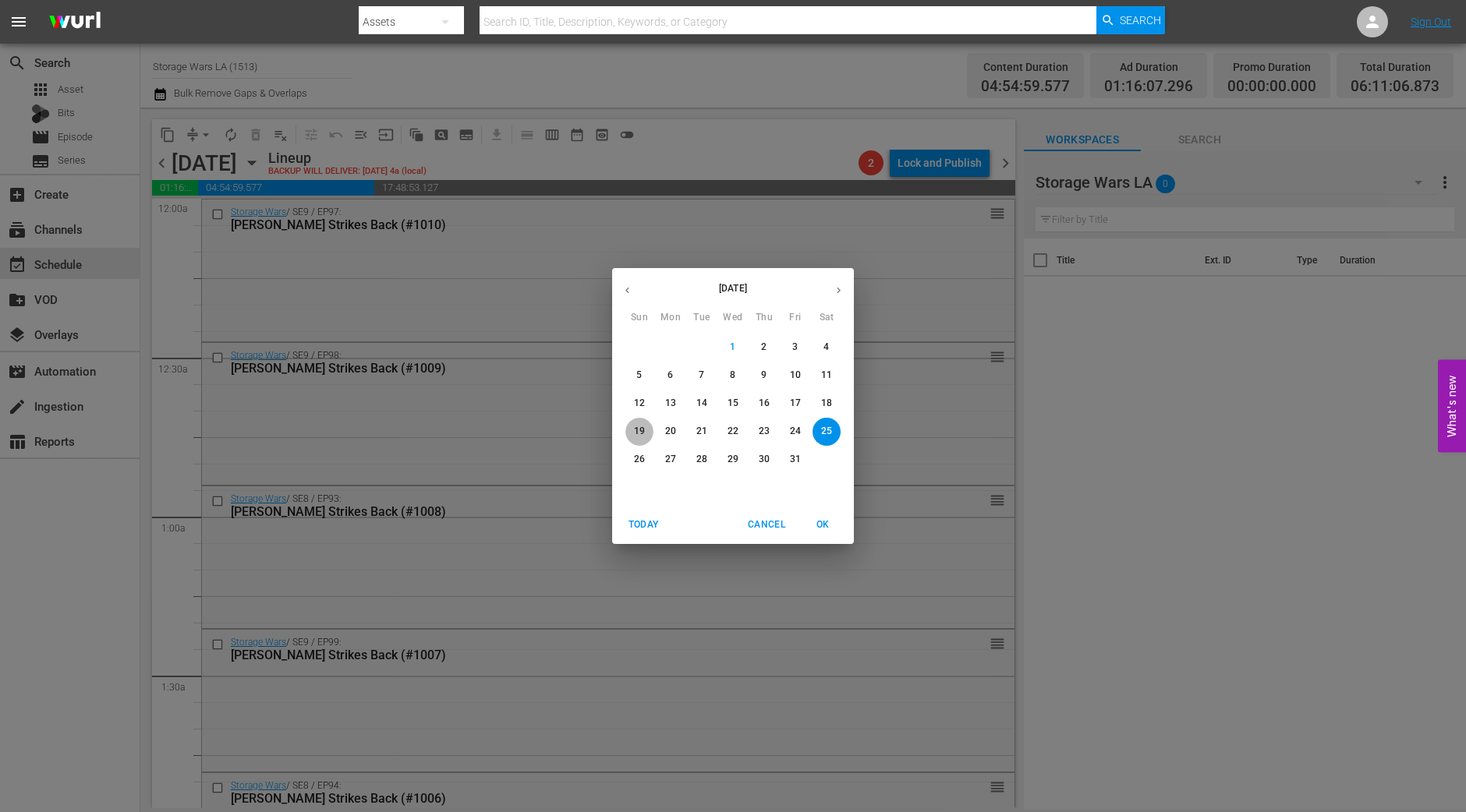
click at [642, 427] on p "19" at bounding box center [639, 431] width 11 height 14
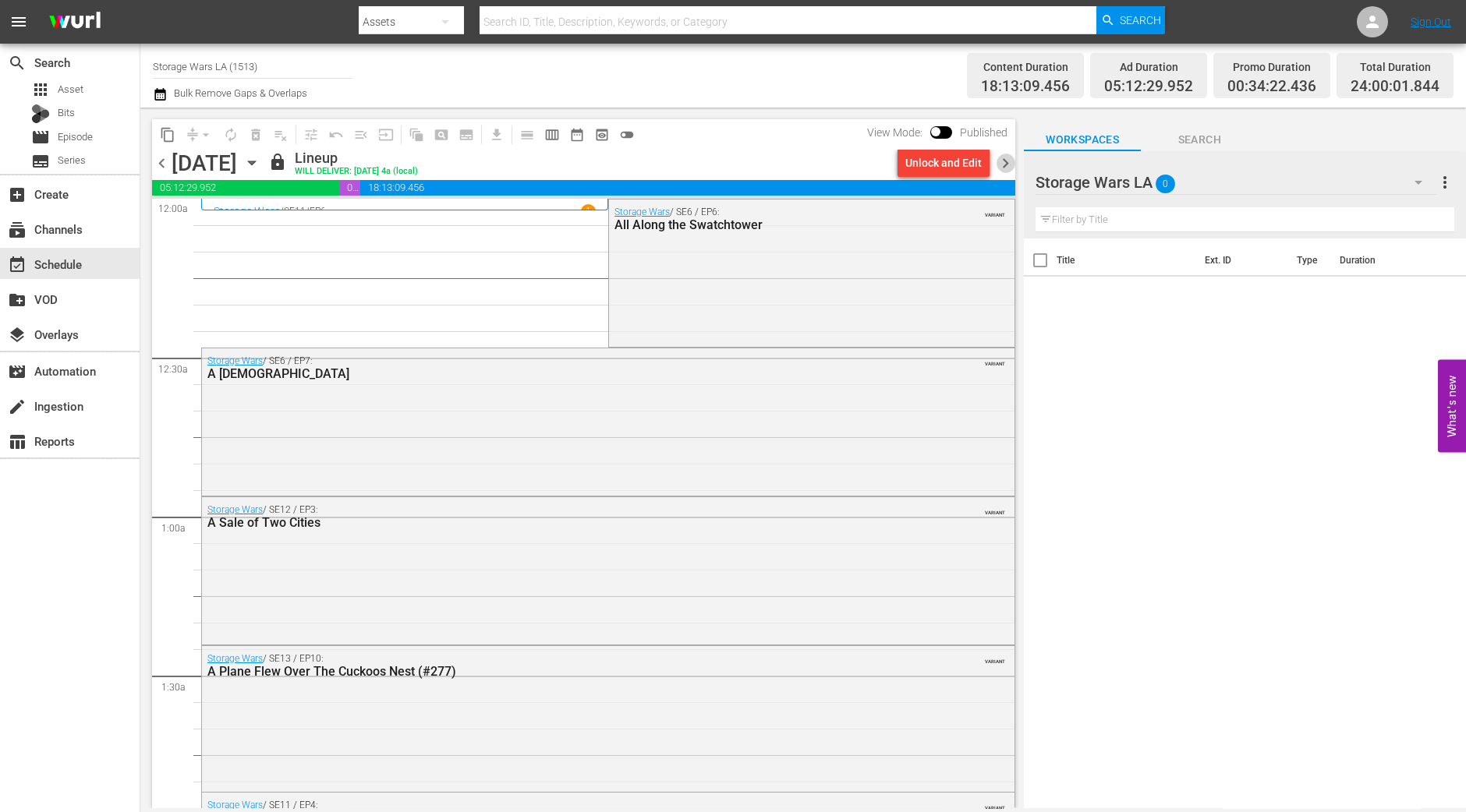
click at [1004, 161] on span "chevron_right" at bounding box center [1006, 164] width 20 height 20
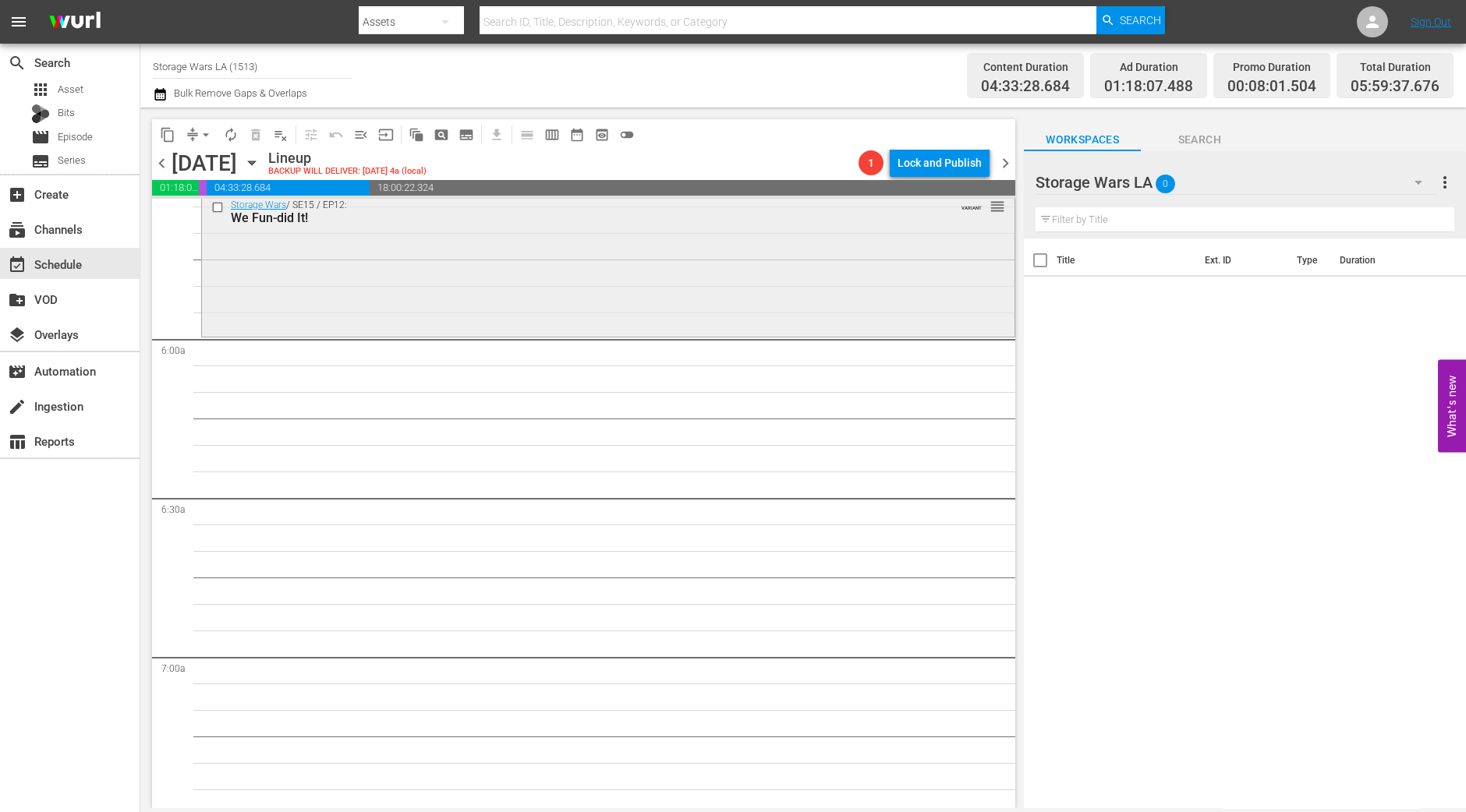
scroll to position [1655, 0]
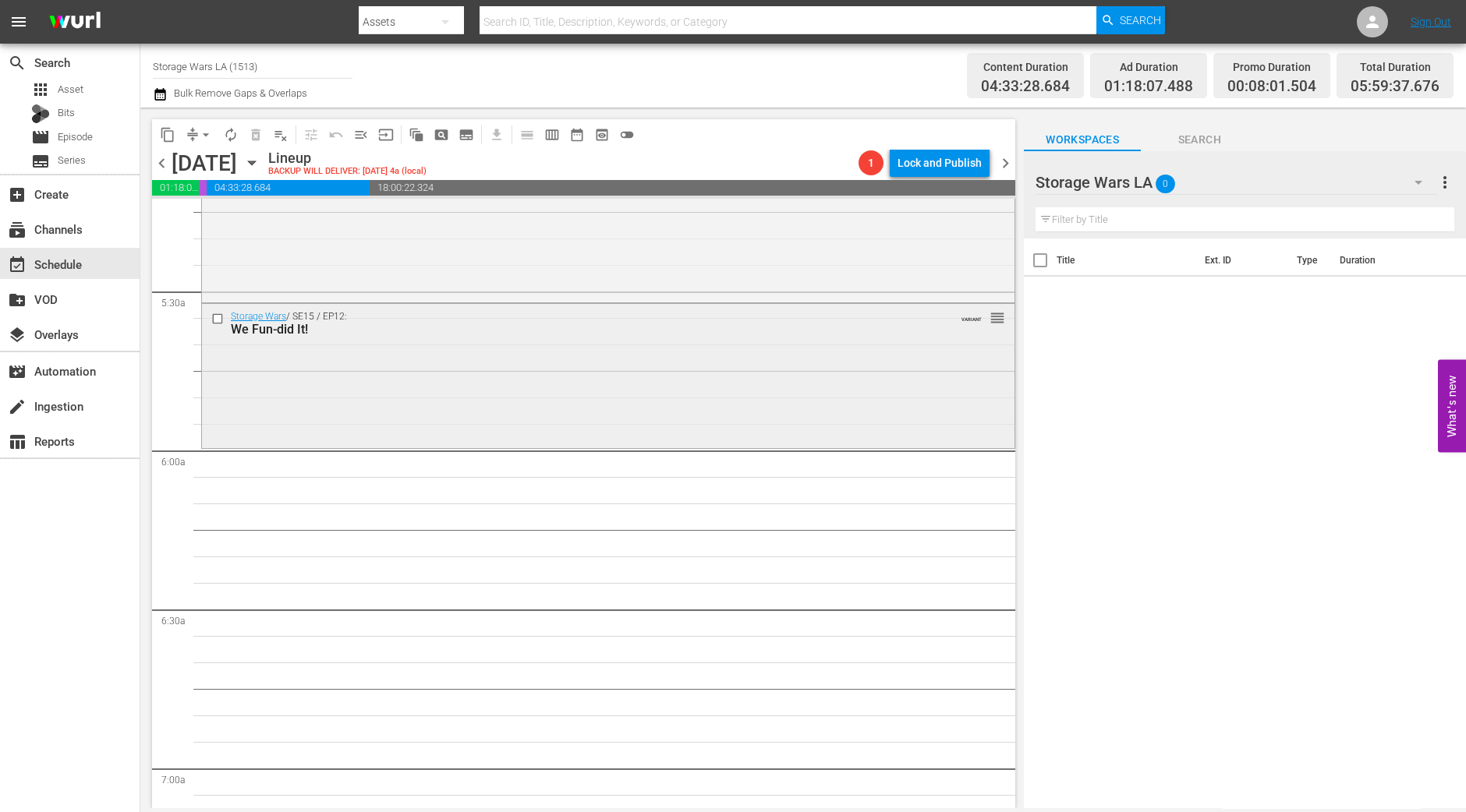
click at [480, 390] on div "Storage Wars / SE15 / EP12: We Fun-did It! VARIANT reorder" at bounding box center [608, 375] width 812 height 141
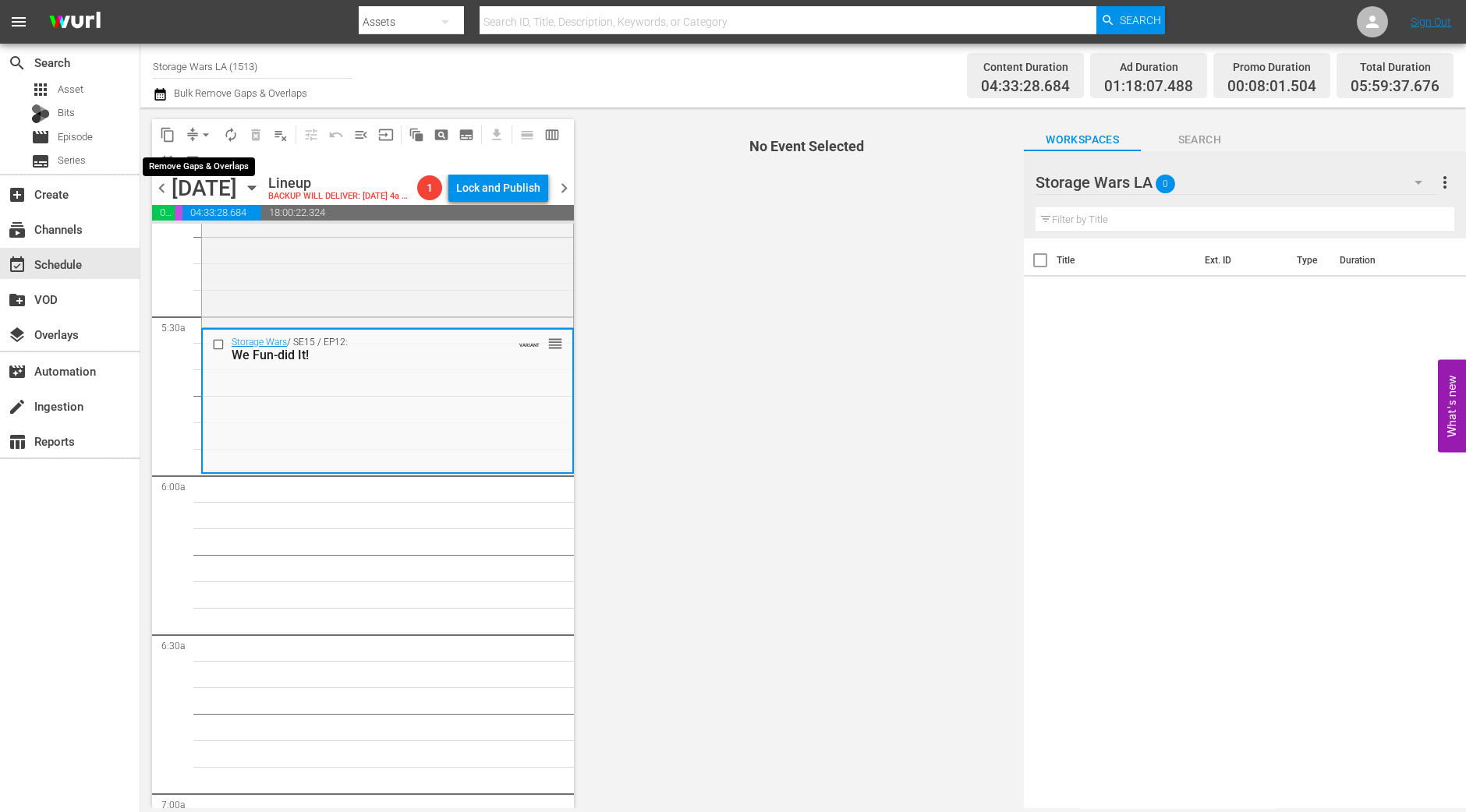
click at [207, 132] on span "arrow_drop_down" at bounding box center [206, 135] width 16 height 16
click at [209, 158] on li "Align to Midnight" at bounding box center [206, 166] width 164 height 25
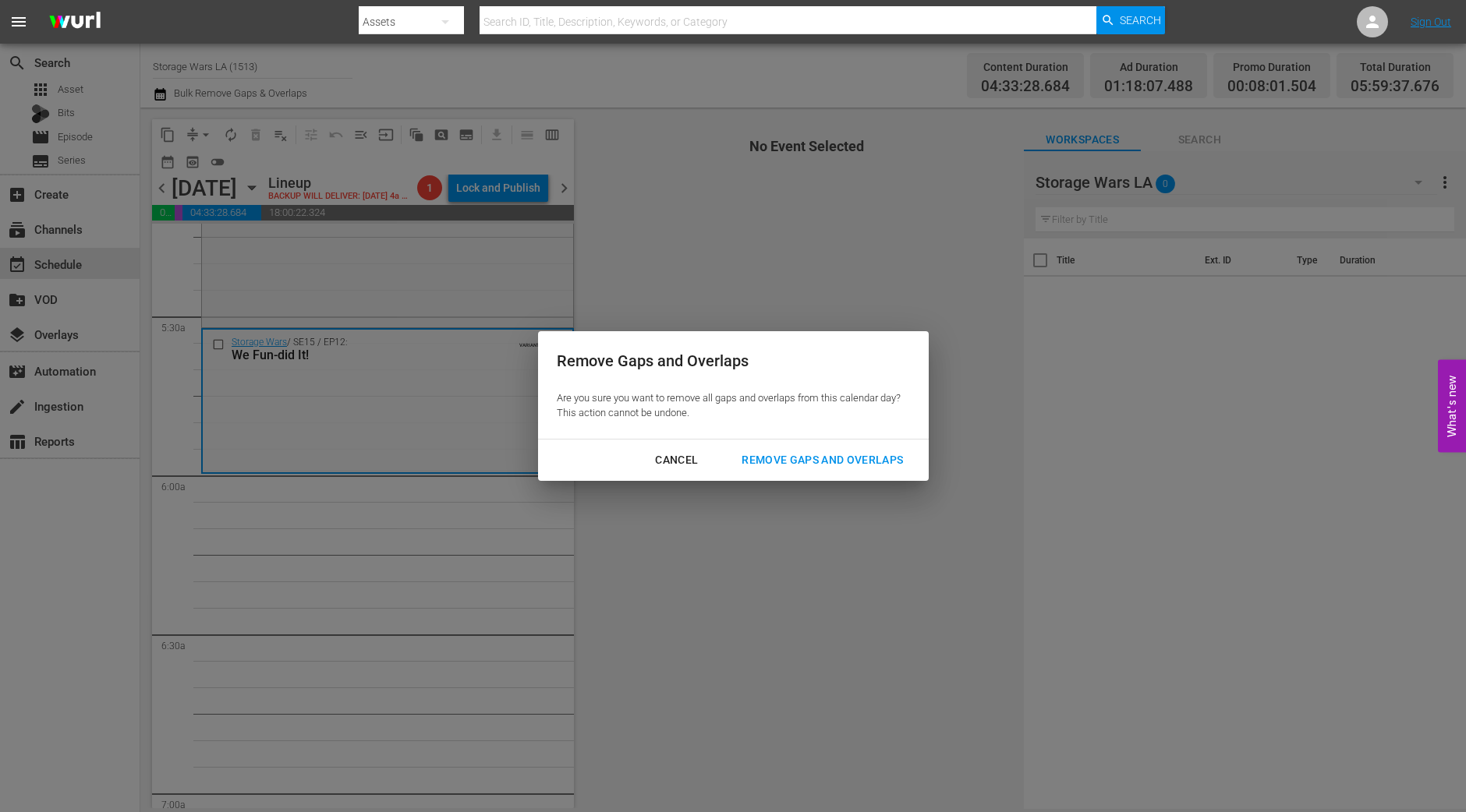
click at [834, 472] on button "Remove Gaps and Overlaps" at bounding box center [822, 459] width 199 height 28
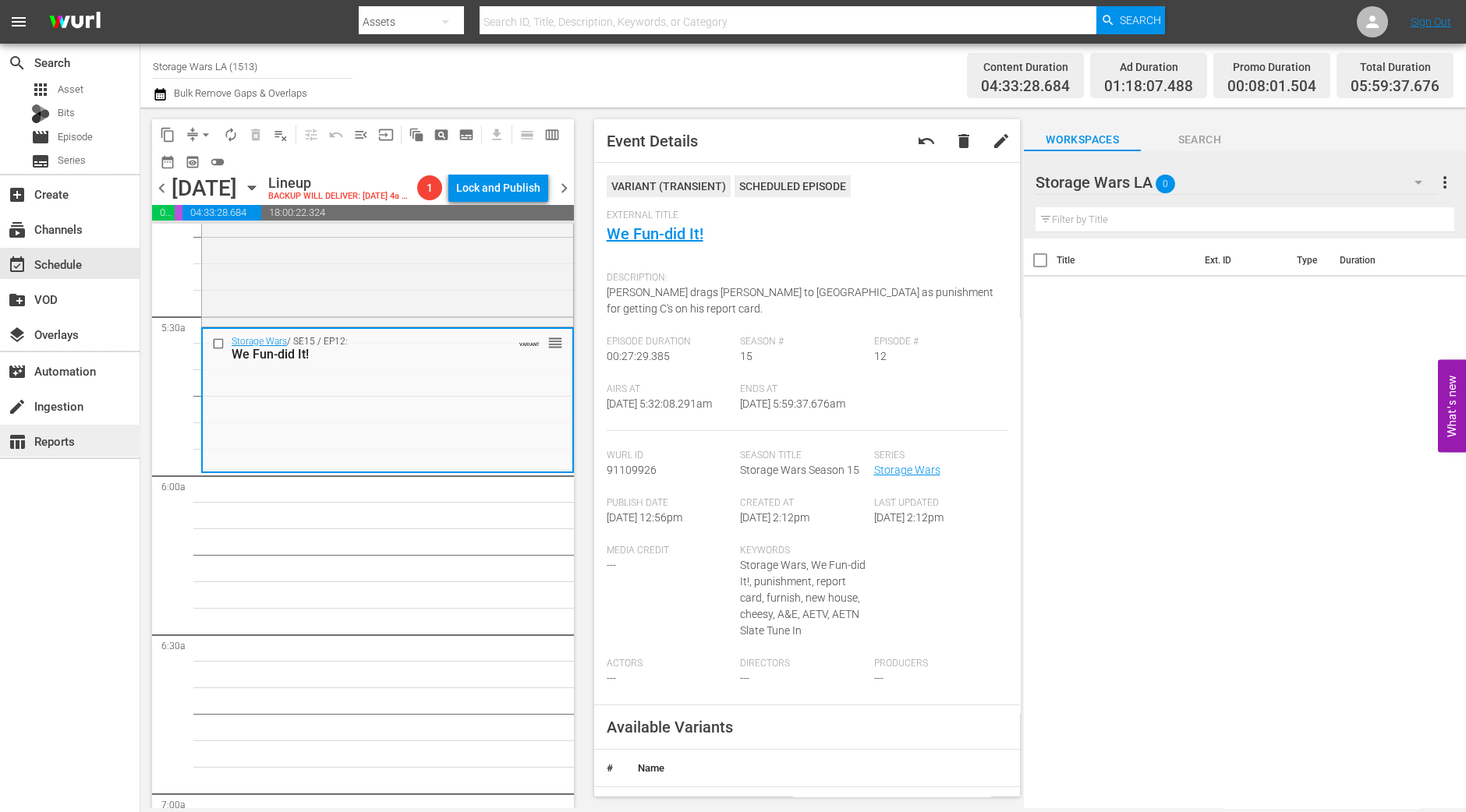
click at [0, 431] on div "table_chart Reports" at bounding box center [70, 440] width 139 height 31
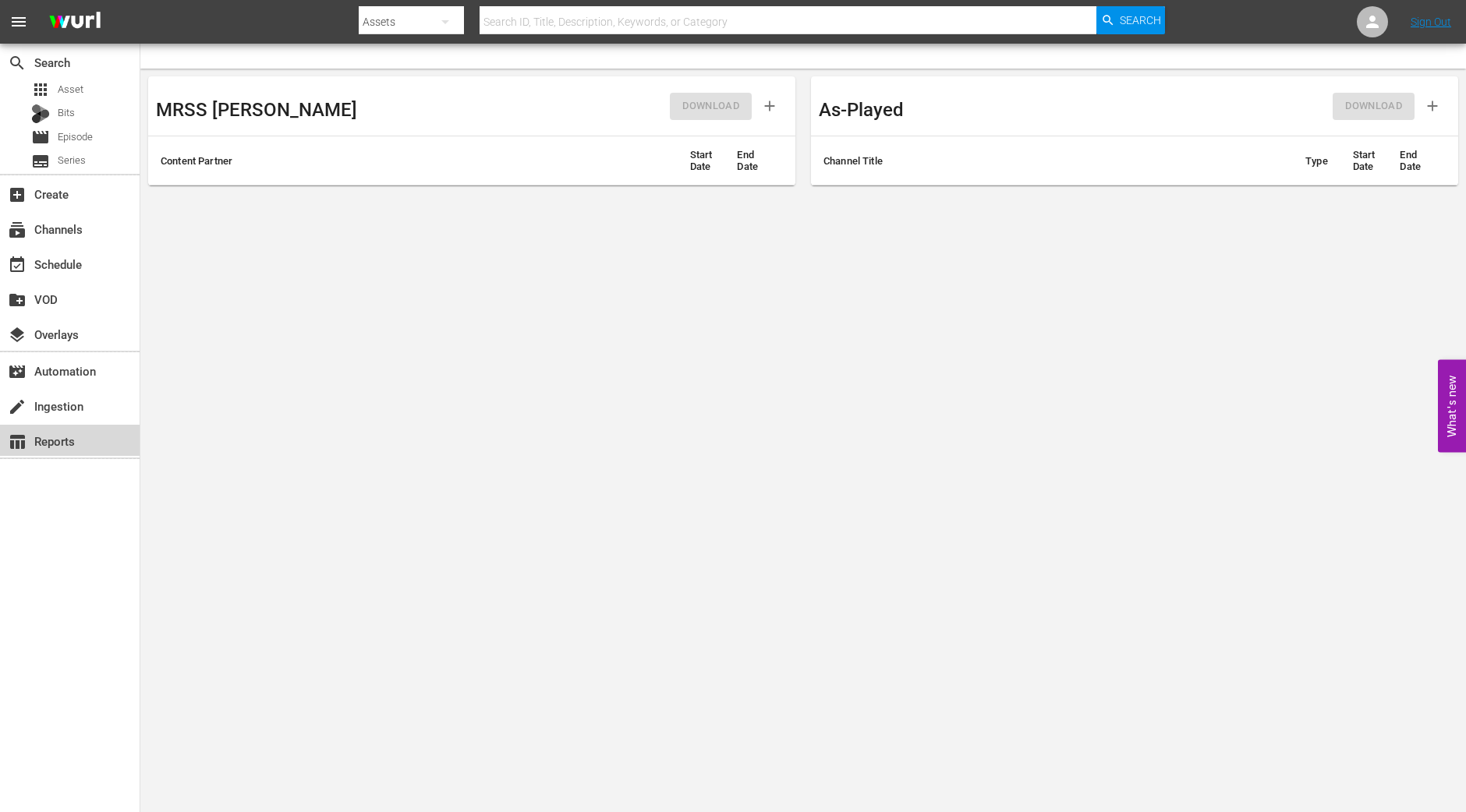
click at [0, 431] on div "table_chart Reports" at bounding box center [70, 440] width 139 height 31
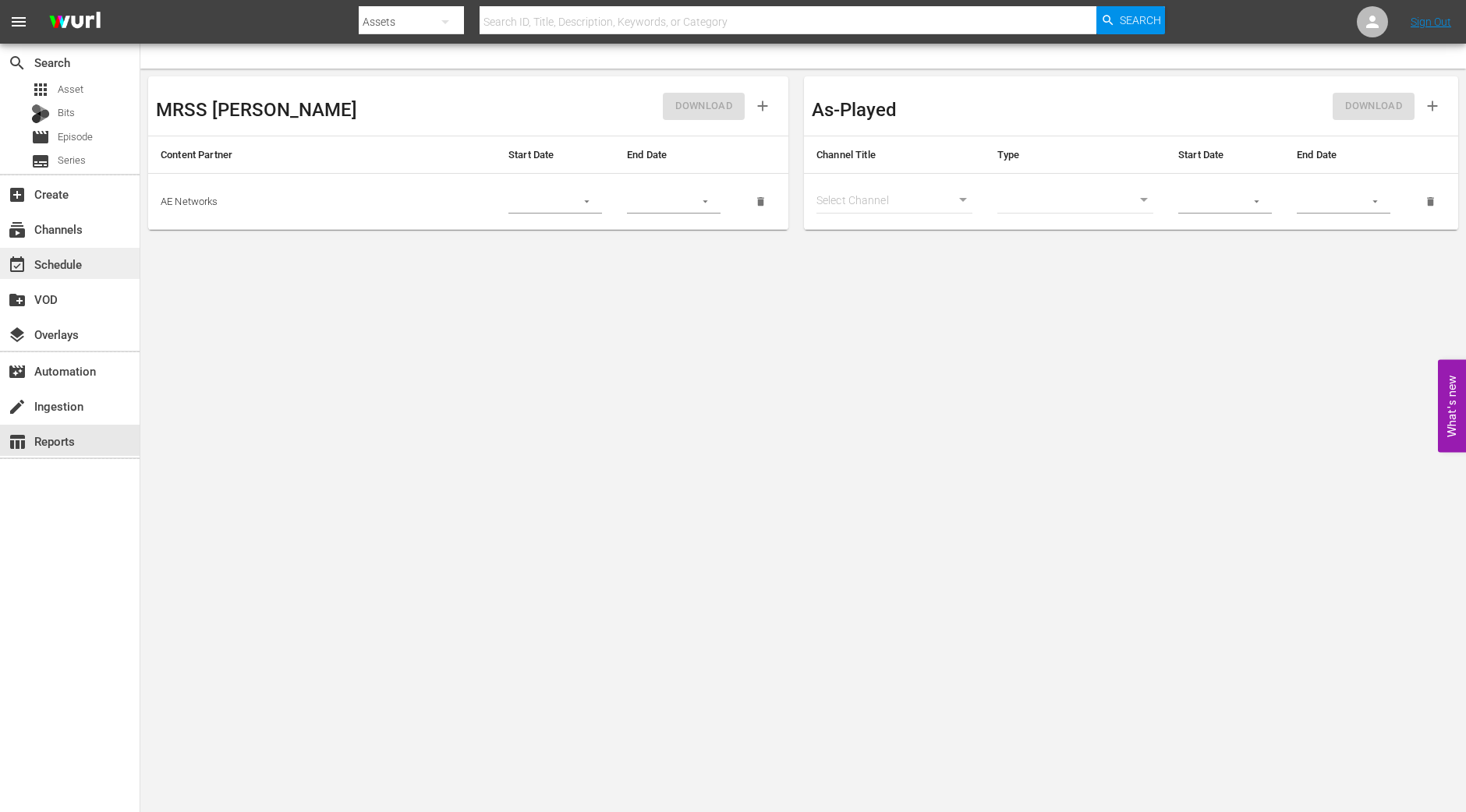
click at [73, 263] on div "event_available Schedule" at bounding box center [43, 262] width 87 height 14
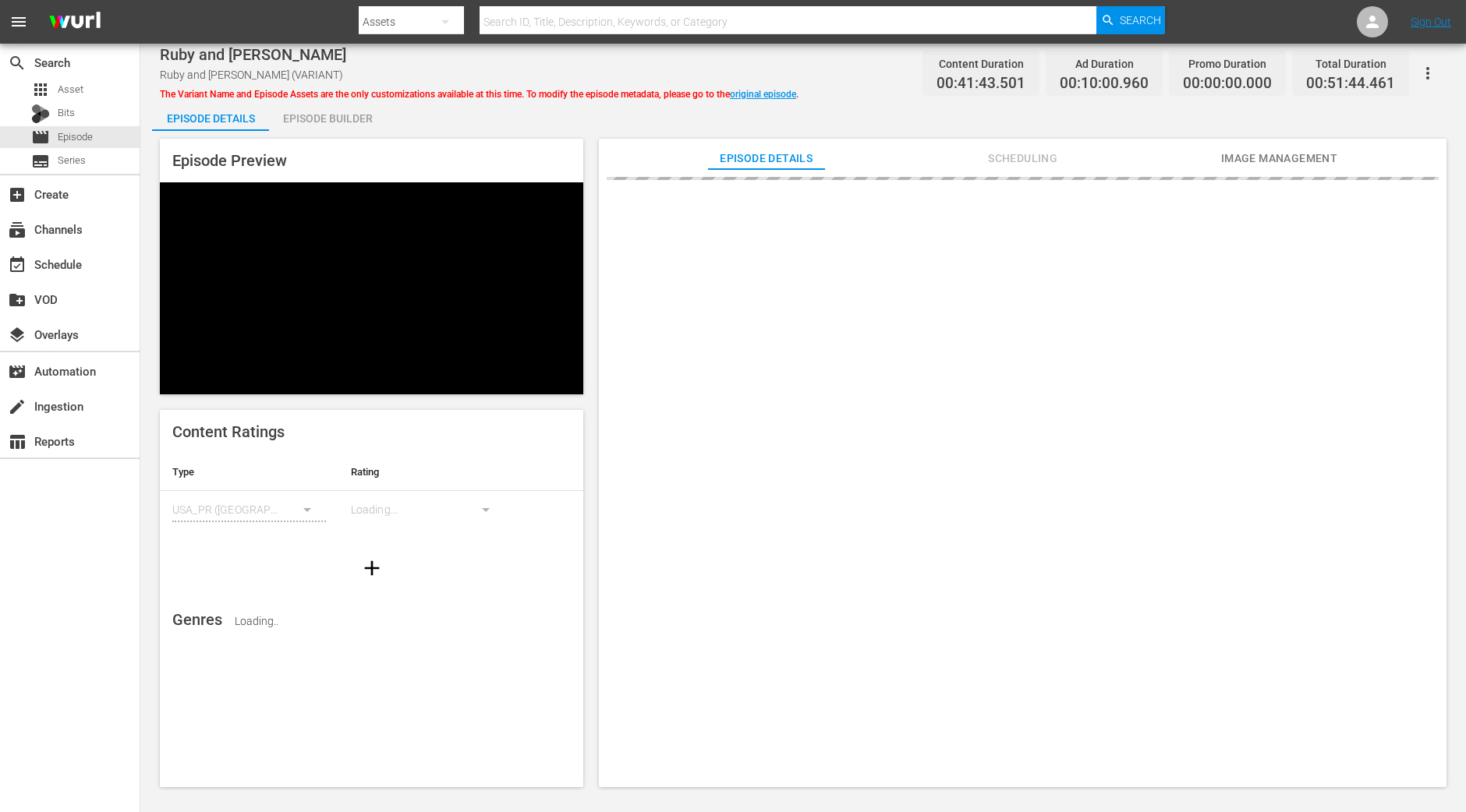
click at [378, 111] on div "Episode Builder" at bounding box center [327, 119] width 117 height 37
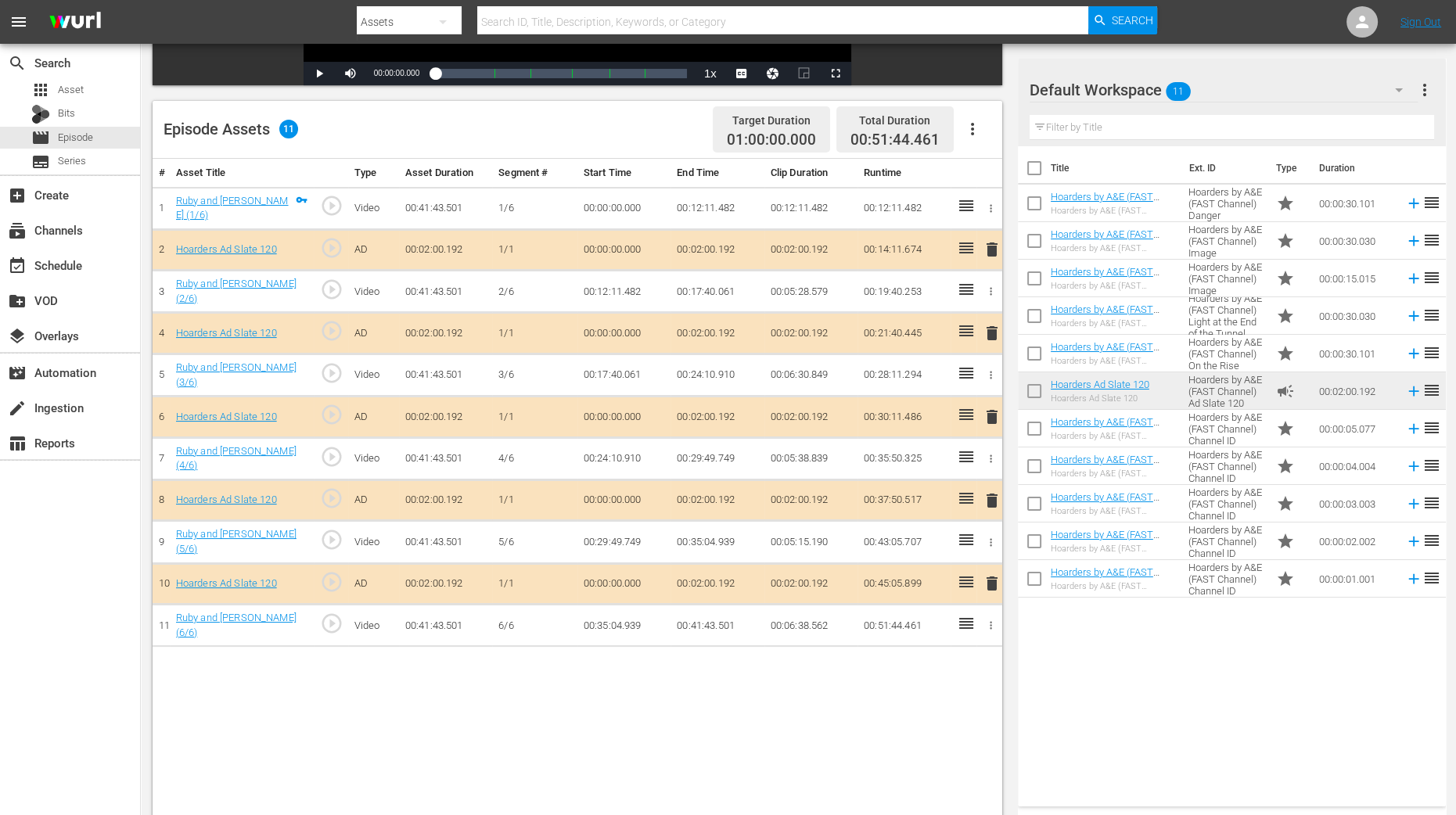
scroll to position [371, 0]
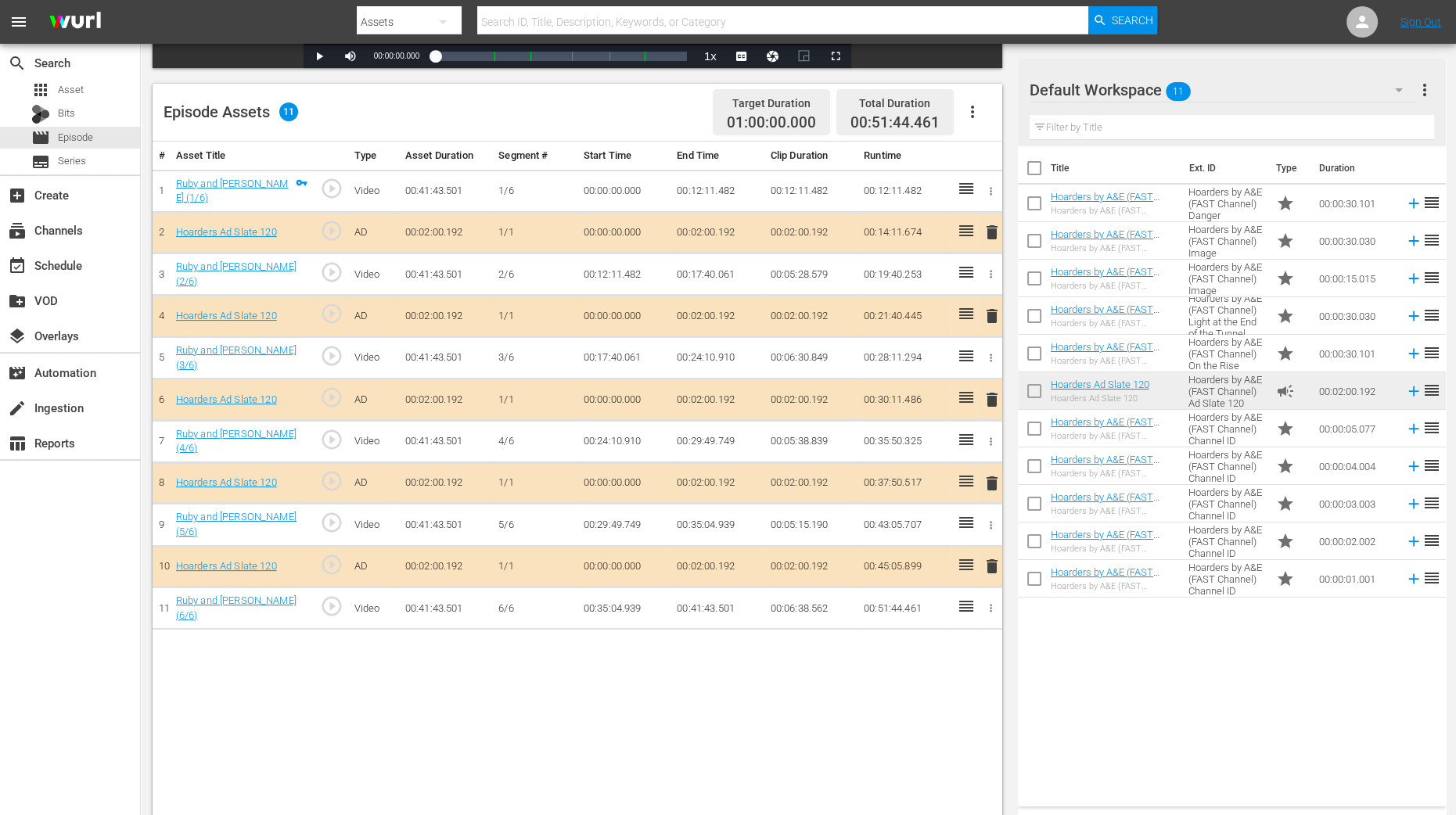
click at [989, 310] on span "delete" at bounding box center [991, 315] width 19 height 19
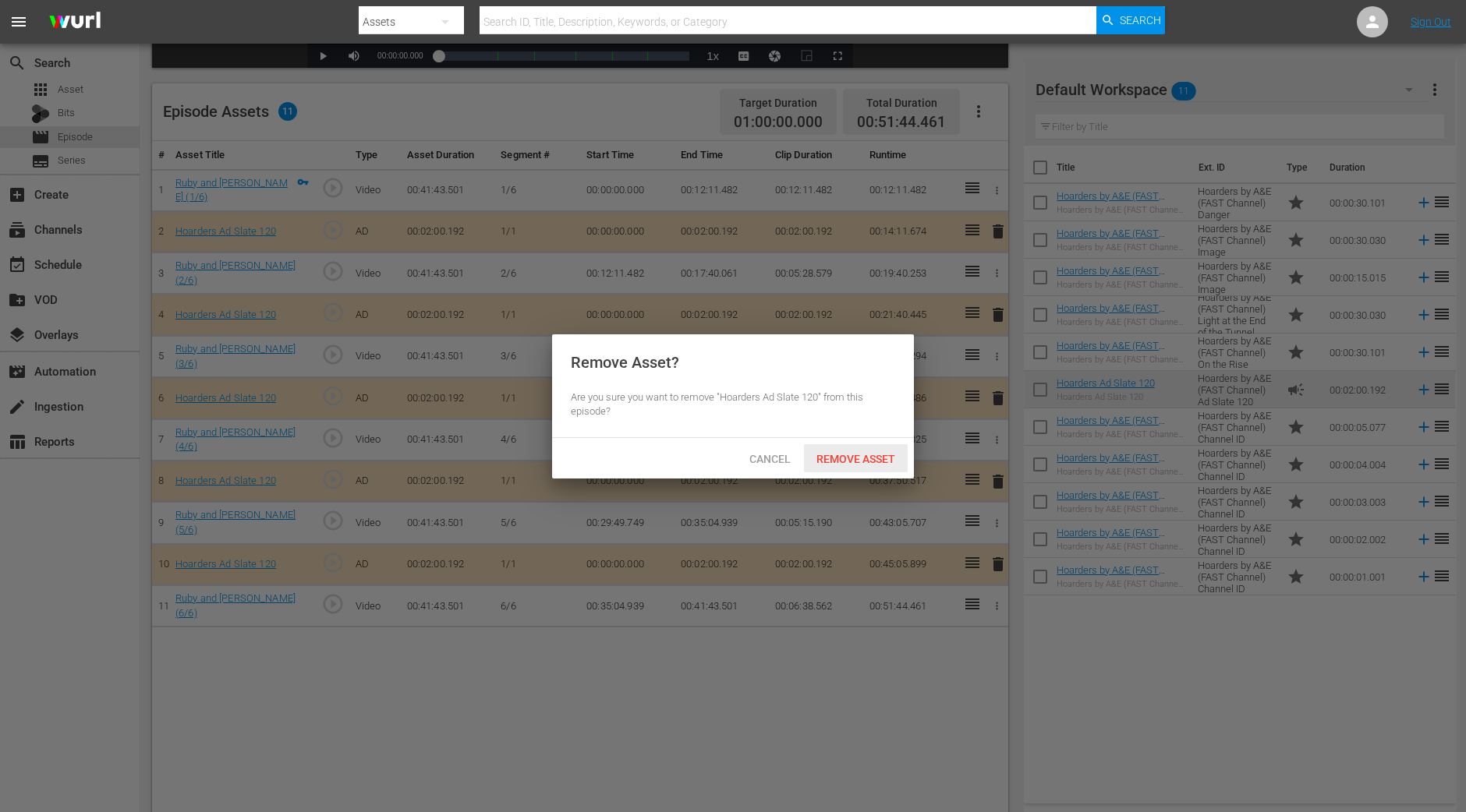
click at [865, 467] on div "Remove Asset" at bounding box center [856, 458] width 104 height 28
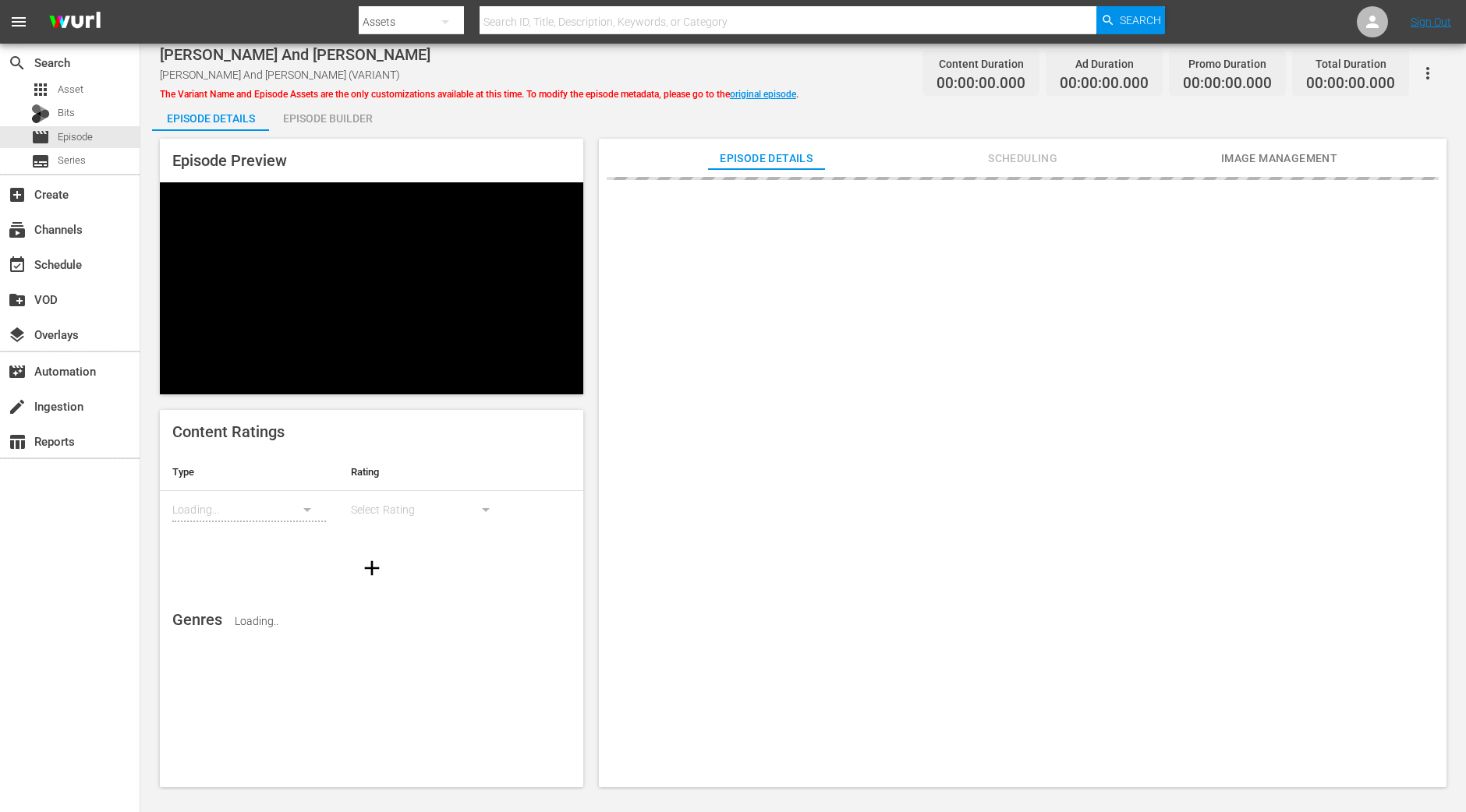
click at [322, 107] on div "Episode Builder" at bounding box center [327, 119] width 117 height 37
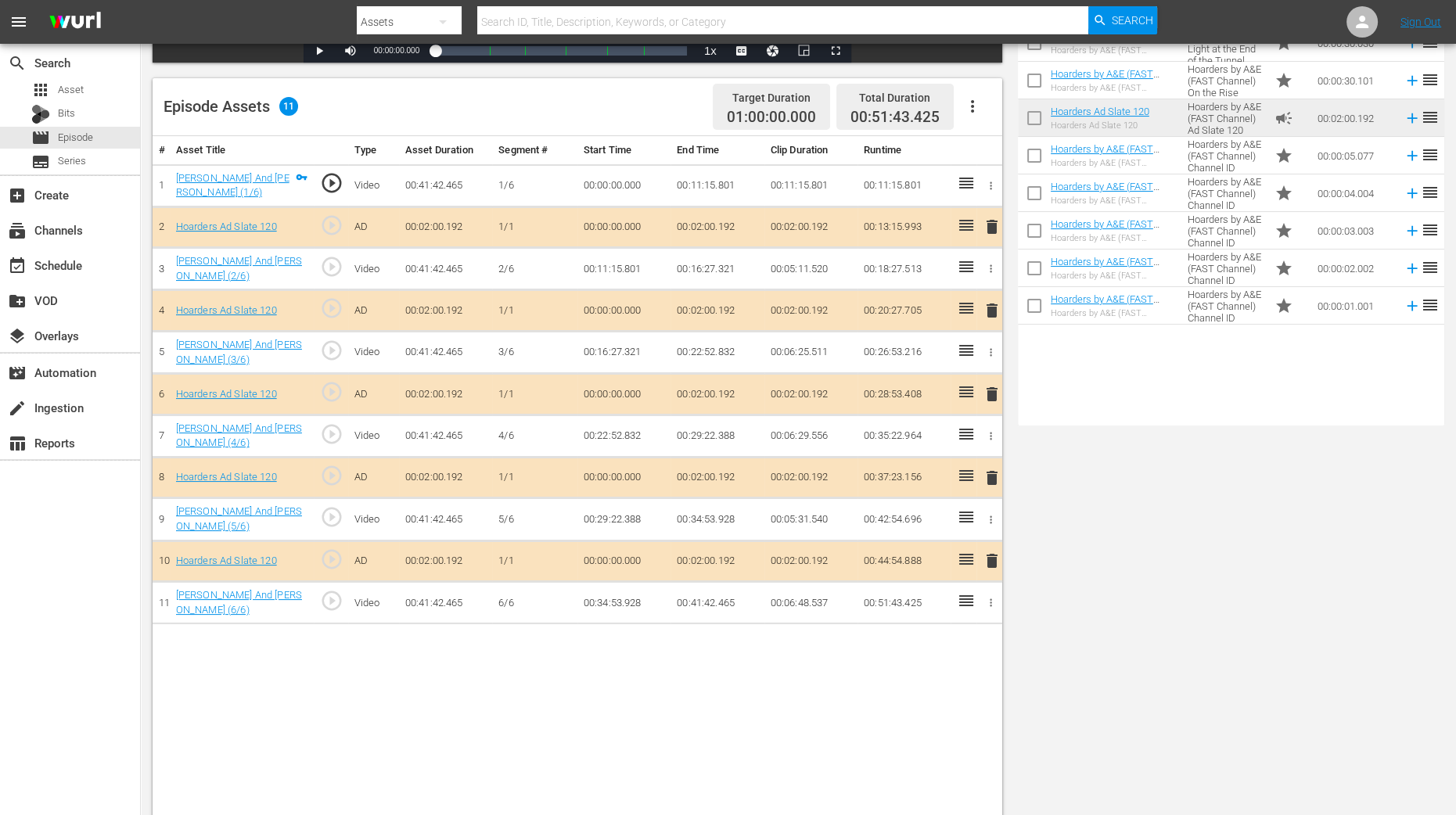
scroll to position [407, 0]
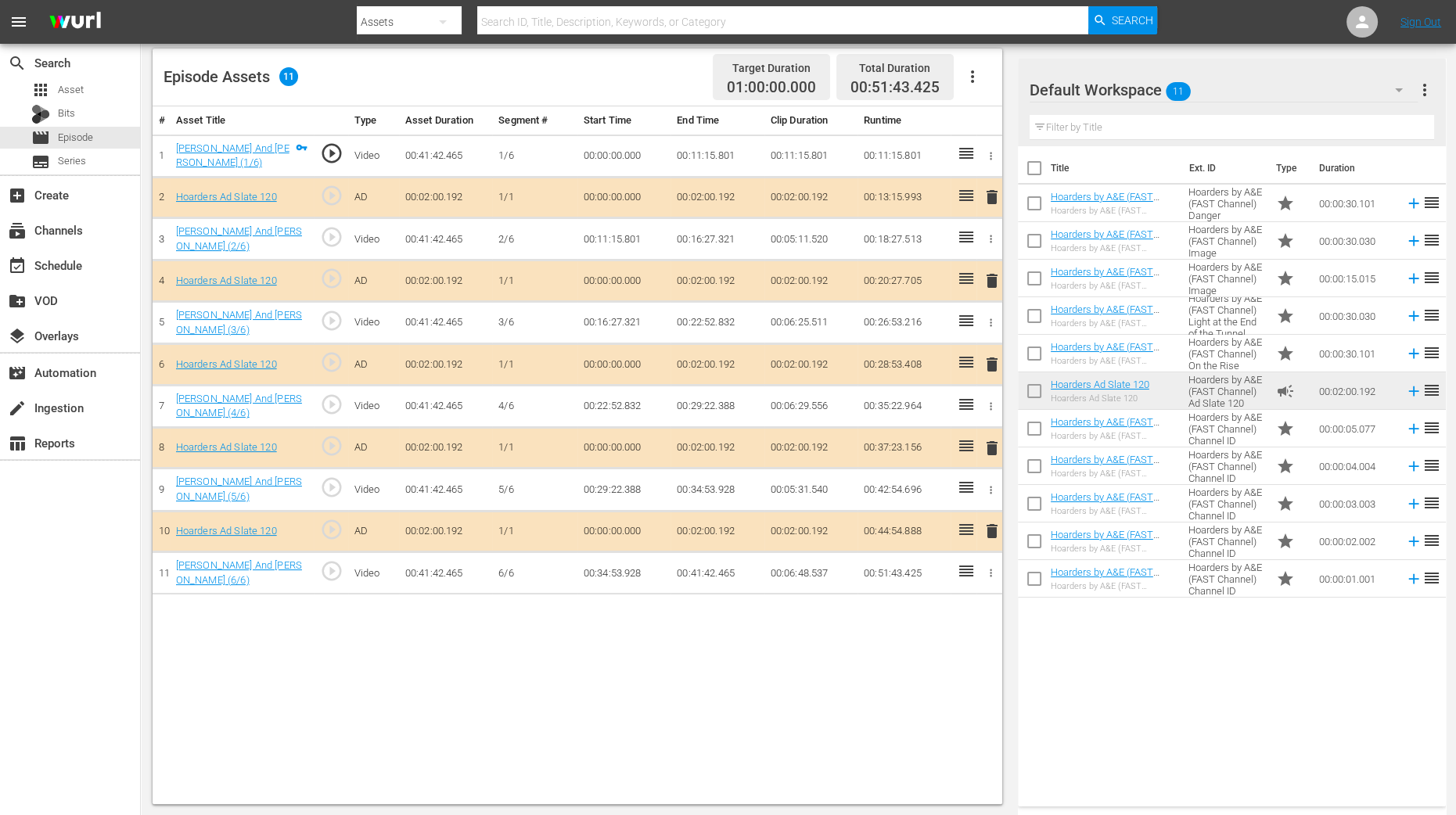
click at [987, 277] on span "delete" at bounding box center [991, 281] width 19 height 19
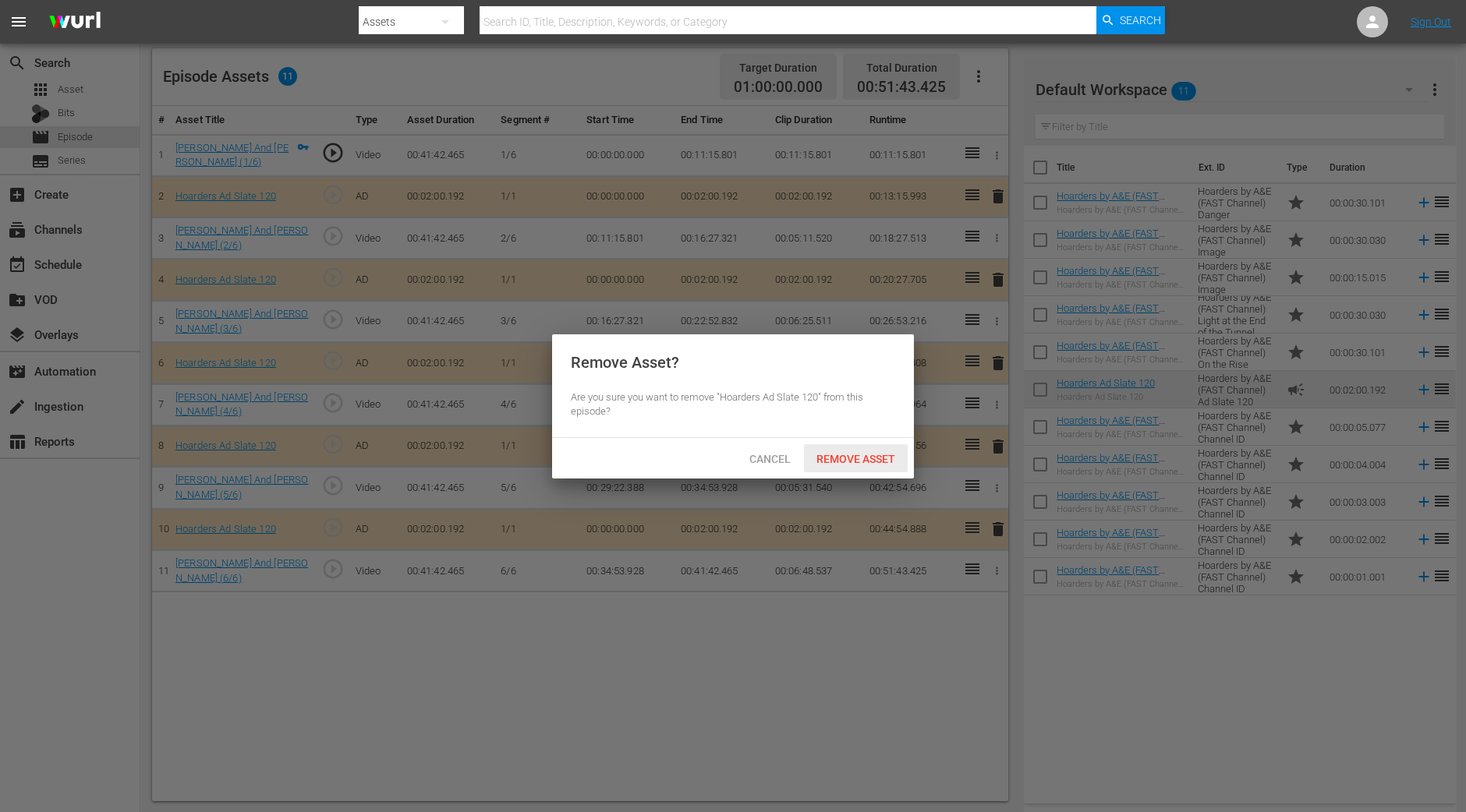
click at [841, 462] on span "Remove Asset" at bounding box center [856, 459] width 104 height 13
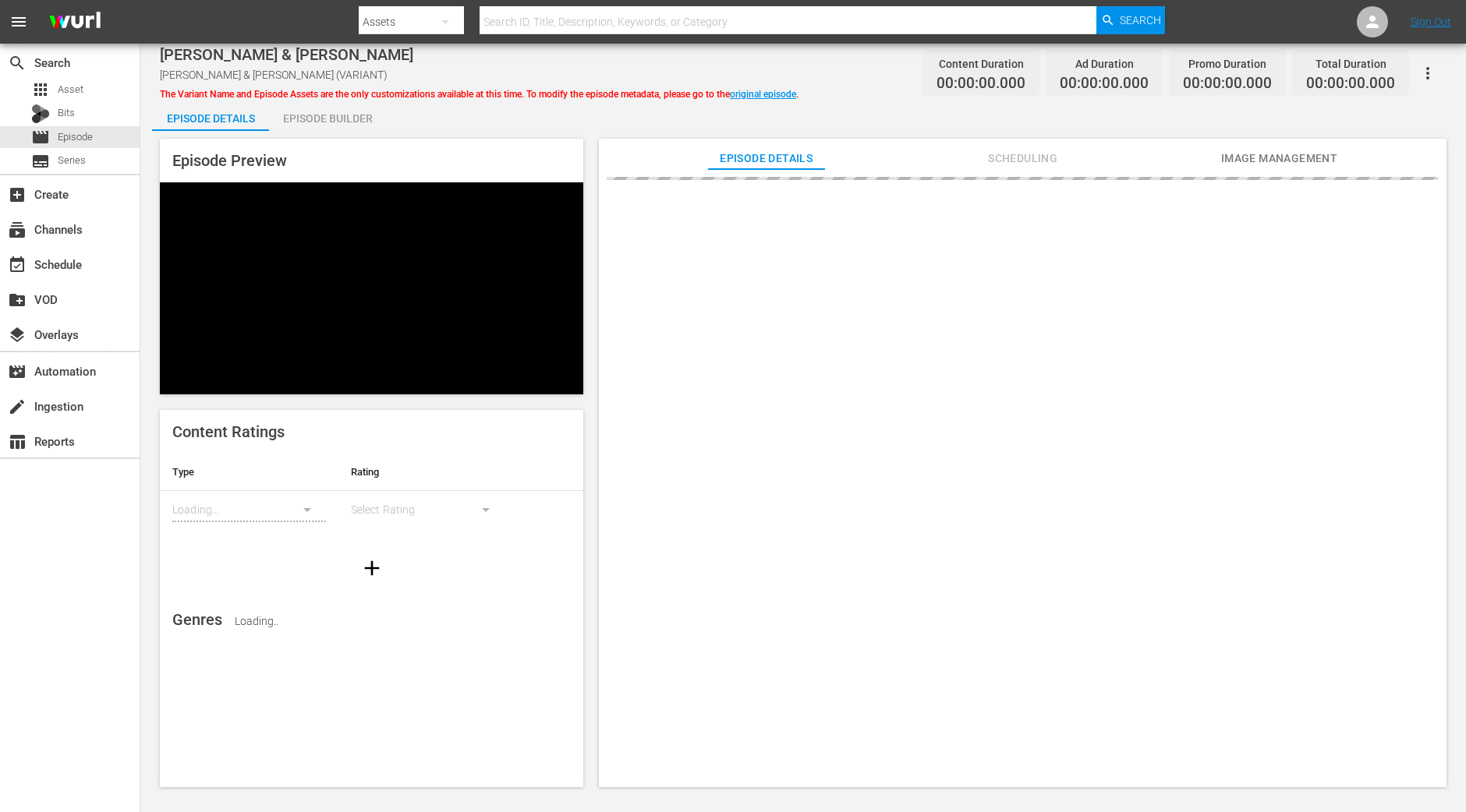
click at [347, 127] on div "Episode Builder" at bounding box center [327, 119] width 117 height 37
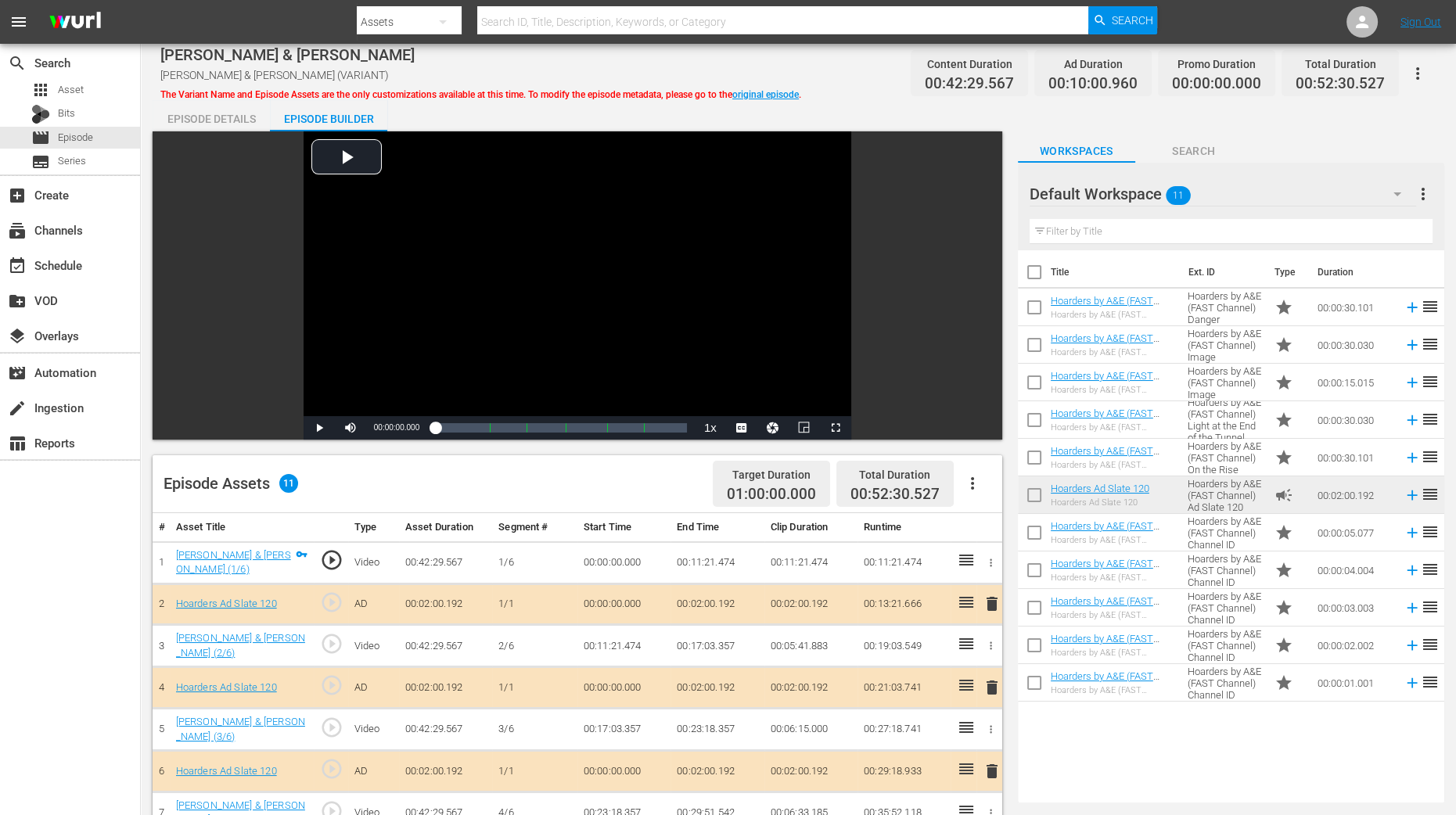
scroll to position [407, 0]
